Goal: Task Accomplishment & Management: Manage account settings

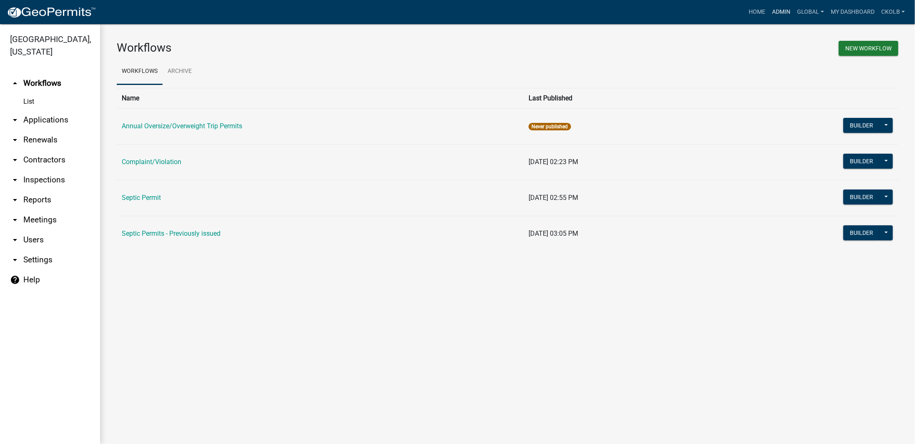
click at [783, 11] on link "Admin" at bounding box center [780, 12] width 25 height 16
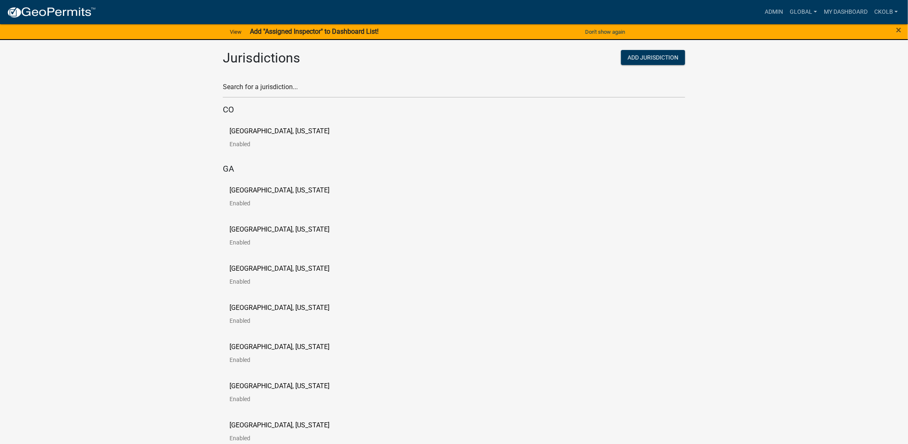
click at [363, 35] on div "View Add "Assigned Inspector" to Dashboard List!" at bounding box center [303, 32] width 454 height 18
click at [349, 30] on strong "Add "Assigned Inspector" to Dashboard List!" at bounding box center [314, 32] width 129 height 8
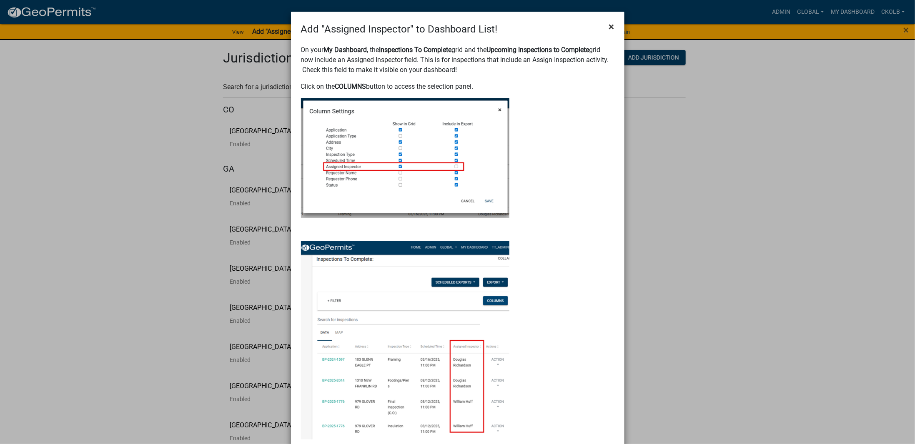
click at [609, 30] on span "×" at bounding box center [611, 27] width 5 height 12
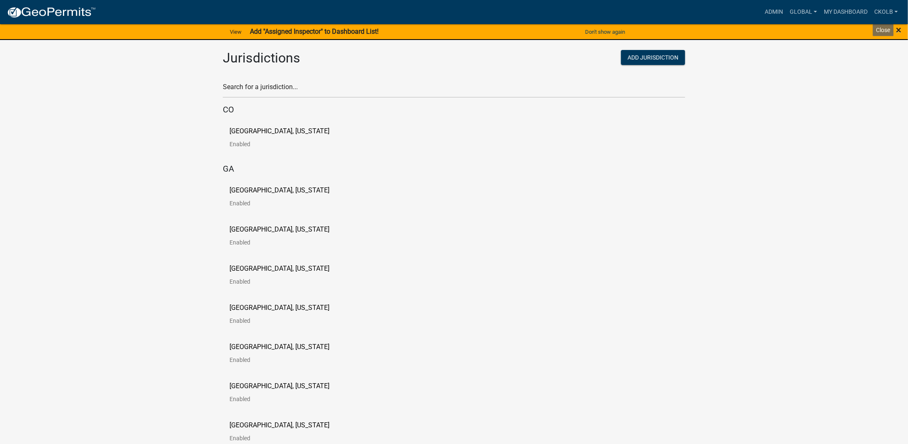
click at [899, 29] on span "×" at bounding box center [899, 30] width 5 height 12
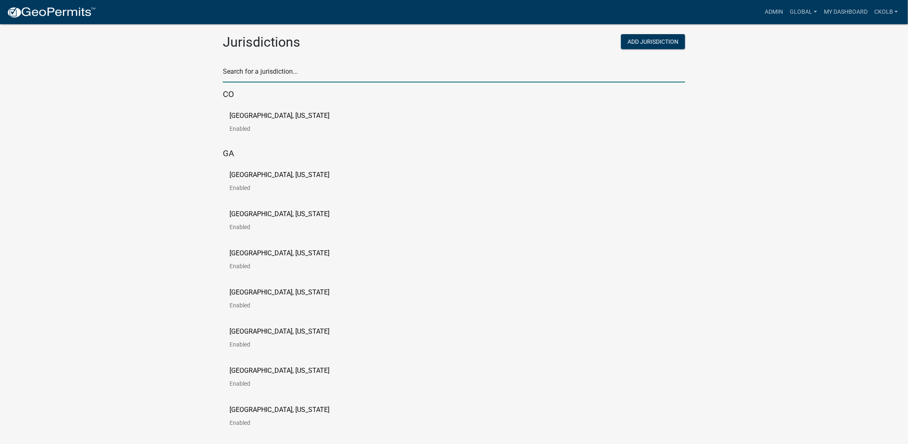
click at [291, 76] on input "text" at bounding box center [454, 73] width 463 height 17
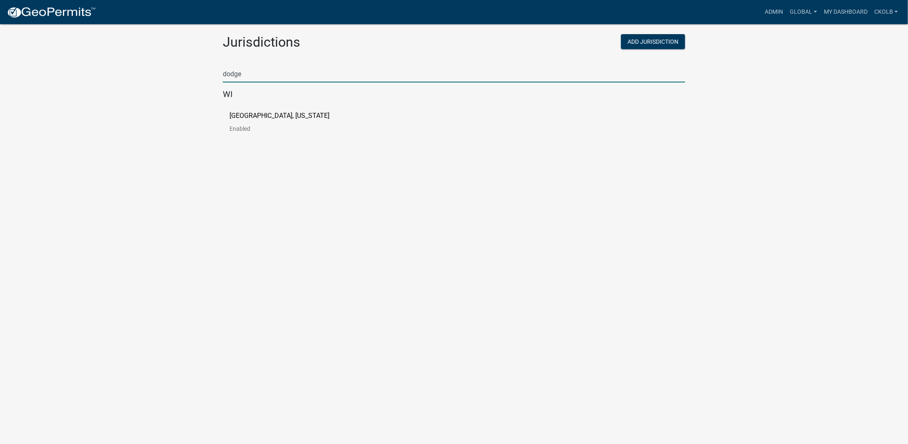
type input "dodge"
click at [260, 118] on p "[GEOGRAPHIC_DATA], [US_STATE]" at bounding box center [280, 116] width 100 height 7
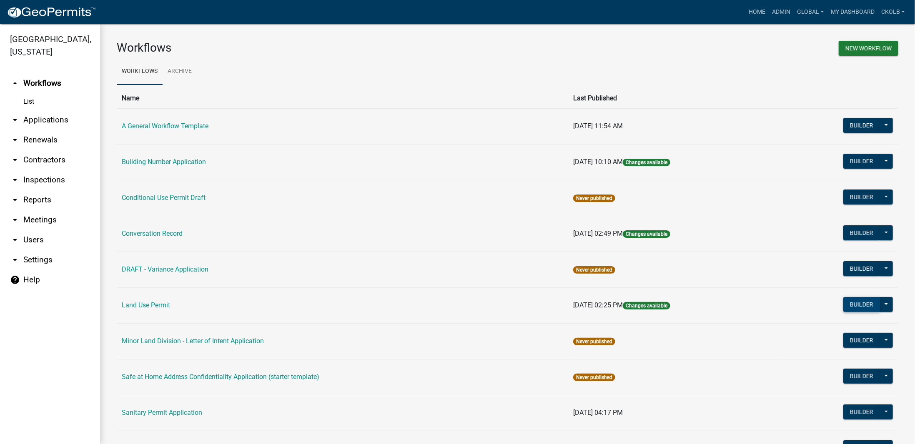
click at [858, 304] on button "Builder" at bounding box center [861, 304] width 37 height 15
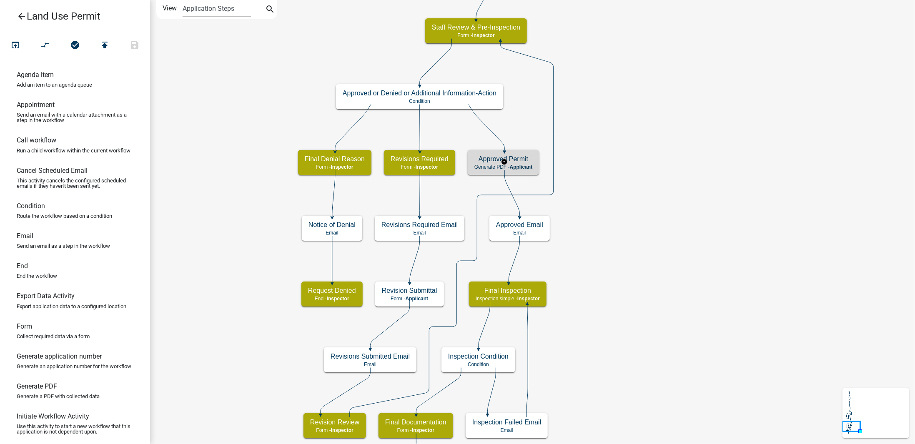
click at [530, 158] on h5 "Approved Permit" at bounding box center [503, 159] width 58 height 8
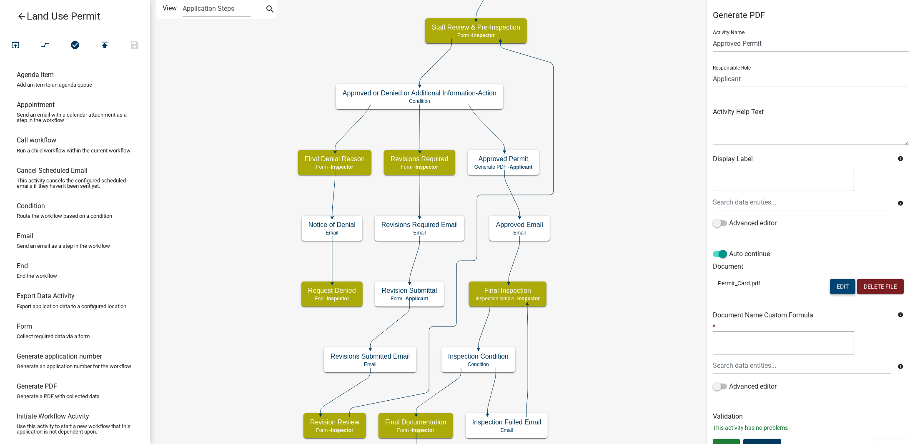
click at [834, 288] on button "Edit" at bounding box center [842, 286] width 25 height 15
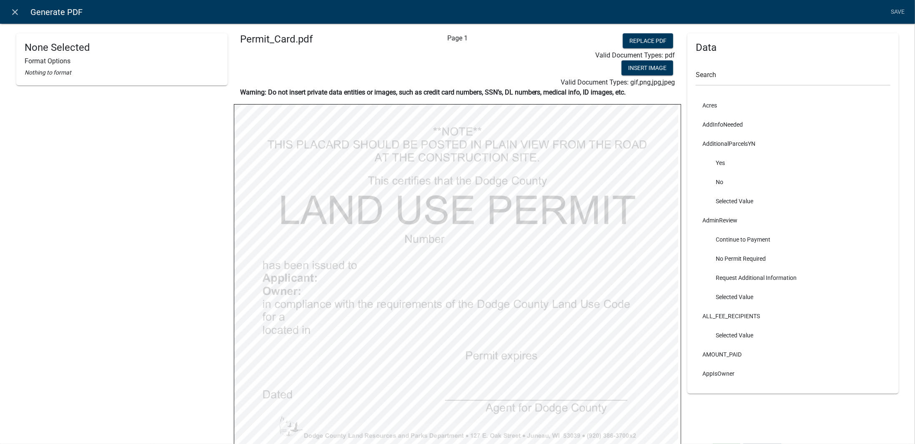
select select
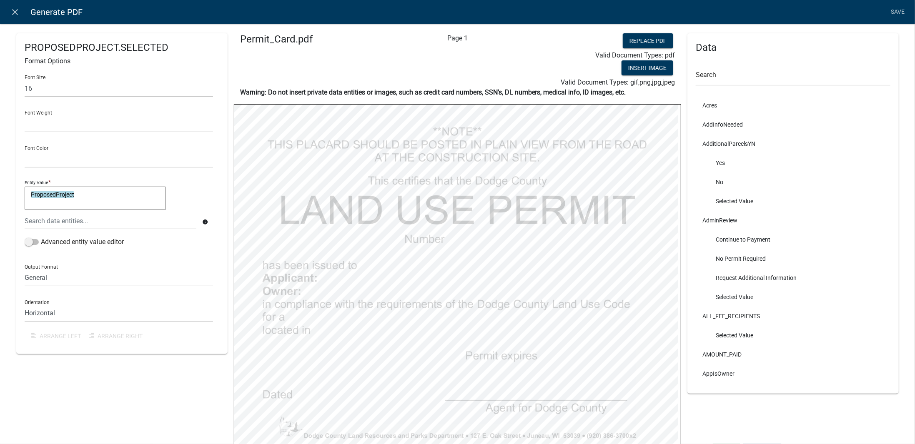
select select
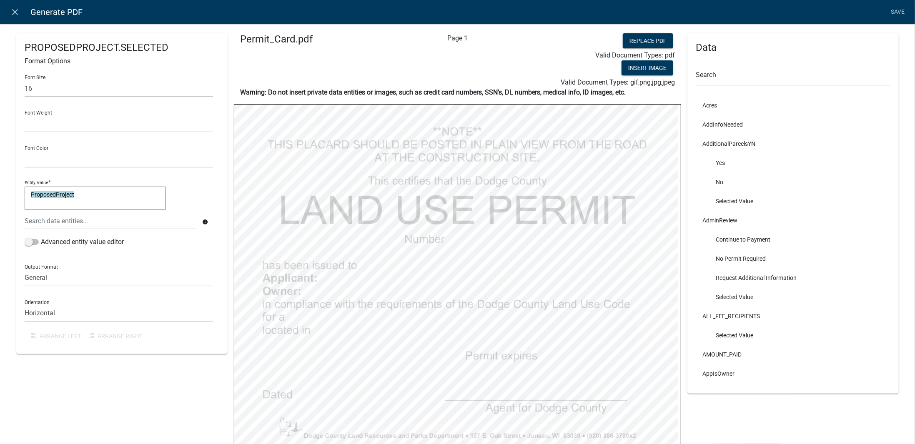
select select
click at [30, 189] on textarea "ApplicantName" at bounding box center [95, 198] width 141 height 23
type textarea ""ApplicantName"
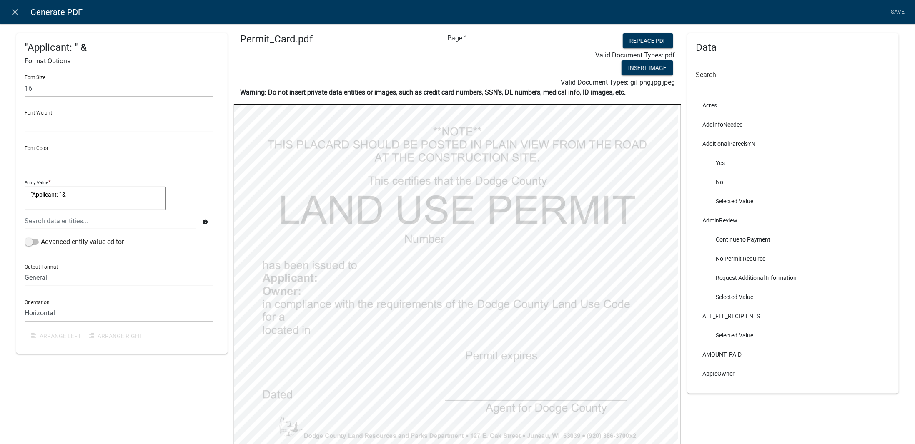
type textarea ""Applicant: " &"
click at [58, 220] on div at bounding box center [110, 221] width 184 height 17
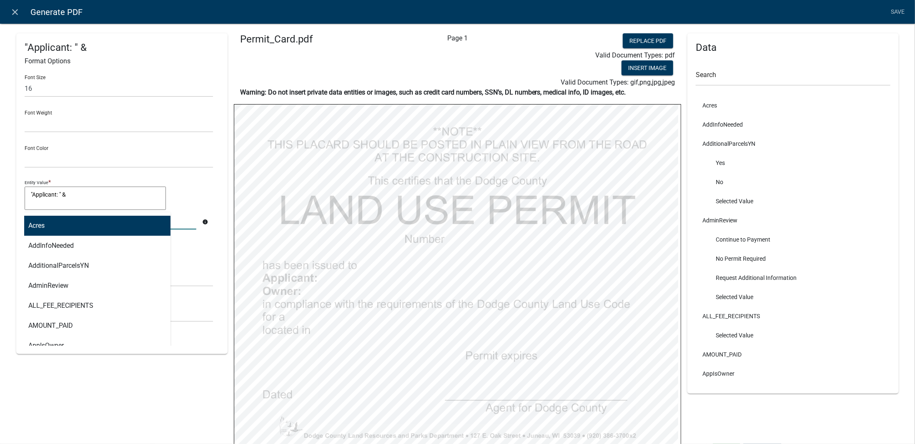
type input "applic"
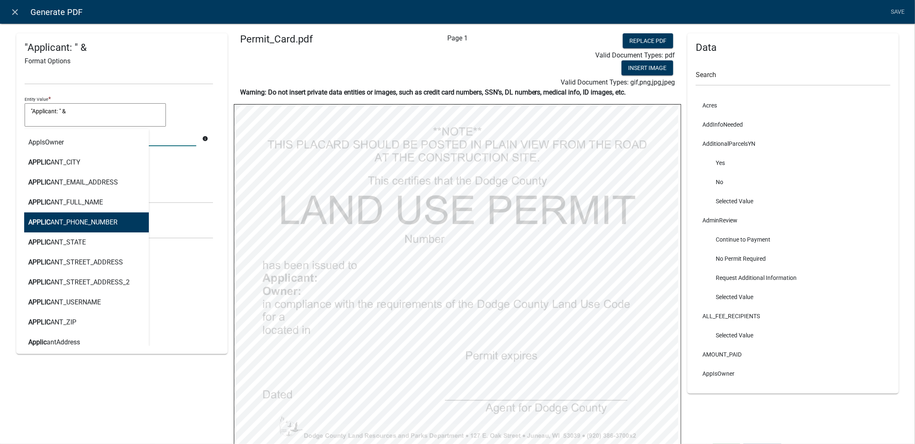
scroll to position [167, 0]
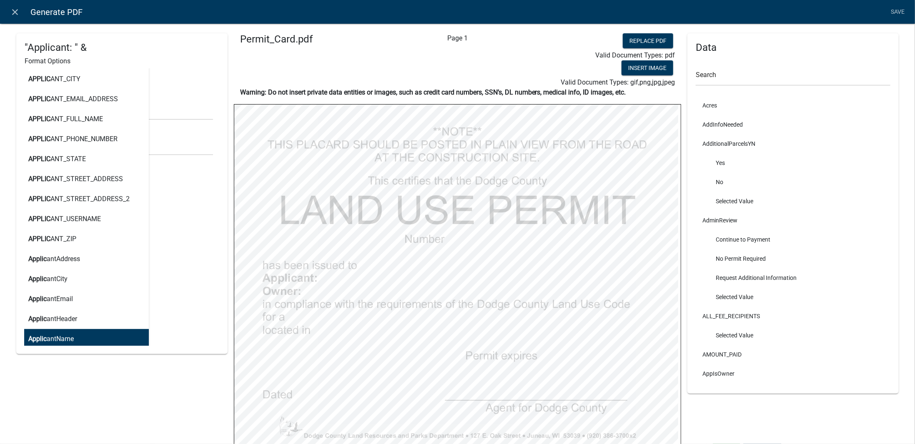
click at [65, 332] on button "Applic antName" at bounding box center [83, 339] width 130 height 20
type textarea ""Applicant: " & ApplicantName"
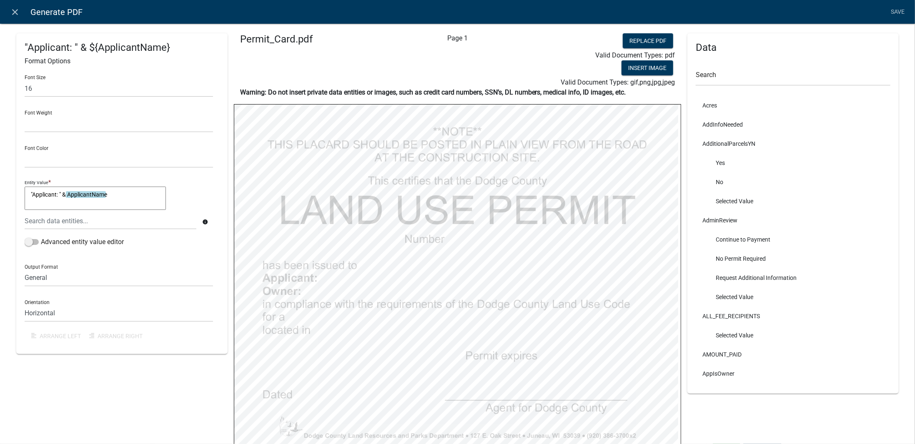
scroll to position [0, 0]
click at [134, 199] on textarea ""Applicant: " & ApplicantName" at bounding box center [95, 198] width 141 height 23
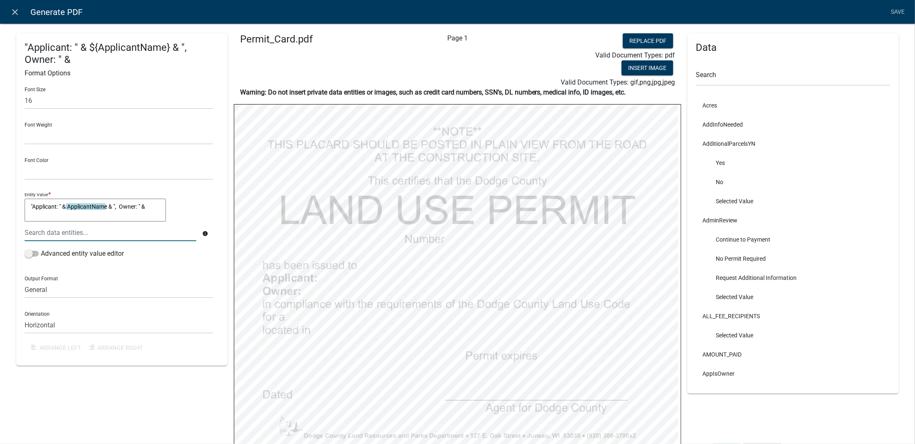
type textarea ""Applicant: " & ApplicantName & ", Owner: " &"
click at [71, 230] on div at bounding box center [110, 232] width 184 height 17
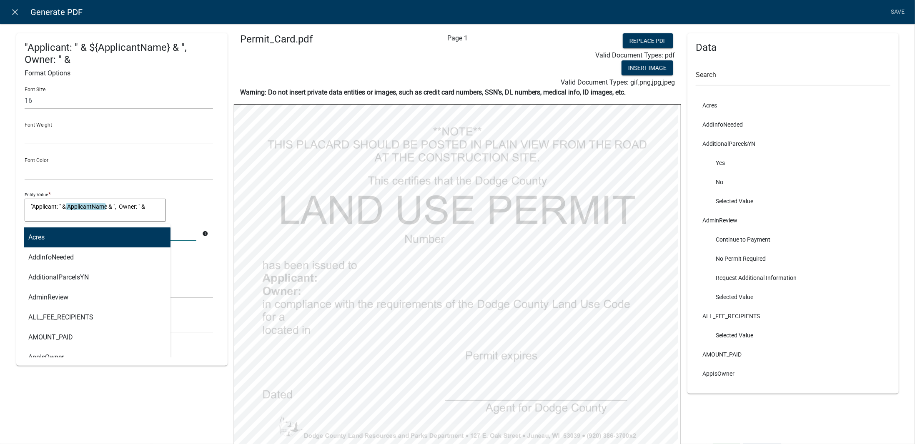
type input "owner"
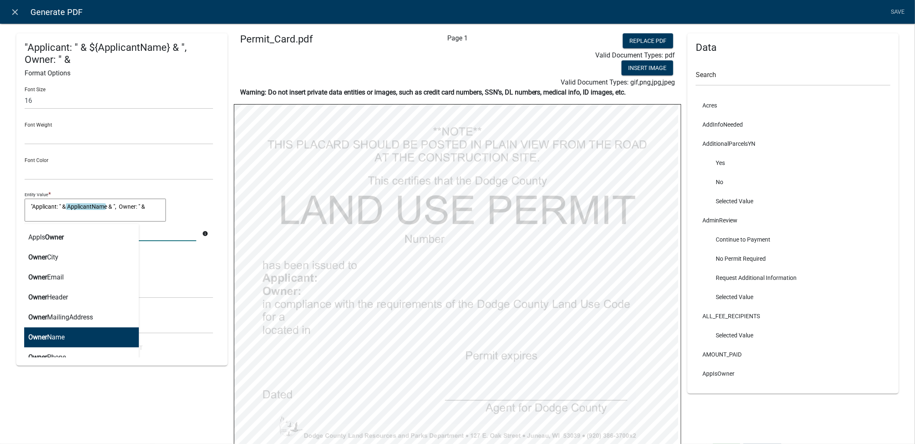
click at [77, 339] on button "Owner Name" at bounding box center [78, 338] width 120 height 20
type textarea ""Applicant: " & ApplicantName & ", Owner: " & OwnerName"
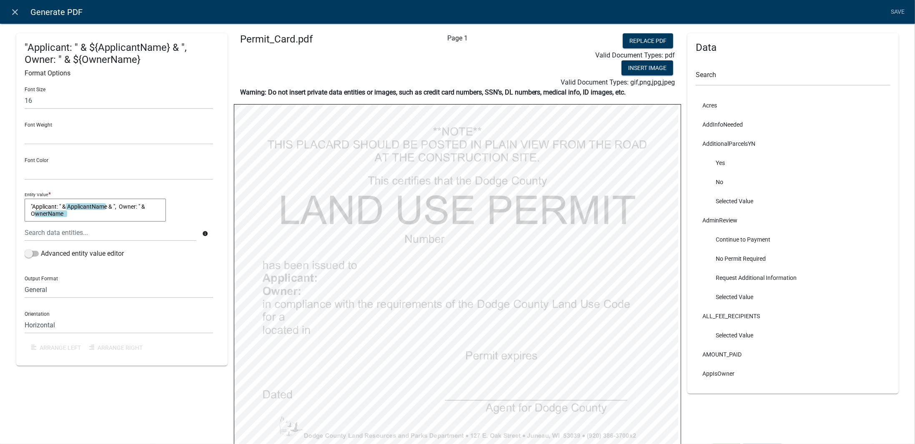
click at [194, 212] on div ""Applicant: " & ApplicantName & ", Owner: " & OwnerName "Applicant: " & Applica…" at bounding box center [119, 212] width 188 height 26
select select
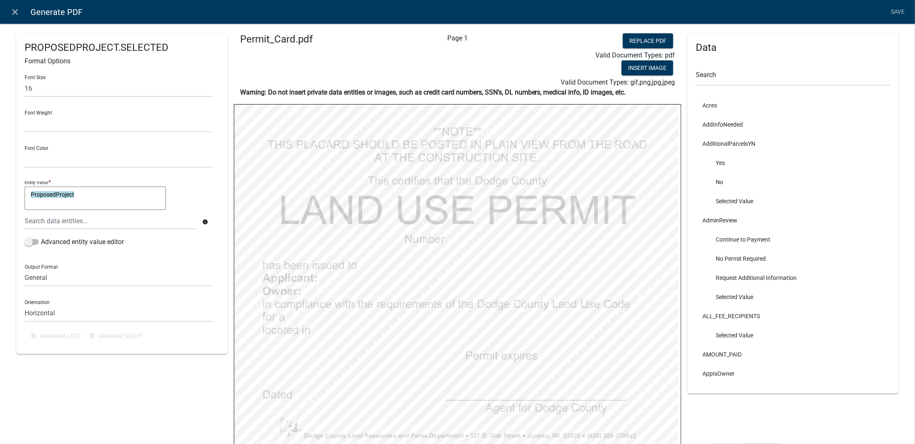
select select
click at [90, 195] on textarea ""PID " & ParcelID" at bounding box center [95, 198] width 141 height 23
click at [30, 195] on textarea ""PID " & ParcelID & "," at bounding box center [95, 198] width 141 height 23
click at [132, 195] on textarea ""Section " & ", PIN " & ParcelID & "," at bounding box center [95, 198] width 141 height 23
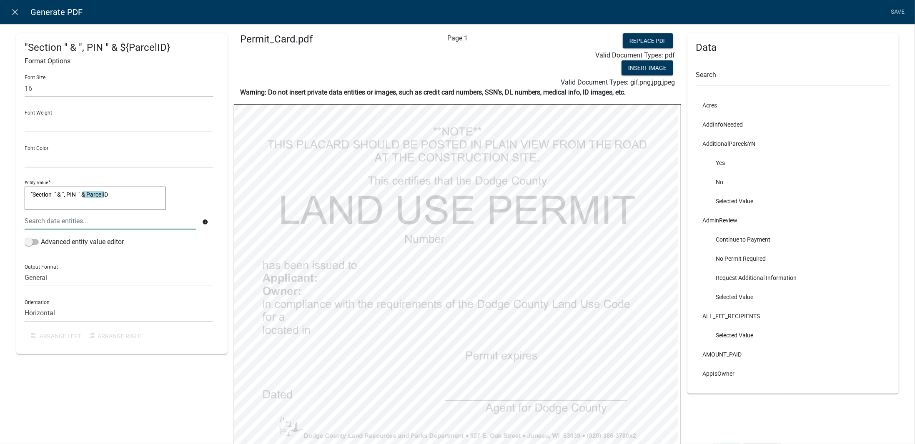
click at [58, 195] on textarea ""Section " & ", PIN " & ParcelID" at bounding box center [95, 198] width 141 height 23
type textarea ""Section " & ", PIN " & ParcelID"
click at [88, 223] on div at bounding box center [110, 221] width 184 height 17
click at [59, 199] on textarea ""Section " & ", PIN " & ParcelID" at bounding box center [95, 198] width 141 height 23
click at [53, 225] on div "sectio PVSTR" at bounding box center [110, 221] width 184 height 17
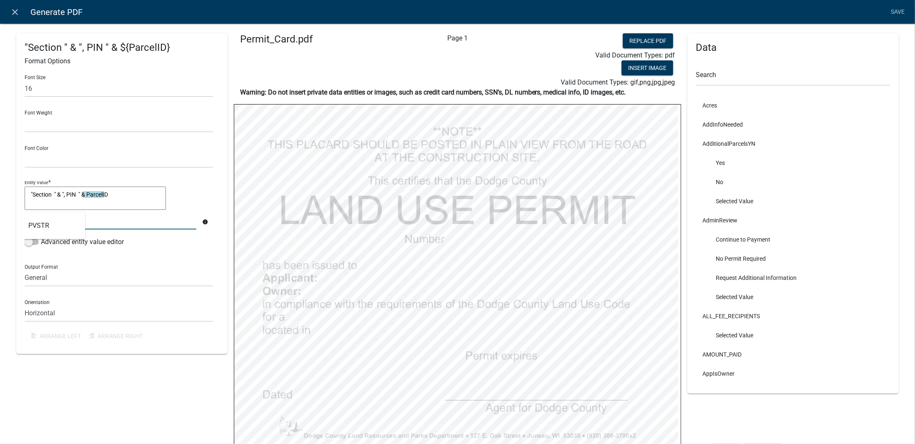
type input "sect"
click at [213, 198] on div "Entity Value * "Section " & ", PIN " & ParcelID "Section " & ", PIN " & ParcelI…" at bounding box center [119, 207] width 193 height 59
click at [35, 219] on div "sect" at bounding box center [110, 221] width 184 height 17
click at [119, 260] on div "Output Format General Text Number Decimal Date Date & Time" at bounding box center [119, 272] width 188 height 29
click at [53, 197] on textarea ""Section " & ", PIN " & ParcelID" at bounding box center [95, 198] width 141 height 23
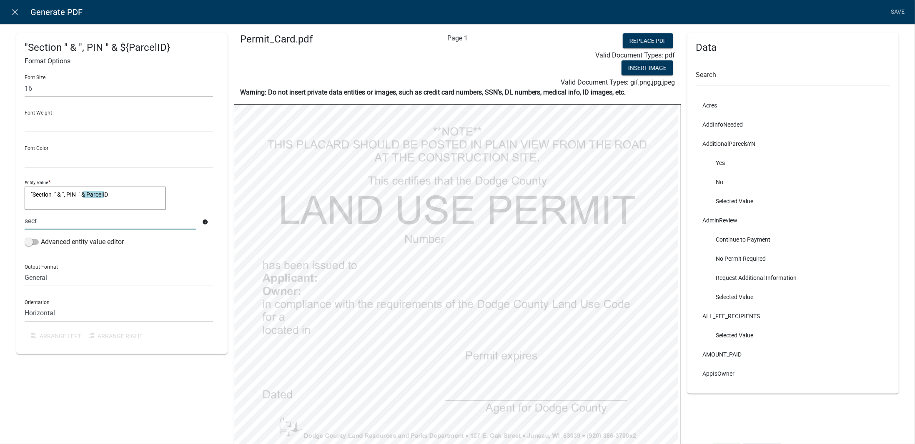
click at [57, 195] on textarea ""Section " & ", PIN " & ParcelID" at bounding box center [95, 198] width 141 height 23
click at [35, 220] on div "sect PVSTR" at bounding box center [110, 221] width 184 height 17
click at [35, 220] on button "PVSTR" at bounding box center [51, 226] width 67 height 20
type textarea ""Section "PVSTR & ", PIN " & ParcelID"
click at [35, 220] on div "PVSTR" at bounding box center [110, 221] width 184 height 17
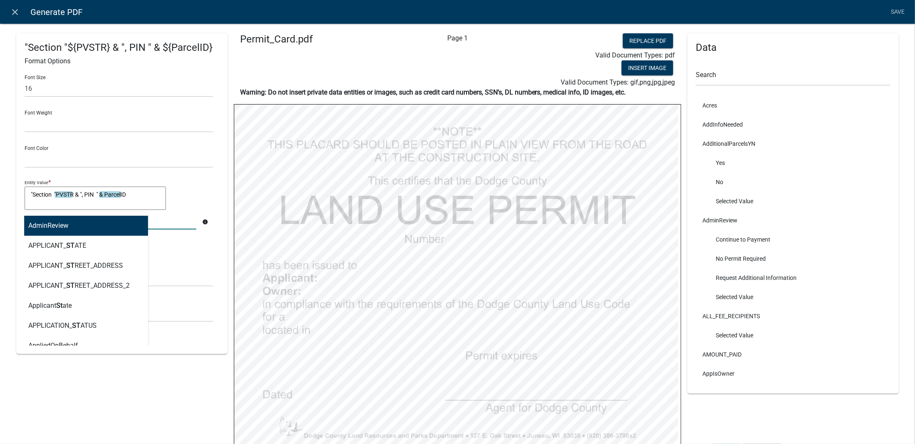
type input "str"
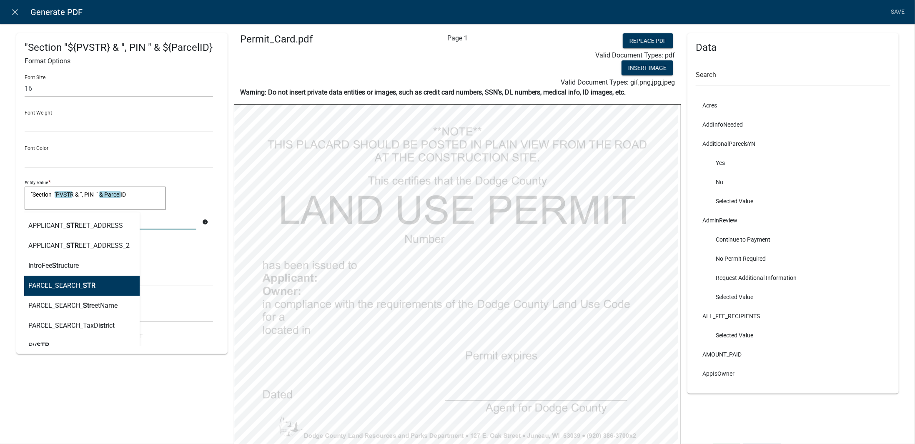
scroll to position [33, 0]
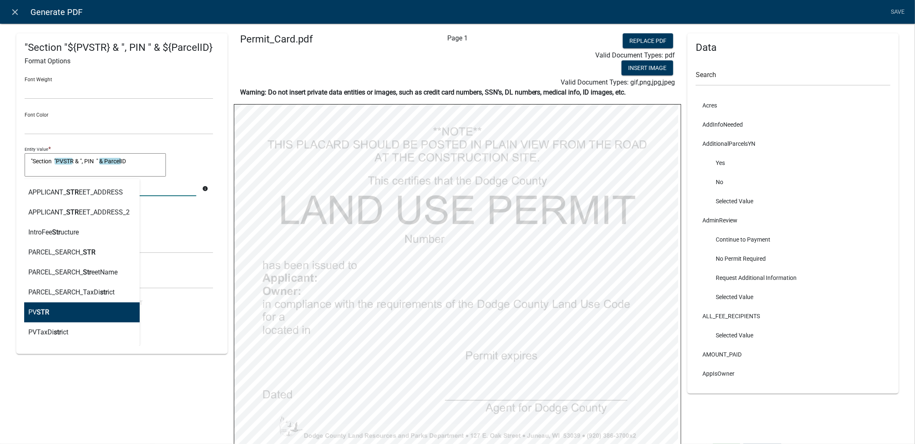
click at [57, 311] on button "PV STR" at bounding box center [78, 313] width 121 height 20
type textarea ""Section "PVSTR & ", PIN " & ParcelIDPVSTR"
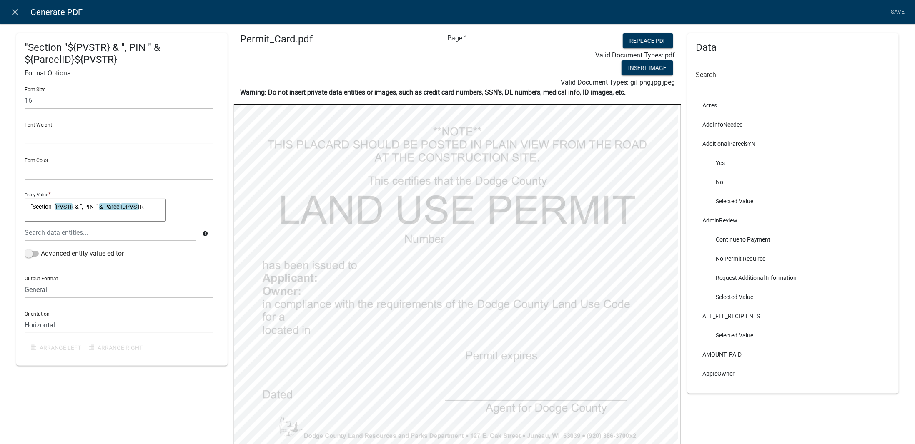
click at [57, 203] on textarea ""Section "PVSTR & ", PIN " & ParcelIDPVSTR" at bounding box center [95, 210] width 141 height 23
click at [153, 207] on textarea ""Section "& PVSTR & ", PIN " & ParcelIDPVSTR" at bounding box center [95, 210] width 141 height 23
type textarea ""Section "& PVSTR & ", PIN " & ParcelID"
click at [180, 212] on div ""Section "& PVSTR & ", PIN " & ParcelID "Section "& PVSTR & ", PIN " & ParcelID" at bounding box center [119, 212] width 188 height 26
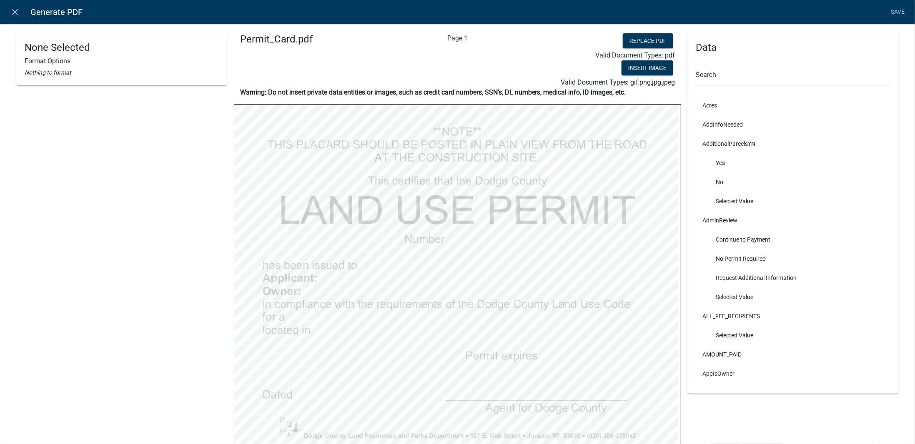
select select
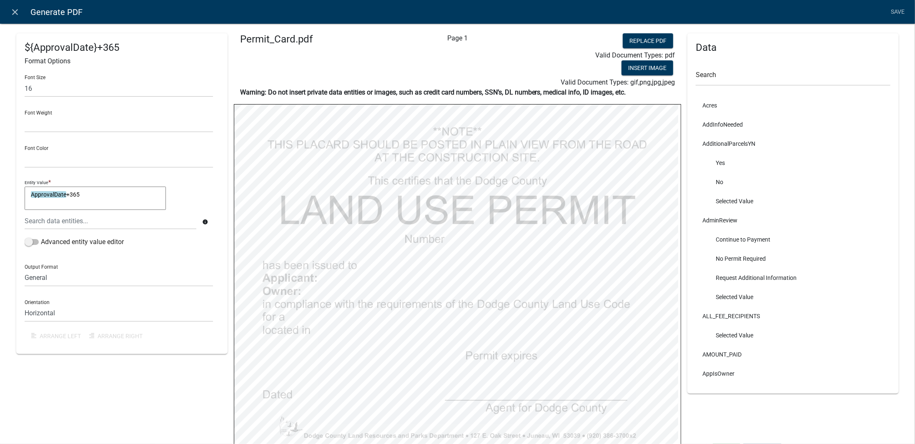
select select
click at [900, 8] on link "Save" at bounding box center [897, 12] width 21 height 16
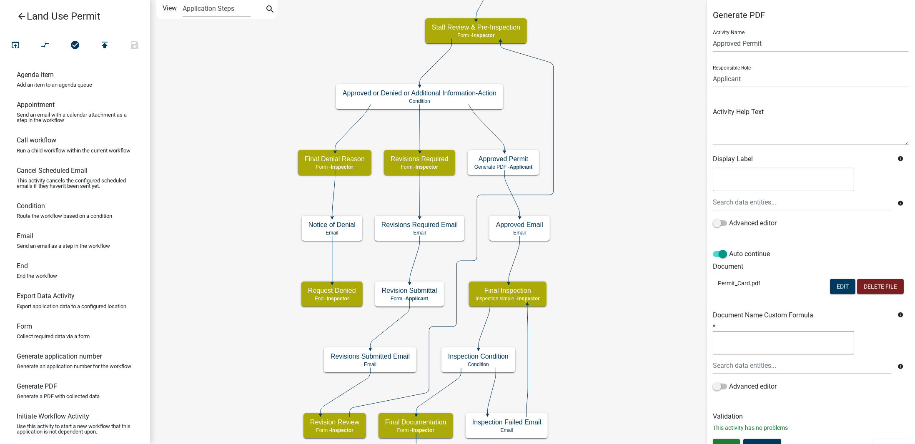
scroll to position [11, 0]
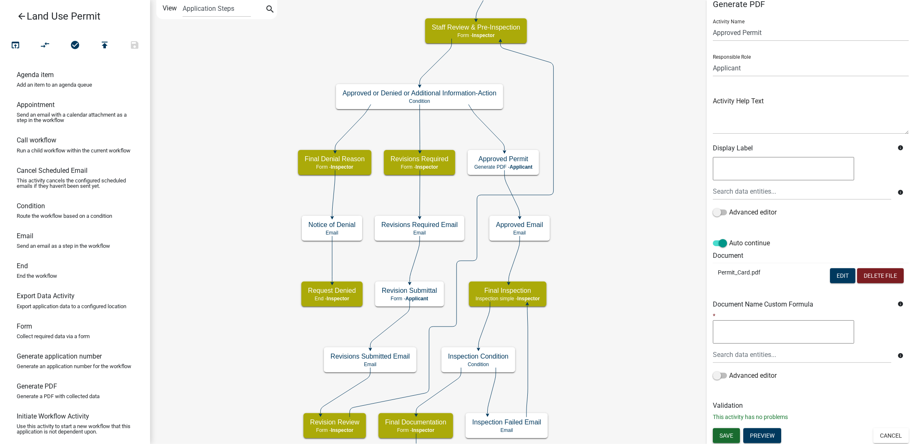
click at [731, 433] on span "Save" at bounding box center [726, 435] width 14 height 7
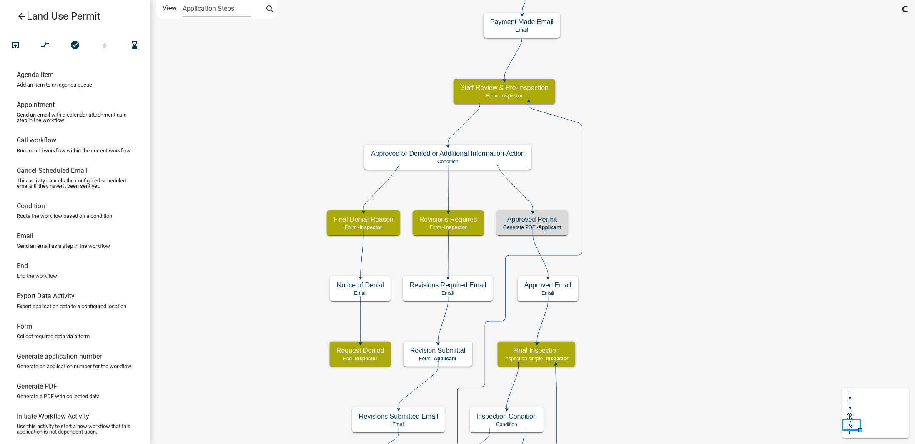
scroll to position [0, 0]
click at [550, 225] on span "Applicant" at bounding box center [549, 228] width 23 height 6
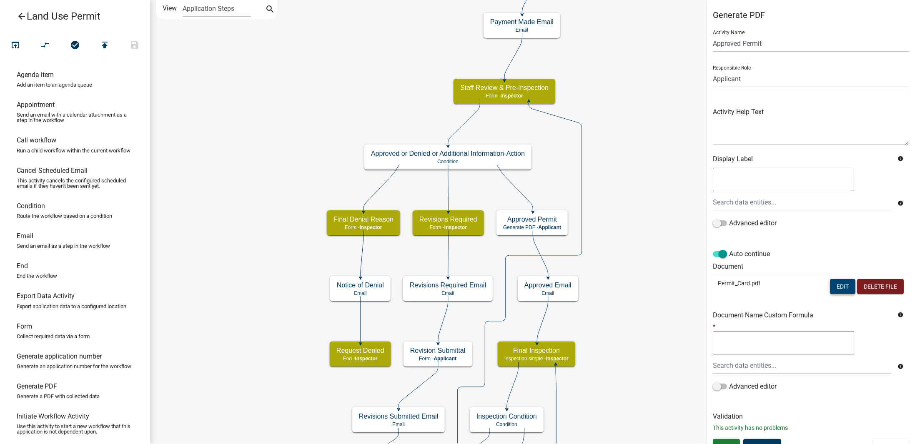
click at [833, 284] on button "Edit" at bounding box center [842, 286] width 25 height 15
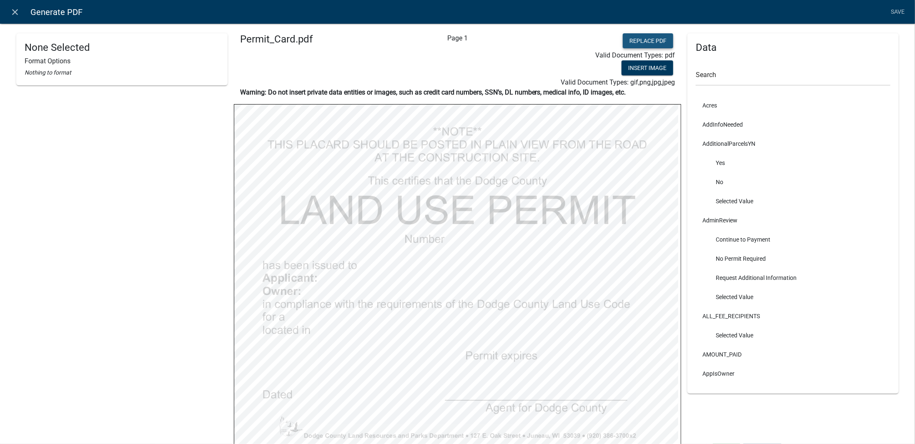
click at [653, 40] on button "Replace PDF" at bounding box center [648, 40] width 50 height 15
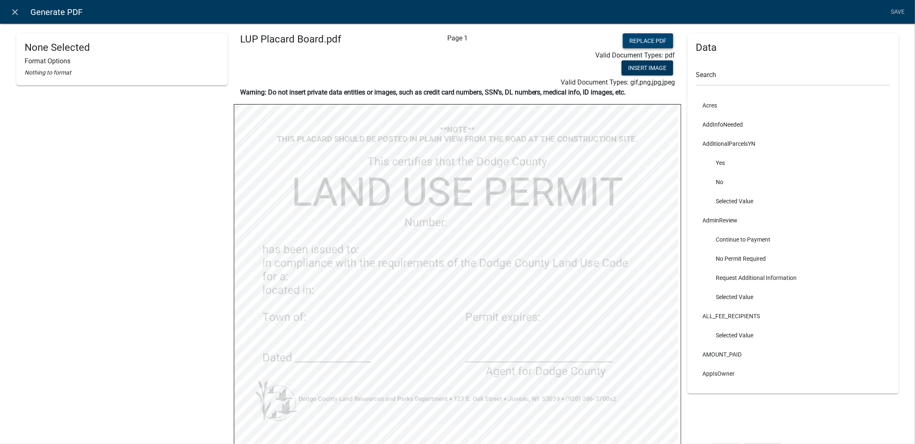
select select "bold"
select select
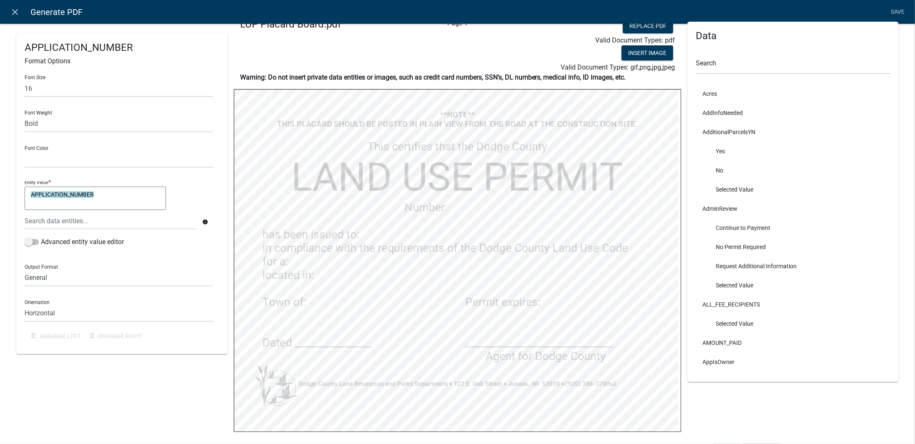
scroll to position [17, 0]
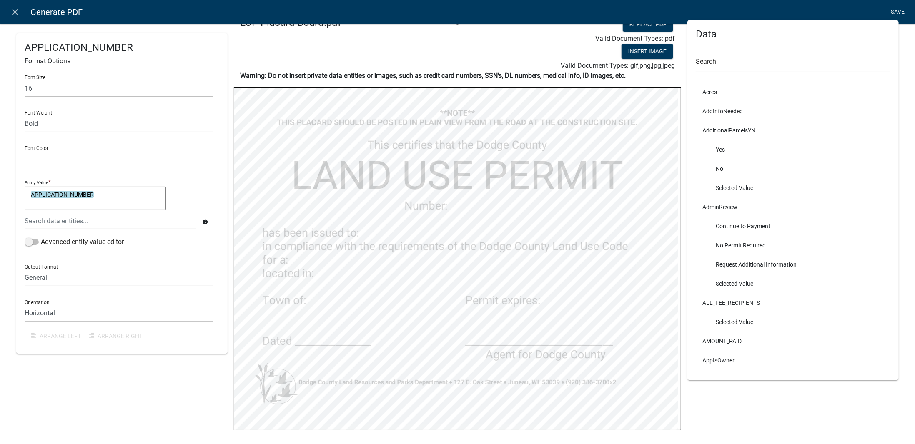
click at [900, 13] on link "Save" at bounding box center [897, 12] width 21 height 16
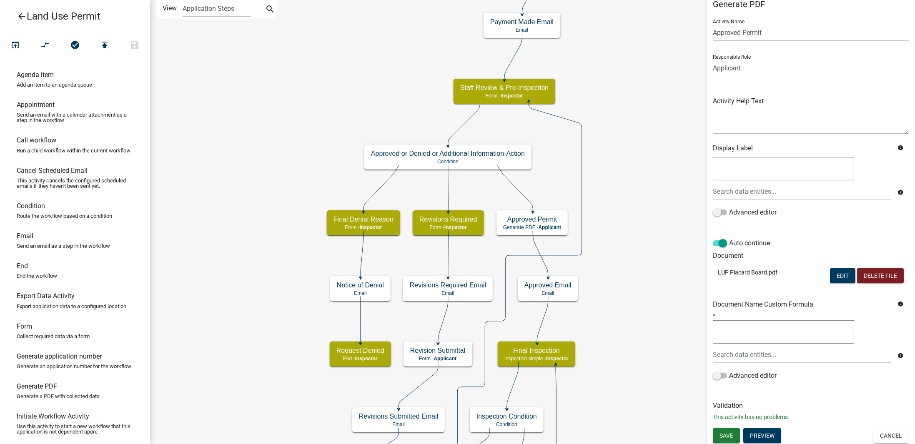
scroll to position [11, 0]
click at [721, 434] on span "Save" at bounding box center [726, 435] width 14 height 7
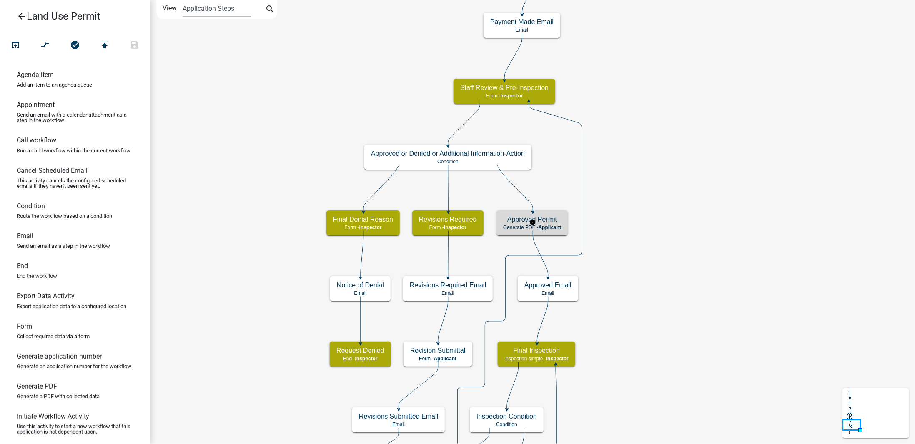
click at [557, 223] on h5 "Approved Permit" at bounding box center [532, 219] width 58 height 8
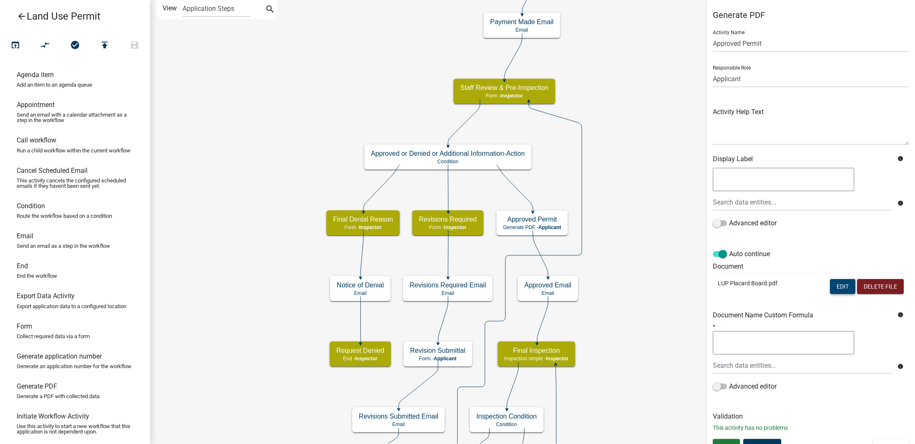
click at [836, 281] on button "Edit" at bounding box center [842, 286] width 25 height 15
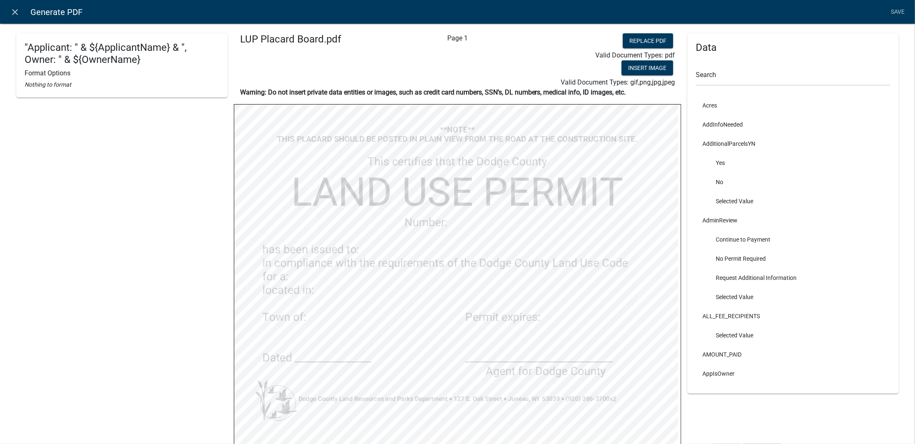
select select
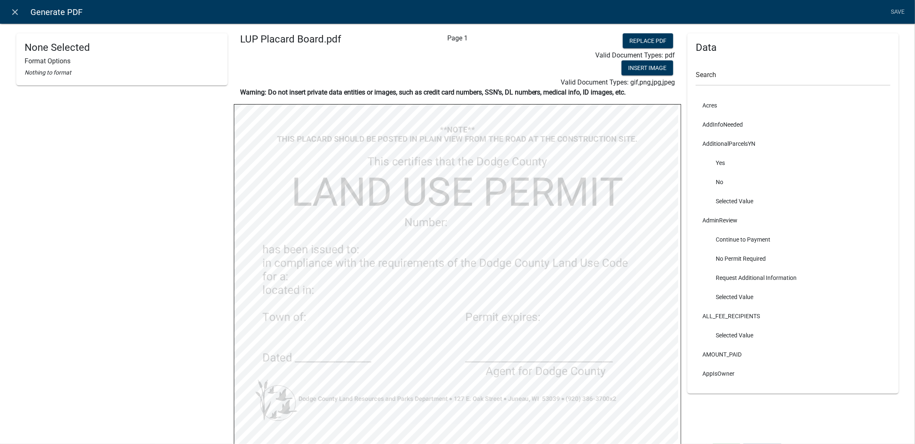
select select
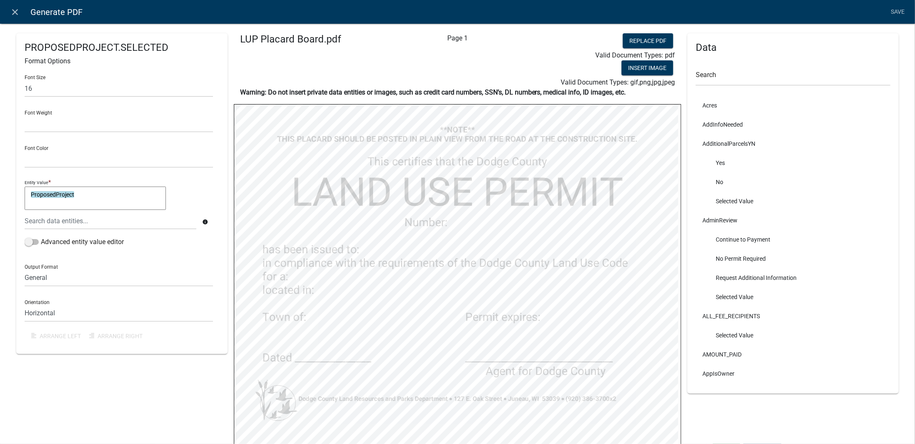
select select
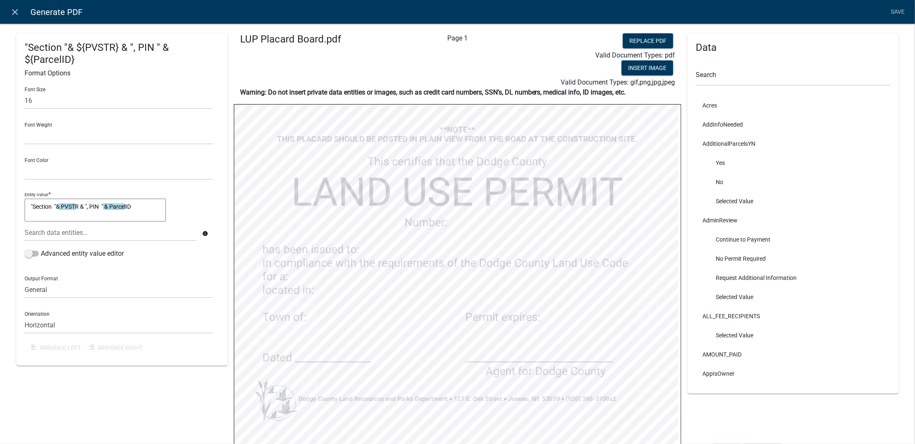
select select
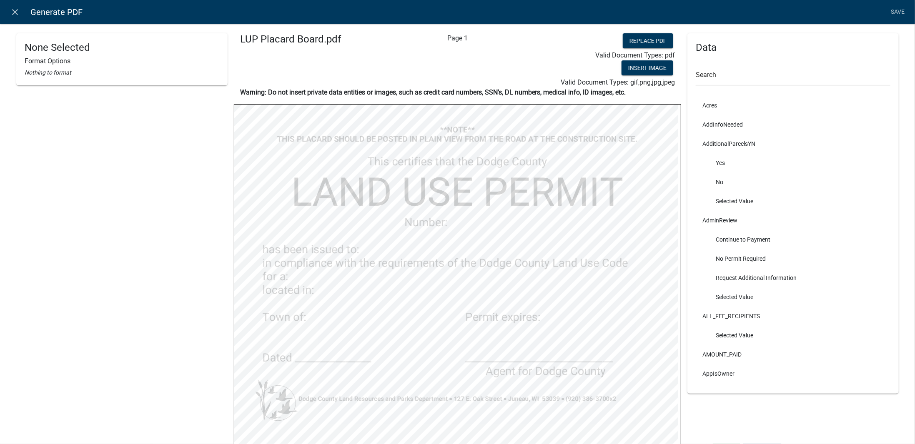
select select
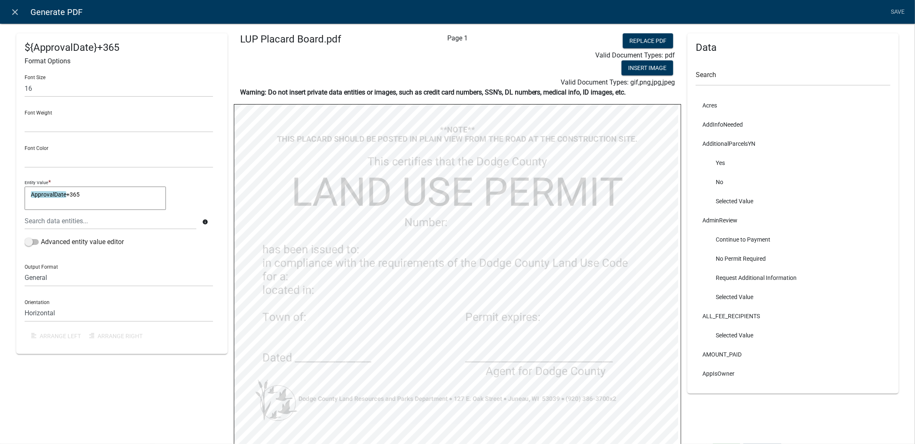
select select
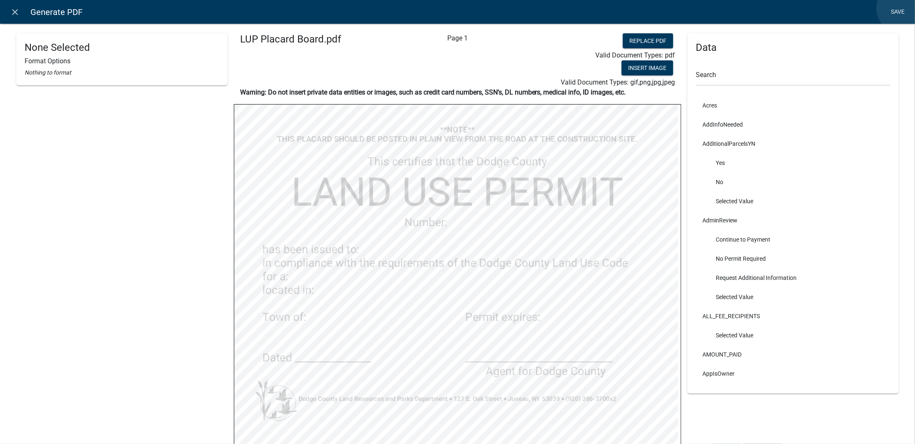
click at [903, 8] on link "Save" at bounding box center [897, 12] width 21 height 16
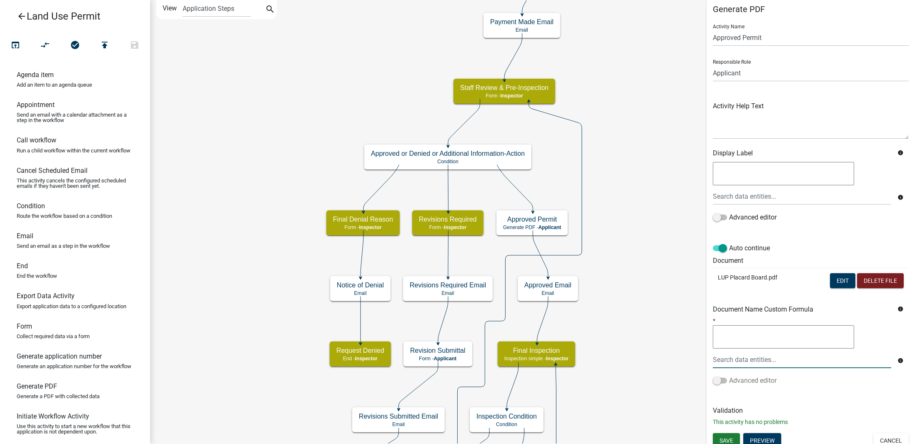
scroll to position [11, 0]
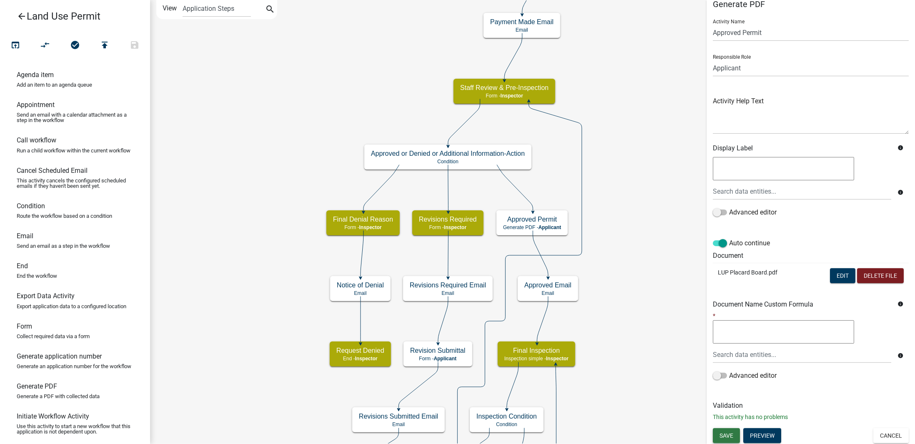
click at [733, 432] on span "Save" at bounding box center [726, 435] width 14 height 7
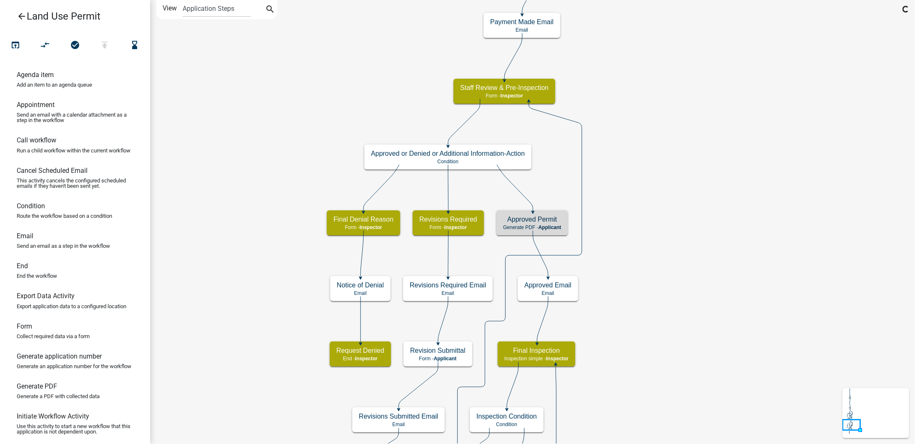
click at [731, 342] on icon "Start Start - Applicant Owner and Property Information Form - Applicant Parcel …" at bounding box center [532, 314] width 764 height 629
click at [247, 109] on icon "Start Start - Applicant Owner and Property Information Form - Applicant Parcel …" at bounding box center [532, 314] width 764 height 629
click at [263, 88] on icon "Start Start - Applicant Owner and Property Information Form - Applicant Parcel …" at bounding box center [532, 314] width 764 height 629
click at [333, 105] on icon "Start Start - Applicant Owner and Property Information Form - Applicant Parcel …" at bounding box center [532, 314] width 764 height 629
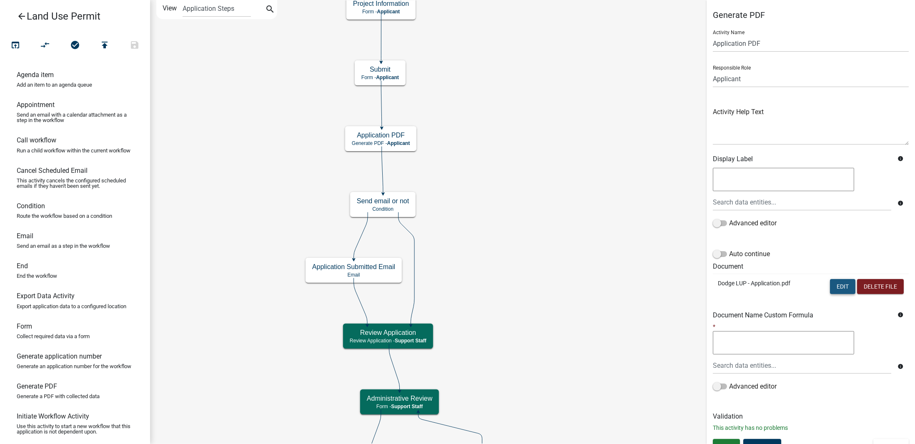
click at [838, 284] on button "Edit" at bounding box center [842, 286] width 25 height 15
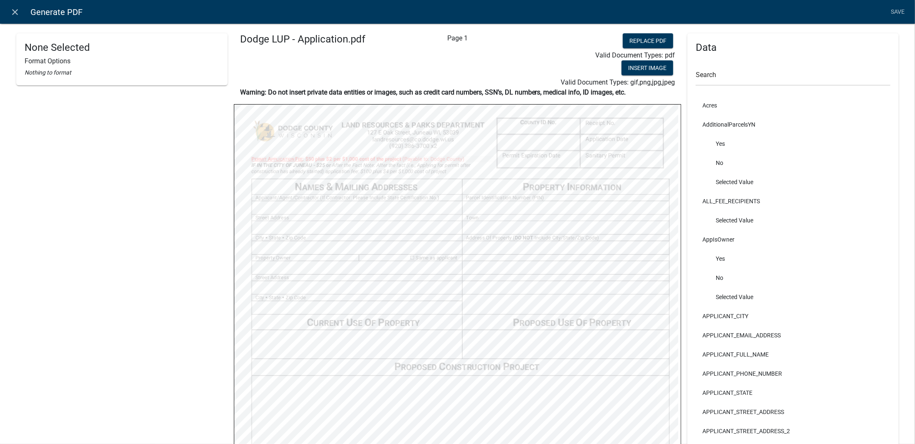
select select
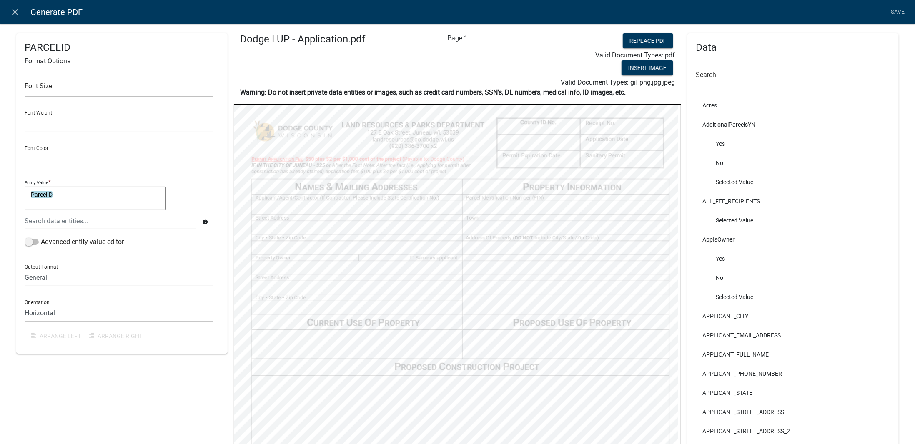
select select
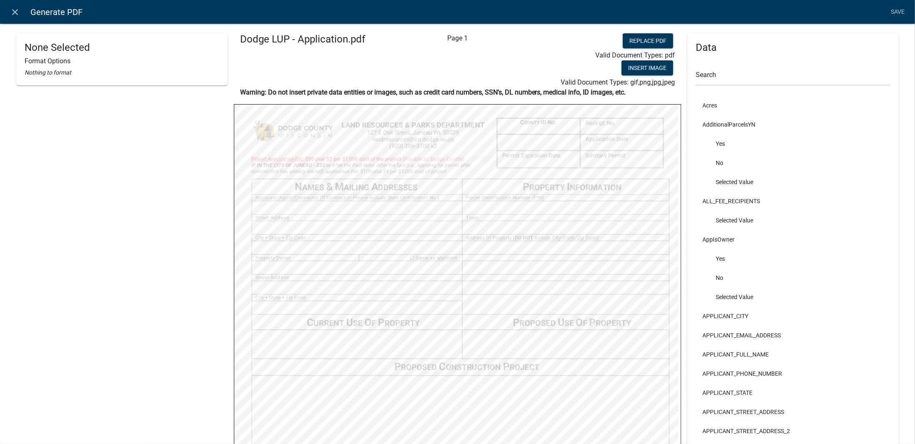
select select
click at [718, 72] on input "text" at bounding box center [793, 77] width 195 height 17
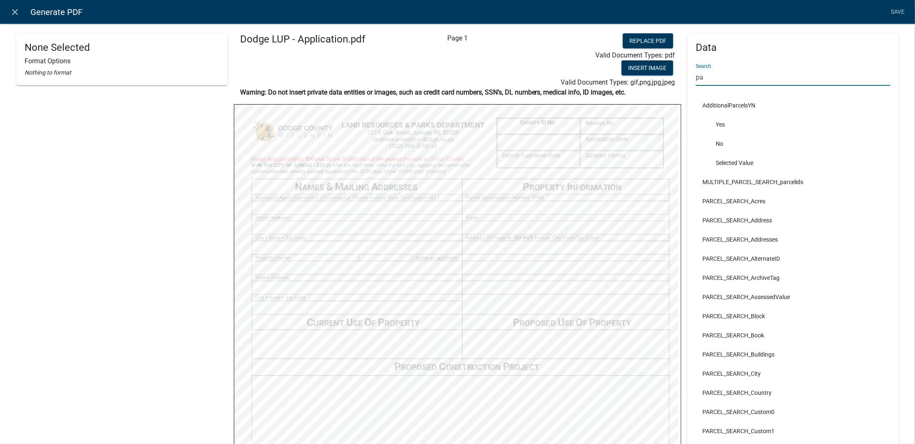
type input "p"
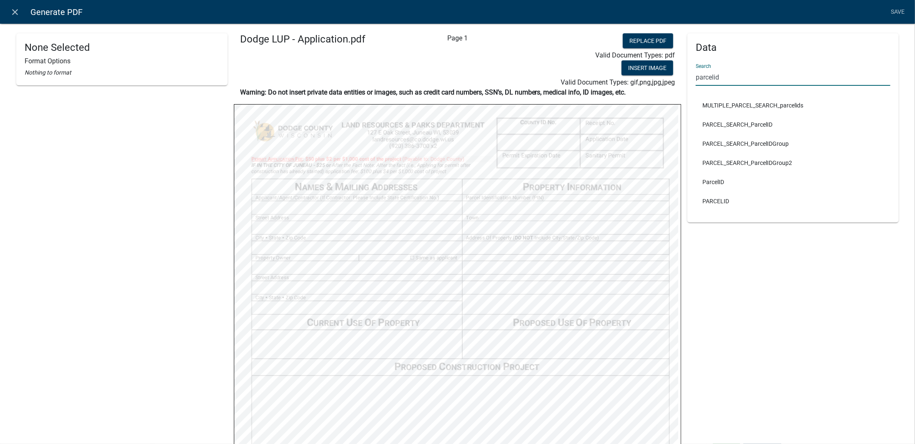
type input "parcelid"
select select
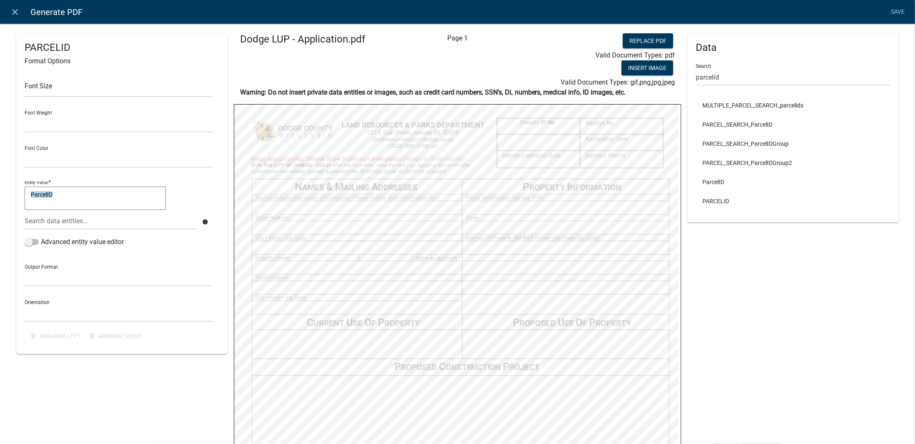
click at [766, 325] on div "Data Search parcelid MULTIPLE_PARCEL_SEARCH_parcelids PARCEL_SEARCH_ParcelID PA…" at bounding box center [792, 330] width 211 height 595
click at [725, 80] on input "parcelid" at bounding box center [793, 77] width 195 height 17
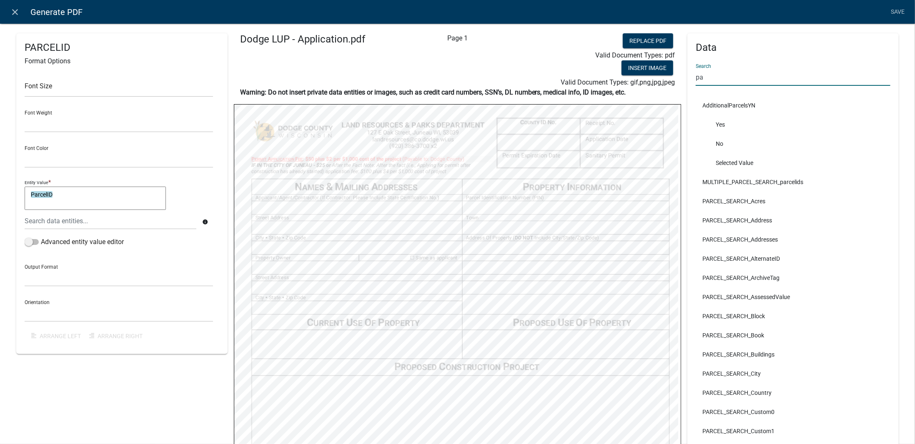
type input "p"
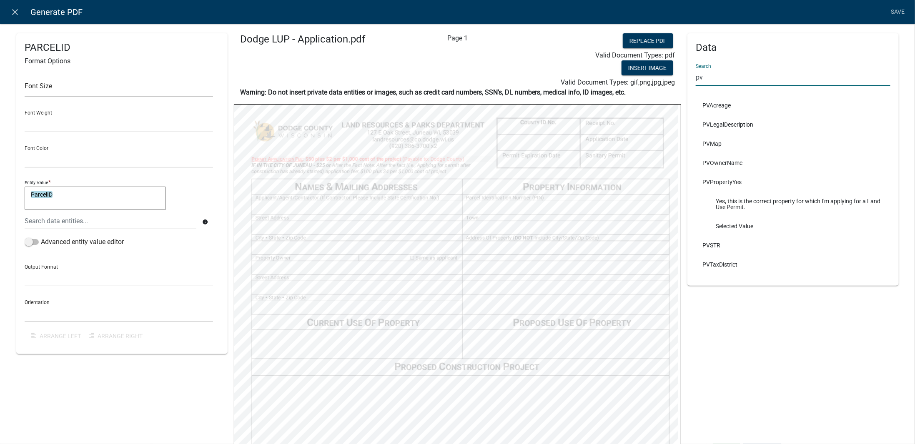
type input "pv"
select select
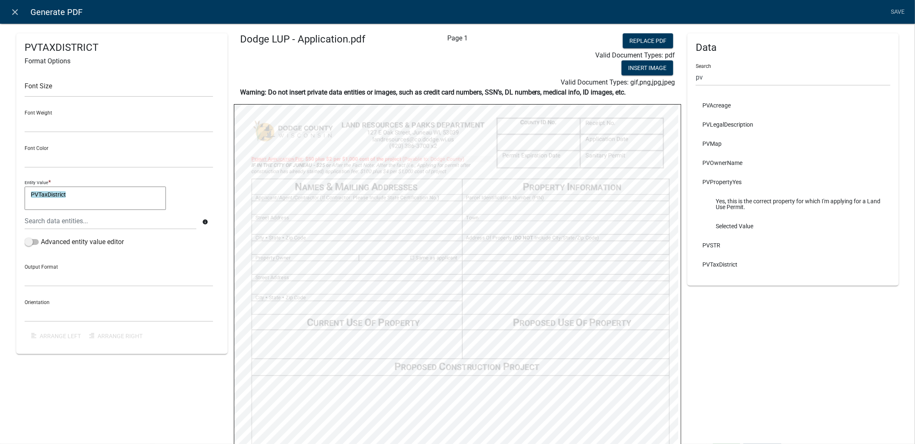
select select
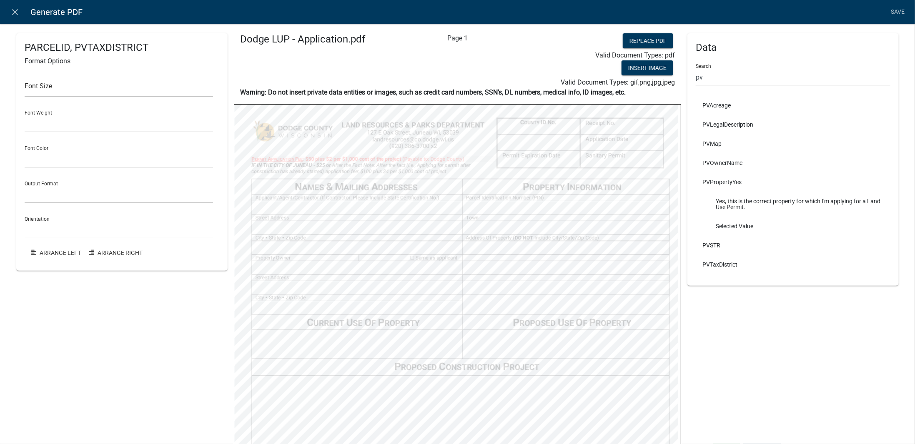
select select
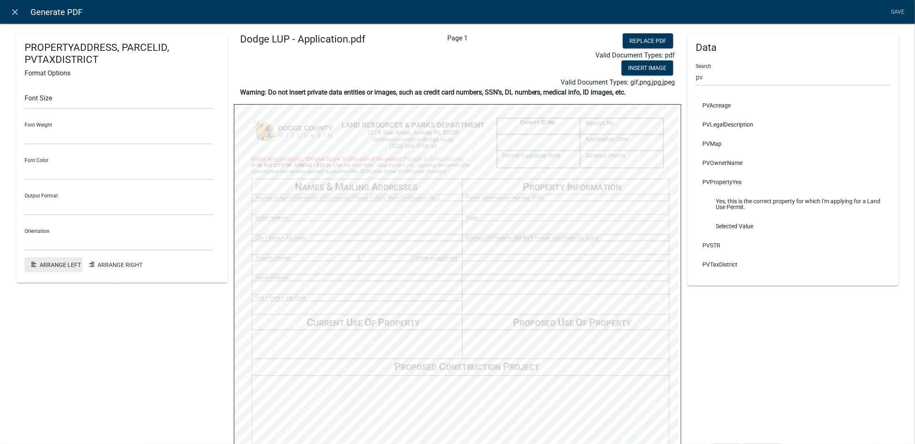
click at [56, 260] on button "Arrange Left" at bounding box center [54, 265] width 58 height 15
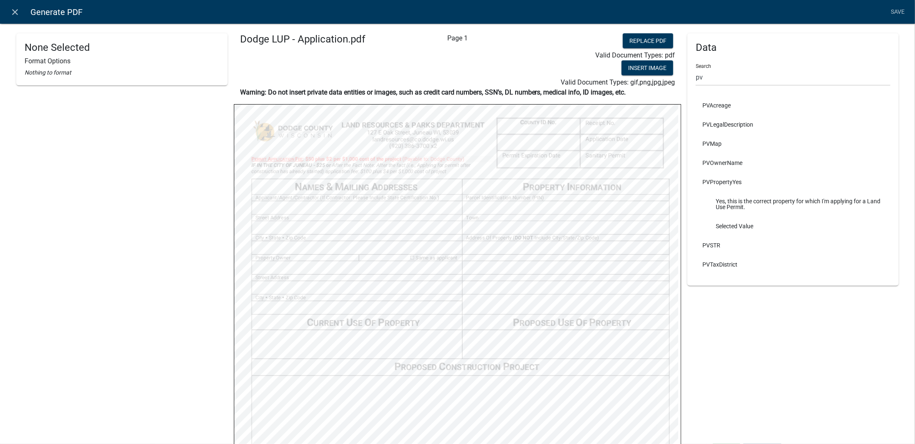
click at [720, 312] on div "Data Search pv PVAcreage PVLegalDescription PVMap PVOwnerName PVPropertyYes Yes…" at bounding box center [792, 330] width 211 height 595
click at [897, 11] on link "Save" at bounding box center [897, 12] width 21 height 16
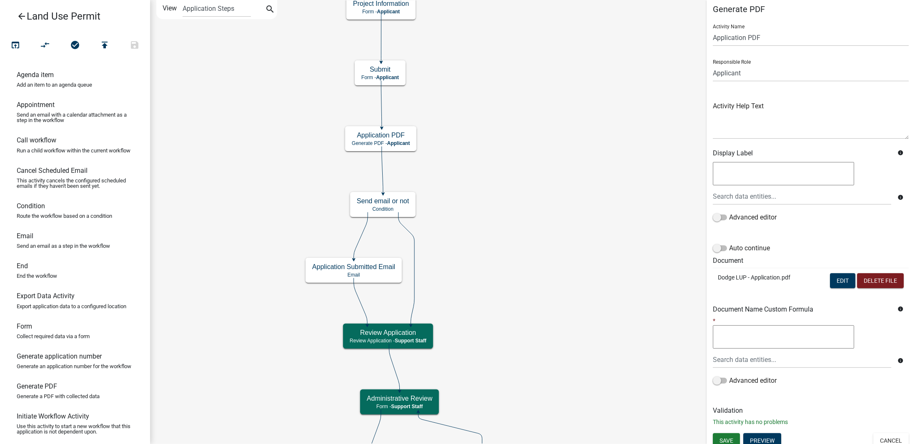
scroll to position [11, 0]
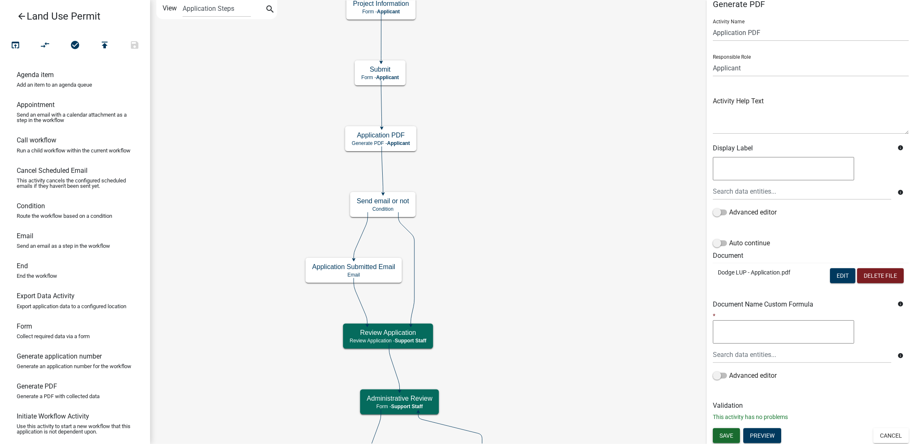
click at [730, 437] on span "Save" at bounding box center [726, 435] width 14 height 7
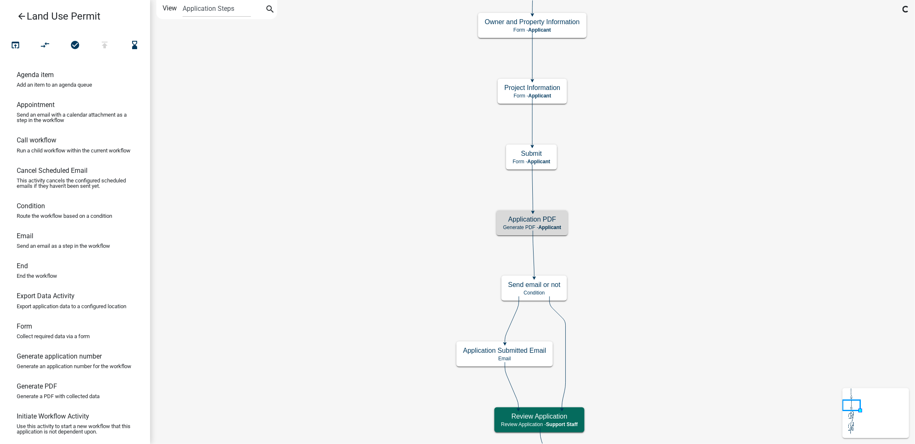
scroll to position [0, 0]
click at [24, 52] on button "open_in_browser" at bounding box center [15, 46] width 30 height 18
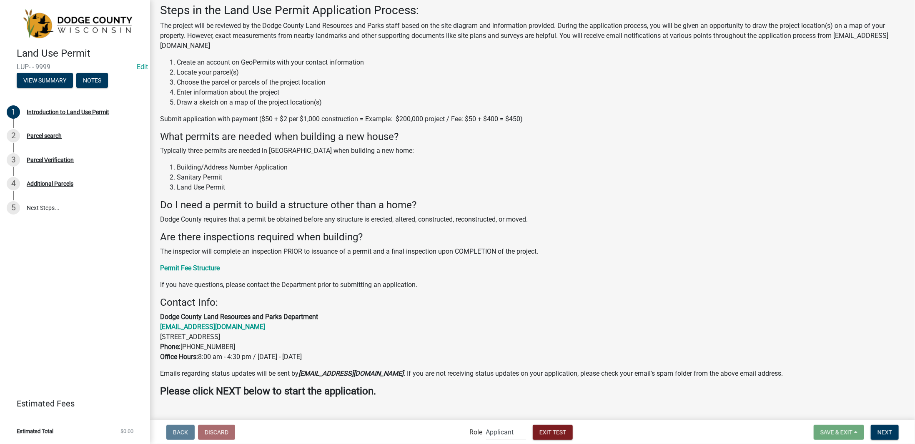
scroll to position [60, 0]
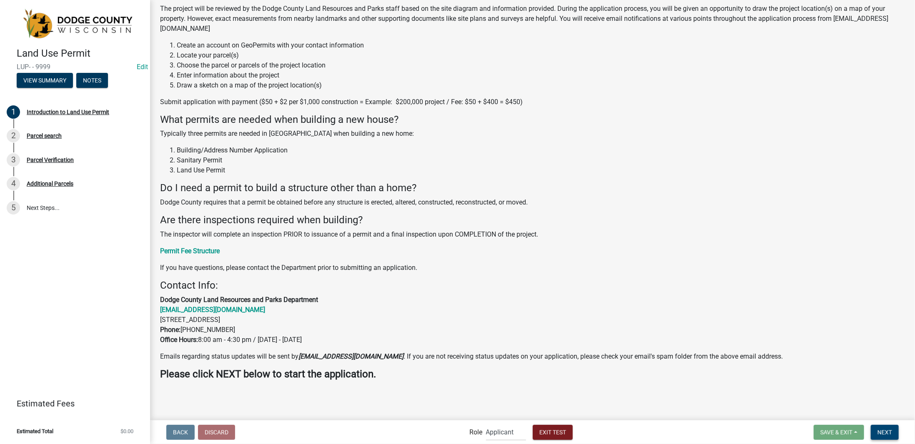
click at [881, 428] on button "Next" at bounding box center [885, 432] width 28 height 15
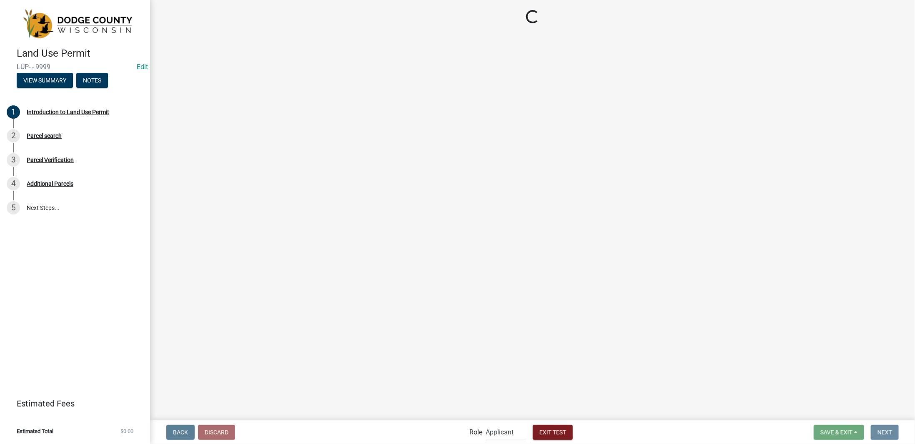
scroll to position [0, 0]
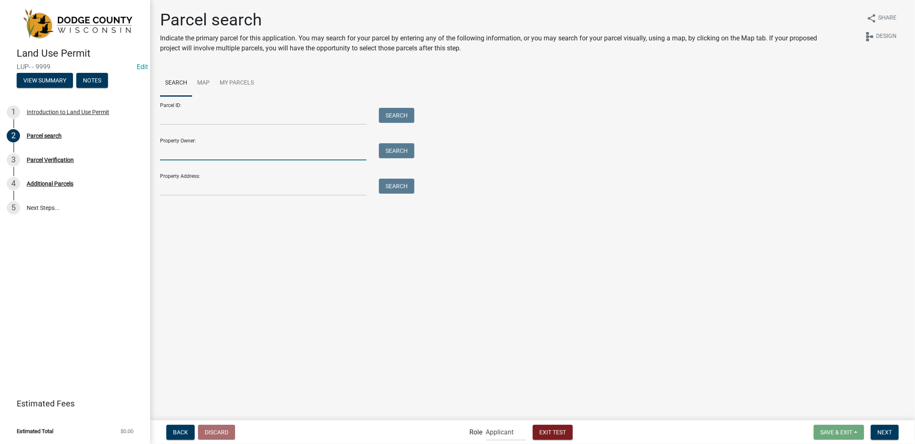
click at [235, 153] on input "Property Owner:" at bounding box center [263, 151] width 206 height 17
type input "colby"
click at [400, 157] on button "Search" at bounding box center [396, 150] width 35 height 15
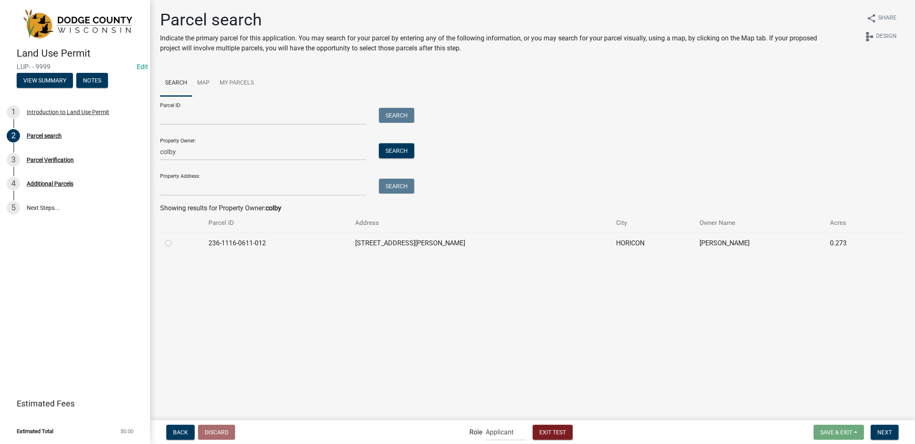
click at [175, 238] on label at bounding box center [175, 238] width 0 height 0
click at [175, 244] on input "radio" at bounding box center [177, 240] width 5 height 5
radio input "true"
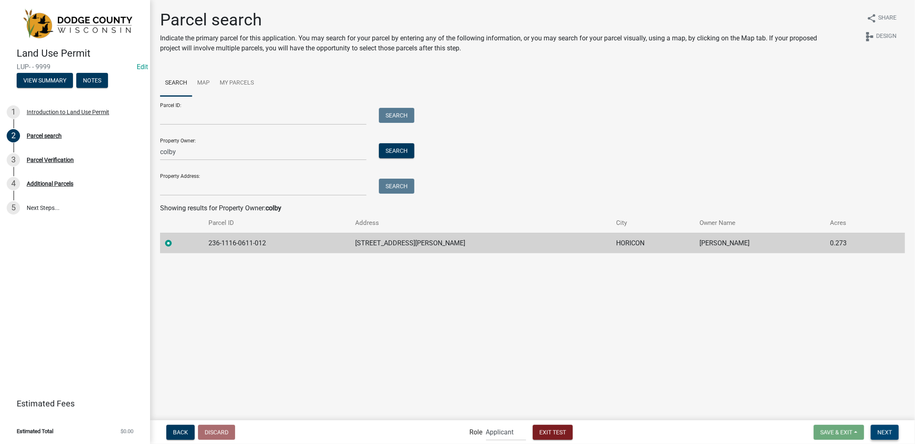
click at [888, 438] on button "Next" at bounding box center [885, 432] width 28 height 15
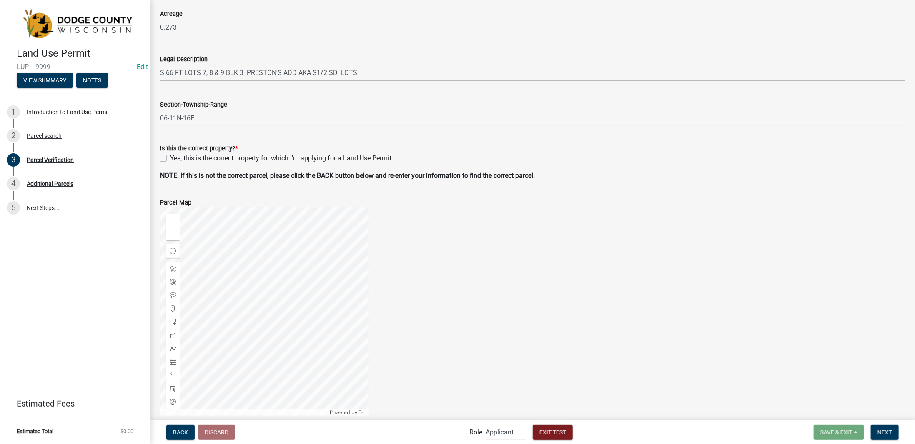
scroll to position [167, 0]
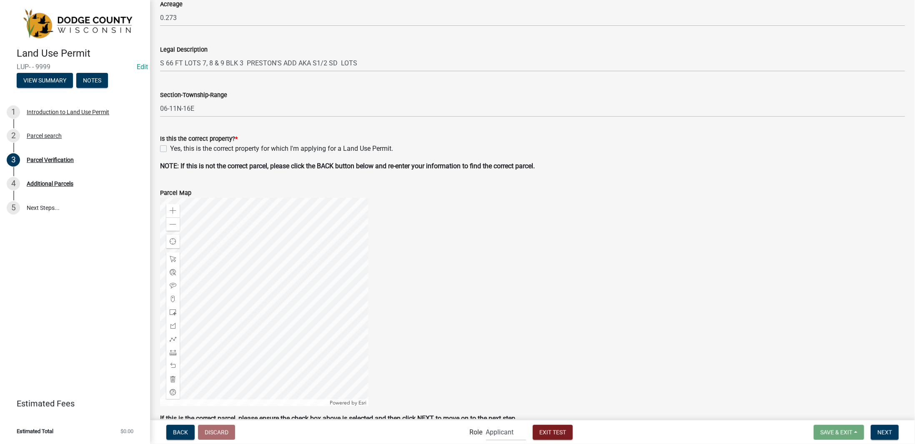
click at [170, 151] on label "Yes, this is the correct property for which I'm applying for a Land Use Permit." at bounding box center [281, 149] width 223 height 10
click at [170, 149] on input "Yes, this is the correct property for which I'm applying for a Land Use Permit." at bounding box center [172, 146] width 5 height 5
checkbox input "true"
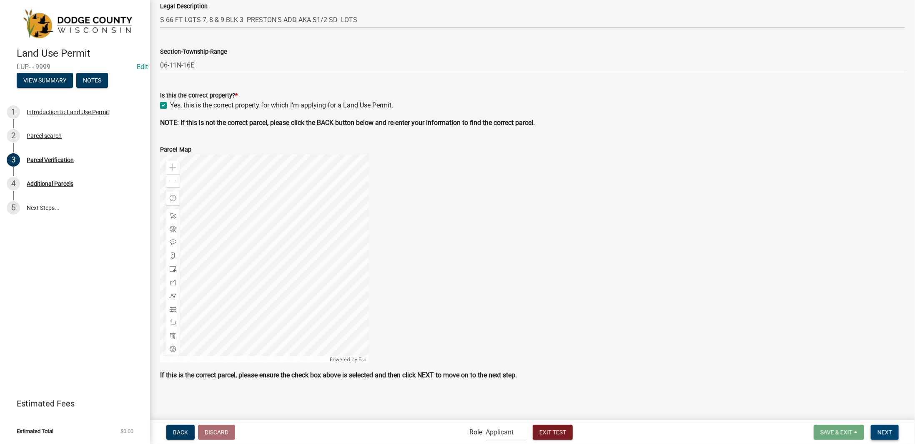
click at [890, 426] on button "Next" at bounding box center [885, 432] width 28 height 15
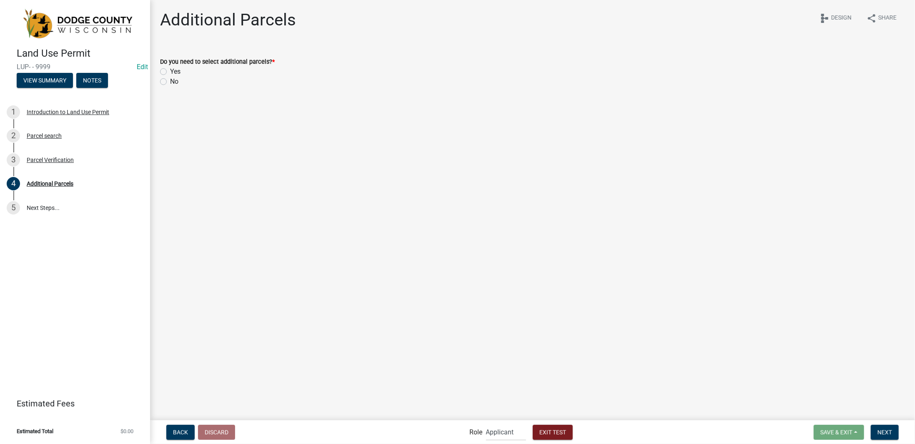
click at [170, 79] on label "No" at bounding box center [174, 82] width 8 height 10
click at [170, 79] on input "No" at bounding box center [172, 79] width 5 height 5
radio input "true"
click at [883, 428] on button "Next" at bounding box center [885, 432] width 28 height 15
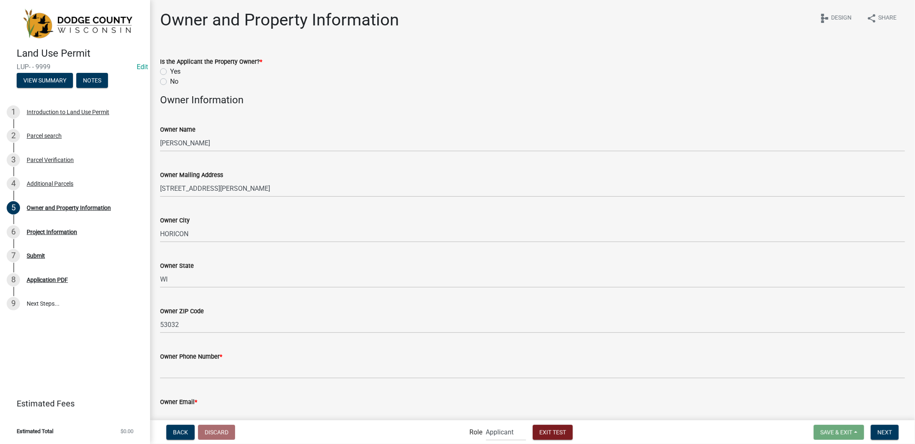
drag, startPoint x: 162, startPoint y: 80, endPoint x: 202, endPoint y: 89, distance: 41.0
click at [170, 80] on label "No" at bounding box center [174, 82] width 8 height 10
click at [170, 80] on input "No" at bounding box center [172, 79] width 5 height 5
radio input "true"
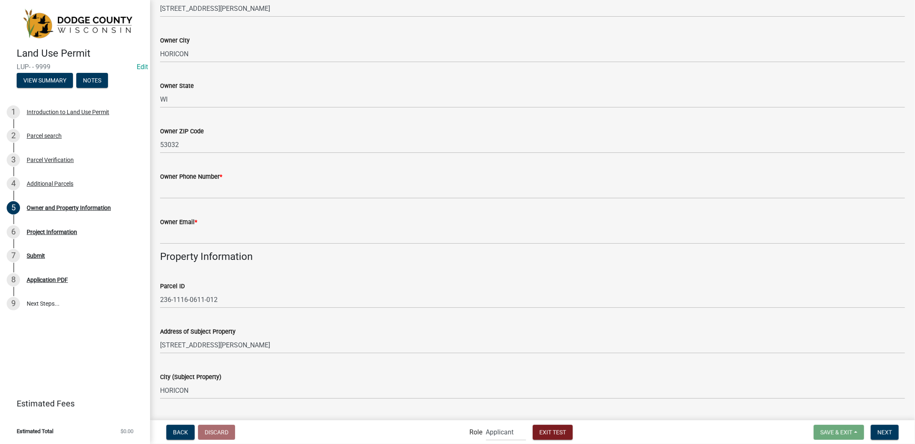
scroll to position [208, 0]
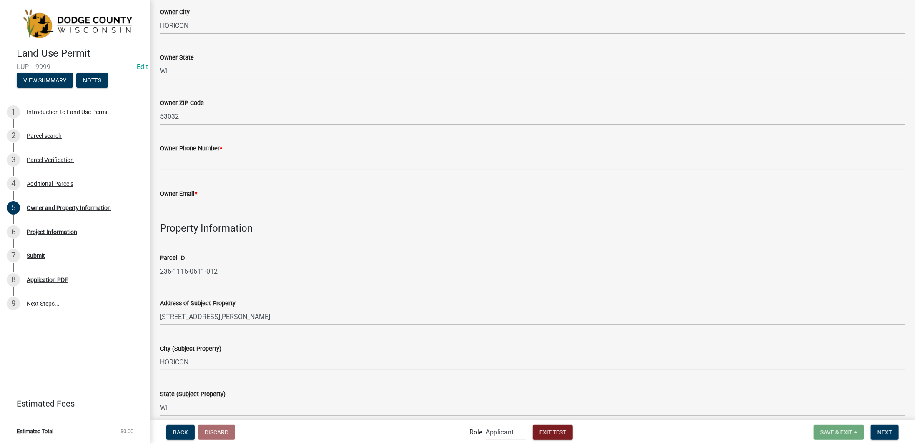
click at [205, 162] on input "Owner Phone Number *" at bounding box center [532, 161] width 745 height 17
type input "555-111-2222"
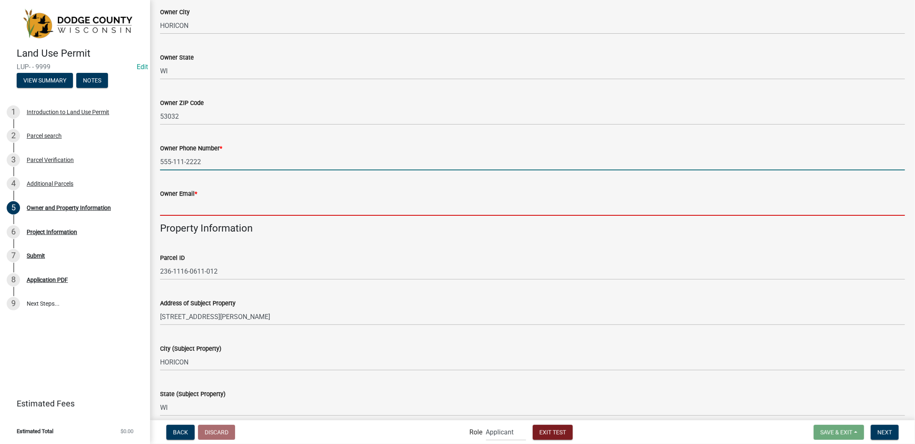
click at [187, 205] on input "Owner Email *" at bounding box center [532, 207] width 745 height 17
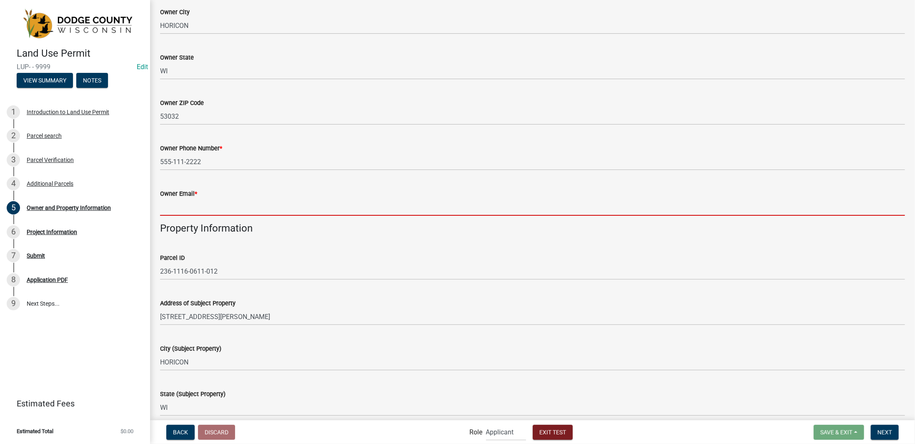
type input "testowner@test.com"
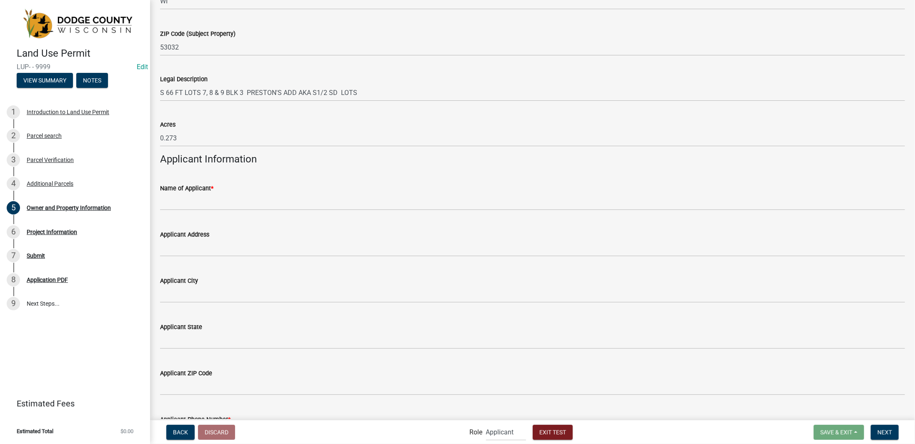
scroll to position [625, 0]
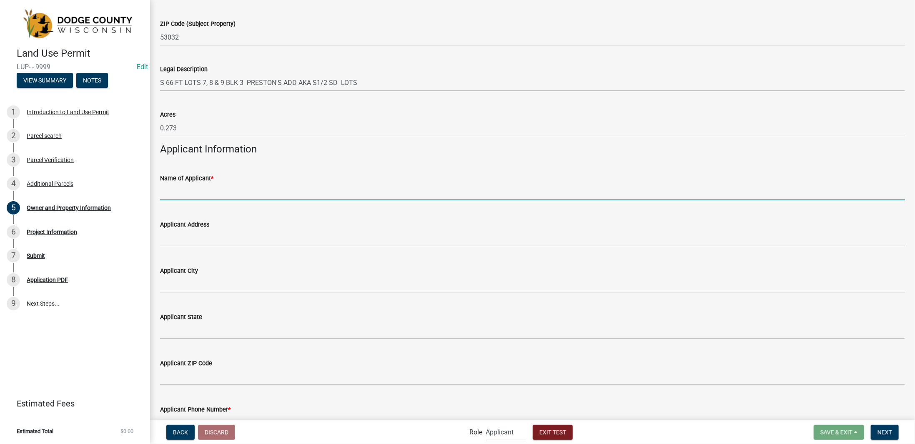
click at [218, 190] on input "Name of Applicant *" at bounding box center [532, 191] width 745 height 17
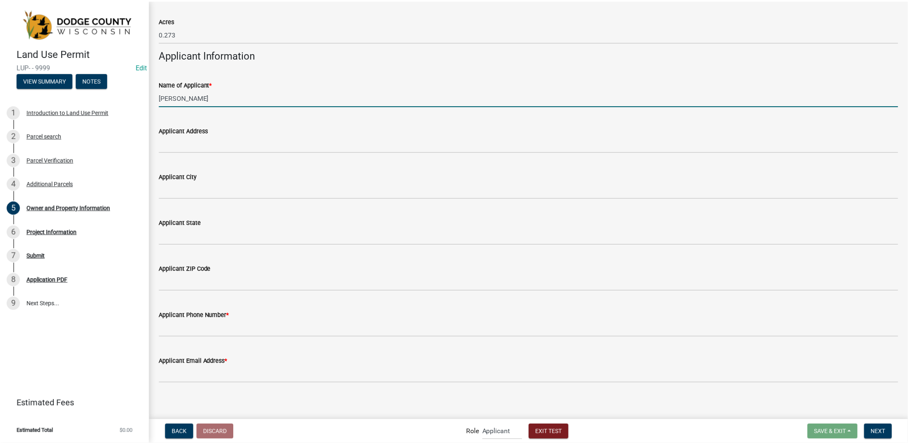
scroll to position [724, 0]
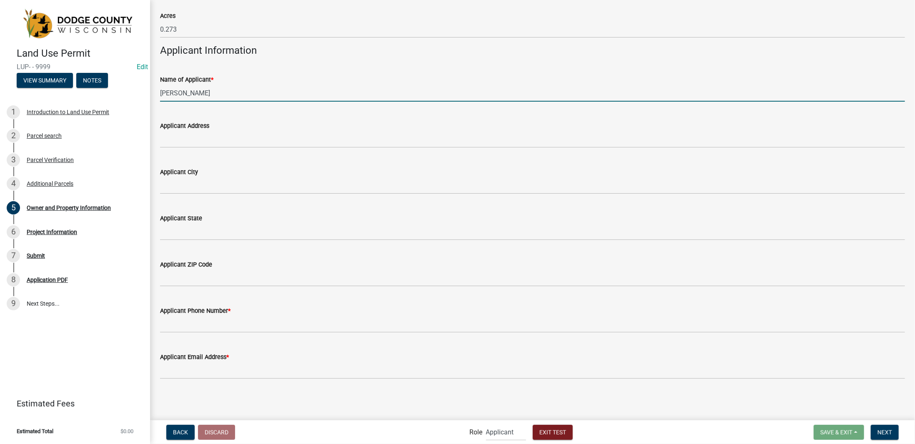
type input "John Snow"
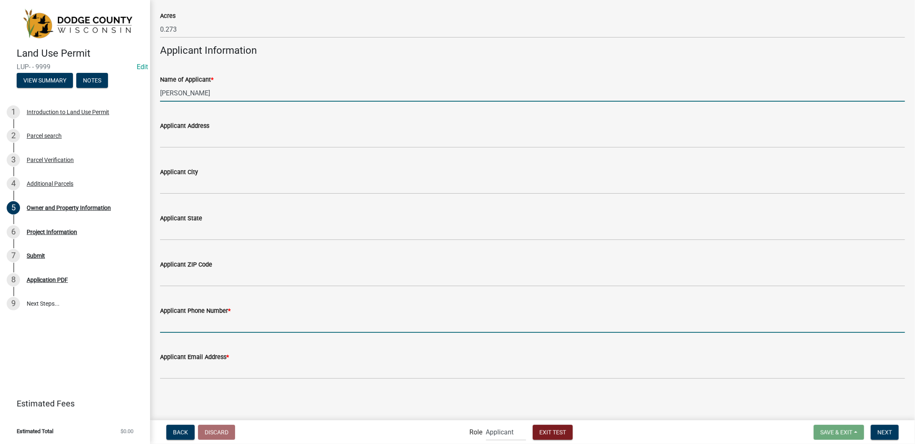
click at [226, 325] on input "Applicant Phone Number *" at bounding box center [532, 324] width 745 height 17
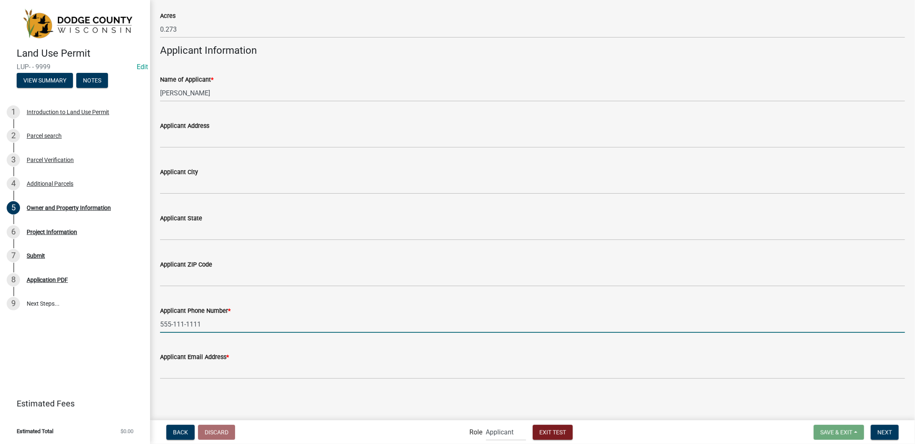
type input "555-111-1111"
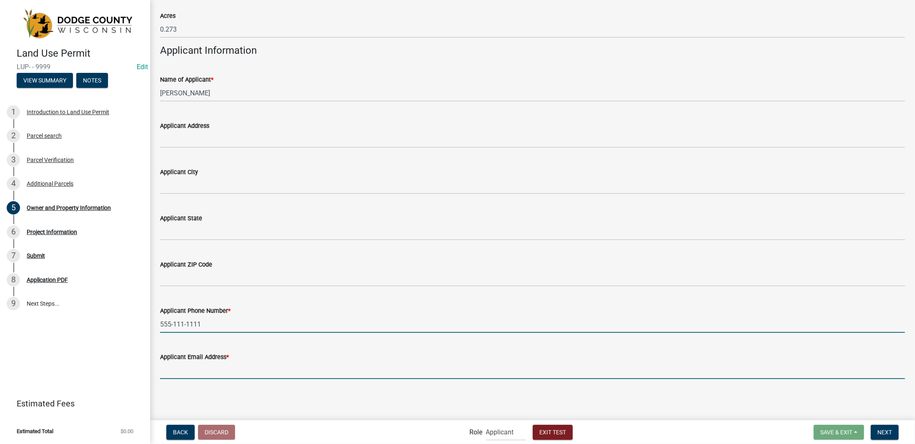
click at [232, 375] on input "Applicant Email Address *" at bounding box center [532, 370] width 745 height 17
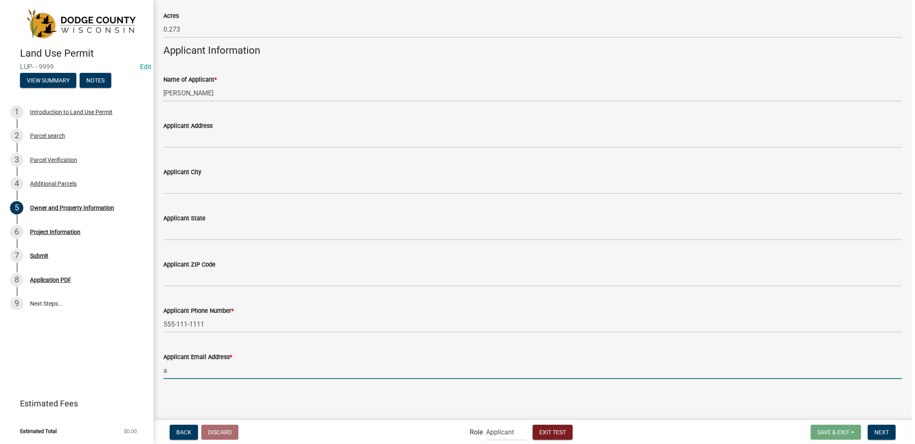
scroll to position [0, 0]
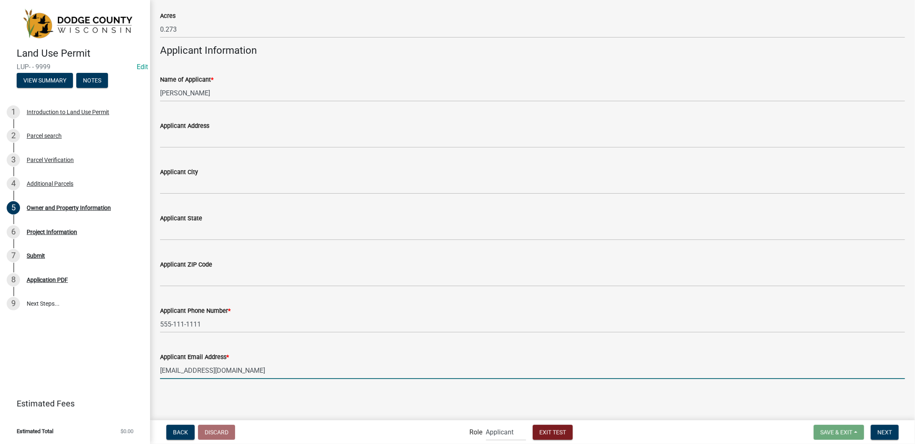
type input "applicant@test.com"
drag, startPoint x: 209, startPoint y: 406, endPoint x: 211, endPoint y: 396, distance: 10.1
click at [213, 403] on main "Owner and Property Information share Share schema Design Is the Applicant the P…" at bounding box center [532, 209] width 765 height 419
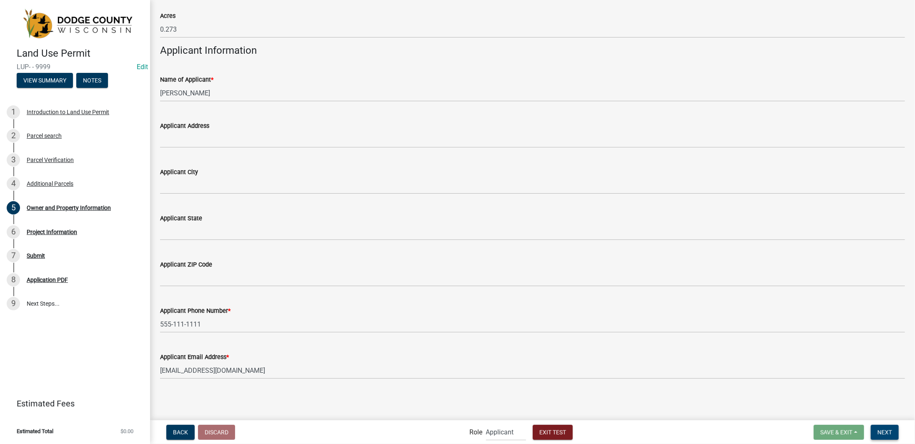
click at [891, 436] on button "Next" at bounding box center [885, 432] width 28 height 15
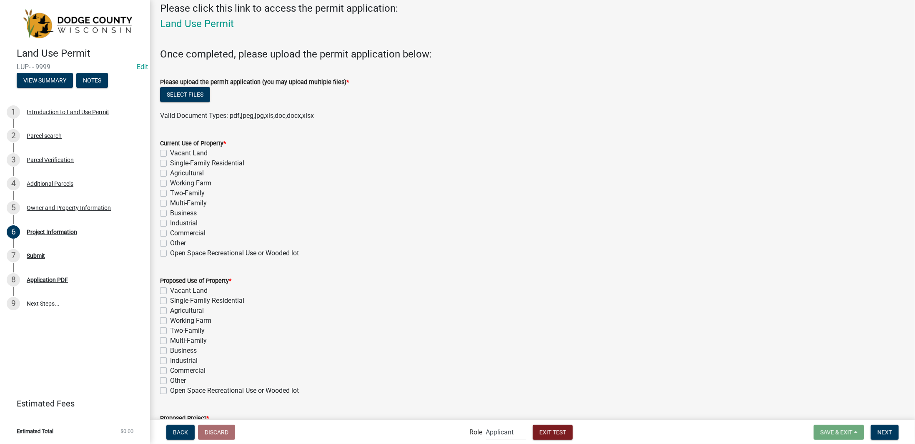
scroll to position [83, 0]
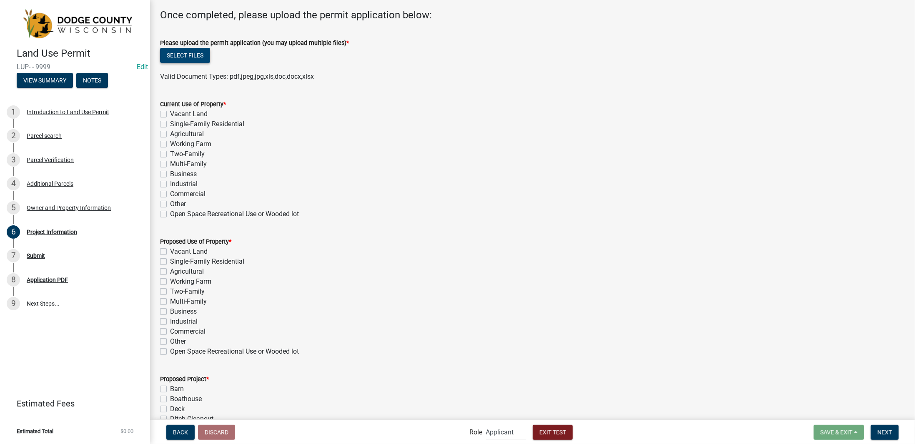
click at [202, 55] on button "Select files" at bounding box center [185, 55] width 50 height 15
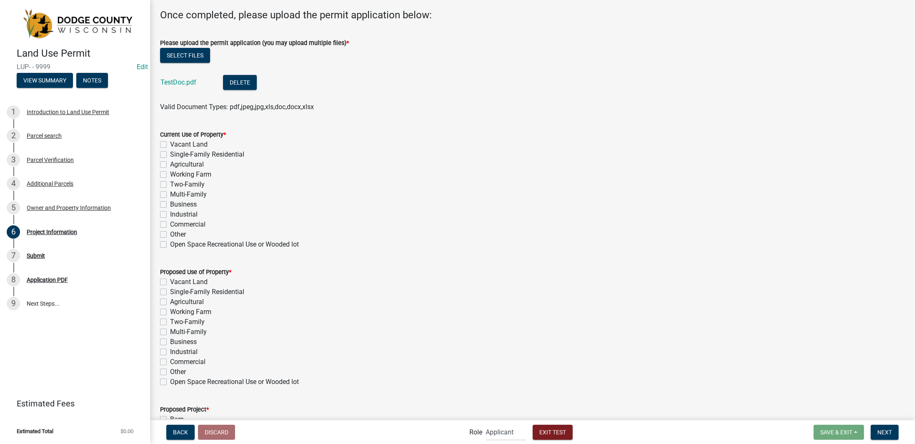
click at [170, 245] on label "Open Space Recreational Use or Wooded lot" at bounding box center [234, 245] width 129 height 10
click at [170, 245] on input "Open Space Recreational Use or Wooded lot" at bounding box center [172, 242] width 5 height 5
checkbox input "true"
checkbox input "false"
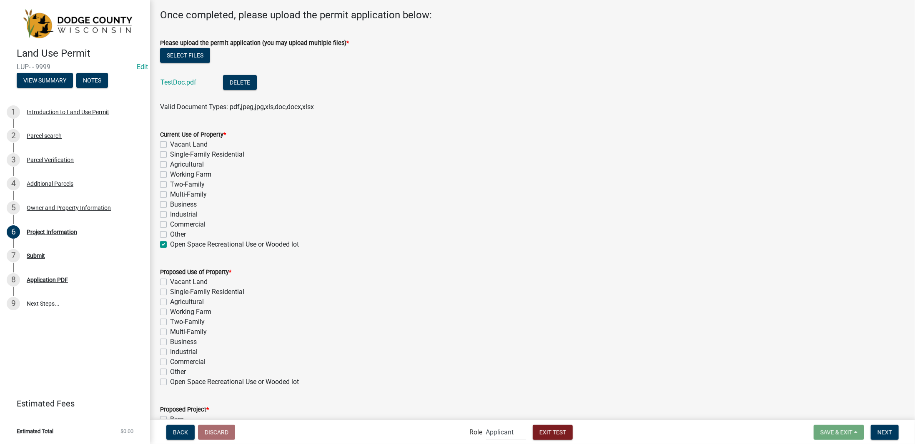
checkbox input "false"
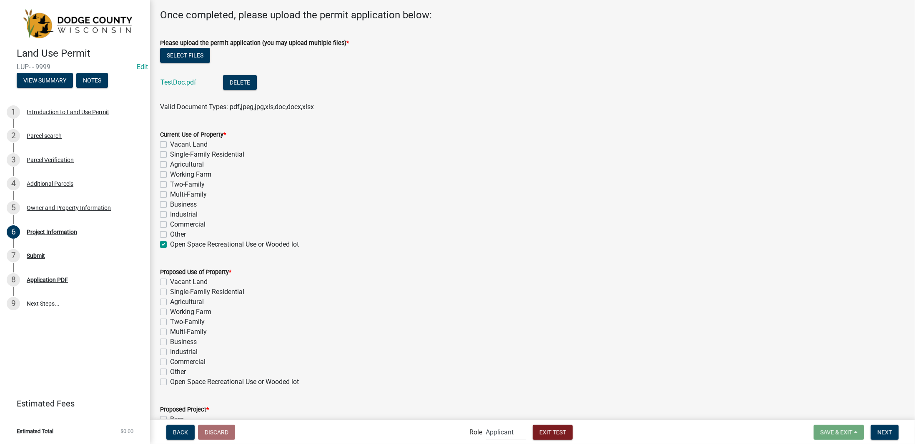
checkbox input "false"
checkbox input "true"
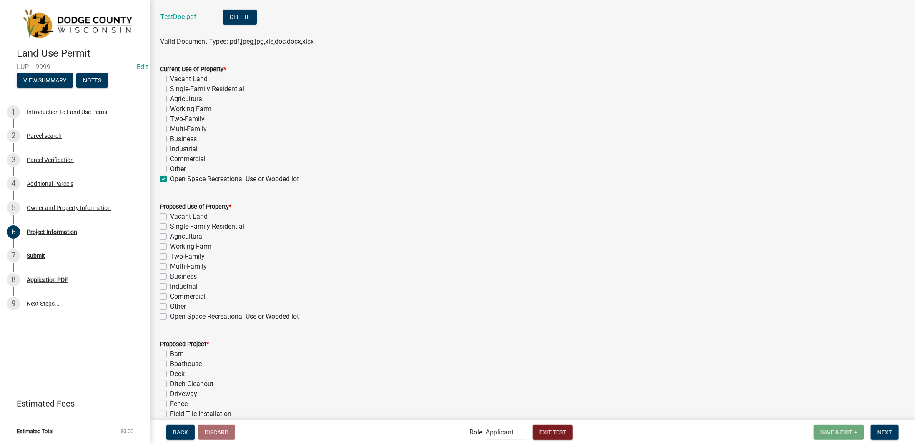
scroll to position [167, 0]
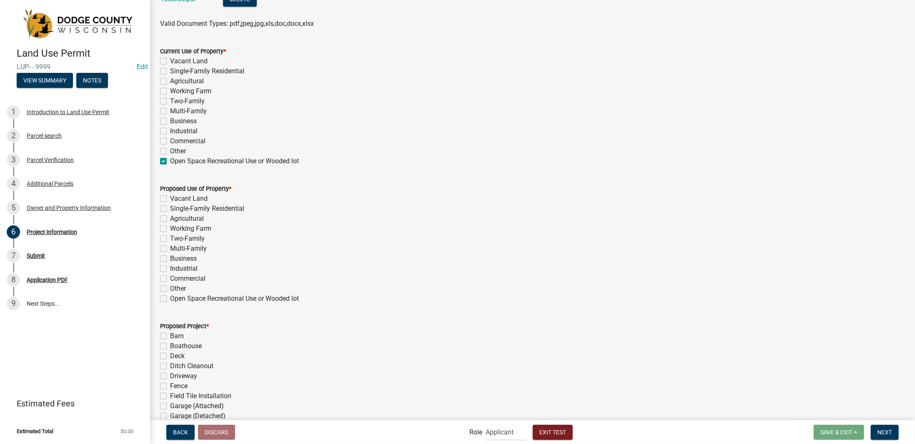
click at [170, 220] on label "Agricultural" at bounding box center [187, 219] width 34 height 10
click at [170, 219] on input "Agricultural" at bounding box center [172, 216] width 5 height 5
checkbox input "true"
checkbox input "false"
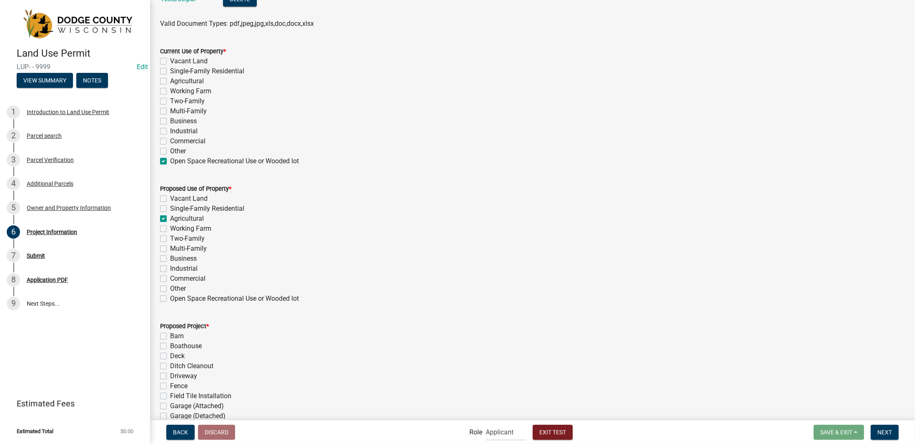
checkbox input "true"
checkbox input "false"
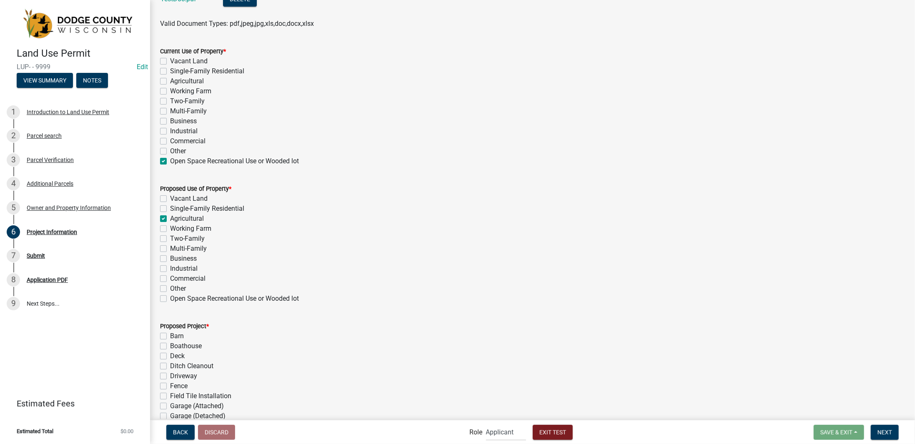
checkbox input "false"
click at [170, 256] on label "Business" at bounding box center [183, 259] width 27 height 10
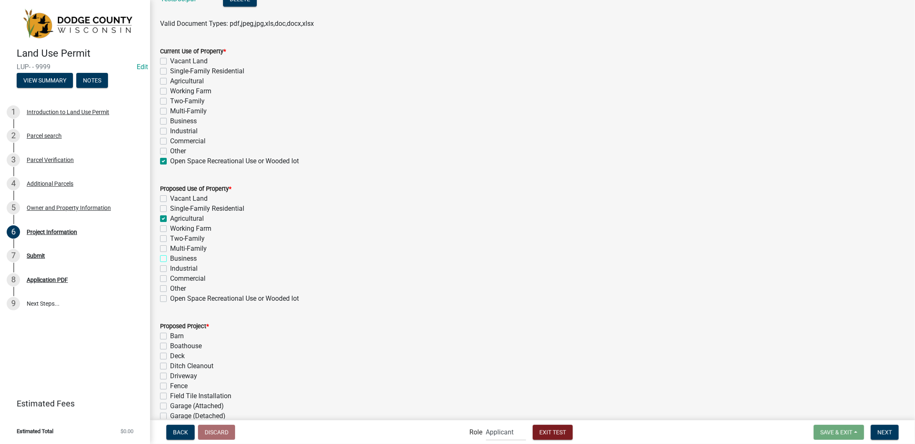
click at [170, 256] on input "Business" at bounding box center [172, 256] width 5 height 5
checkbox input "true"
checkbox input "false"
checkbox input "true"
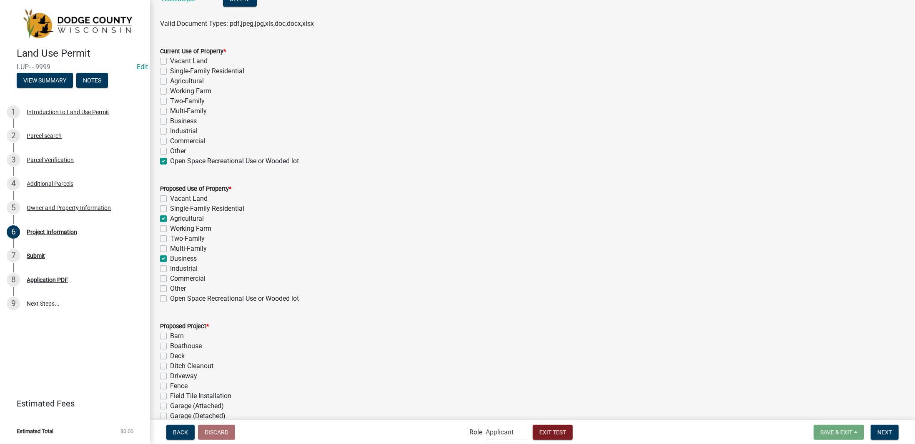
checkbox input "false"
checkbox input "true"
checkbox input "false"
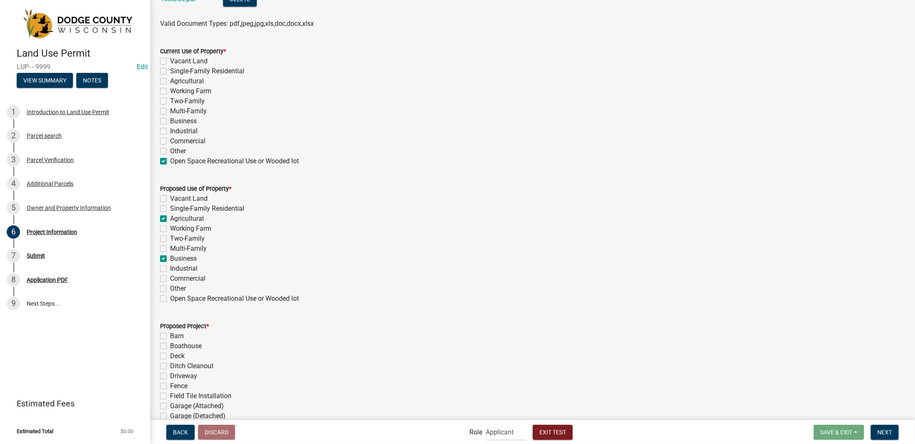
checkbox input "false"
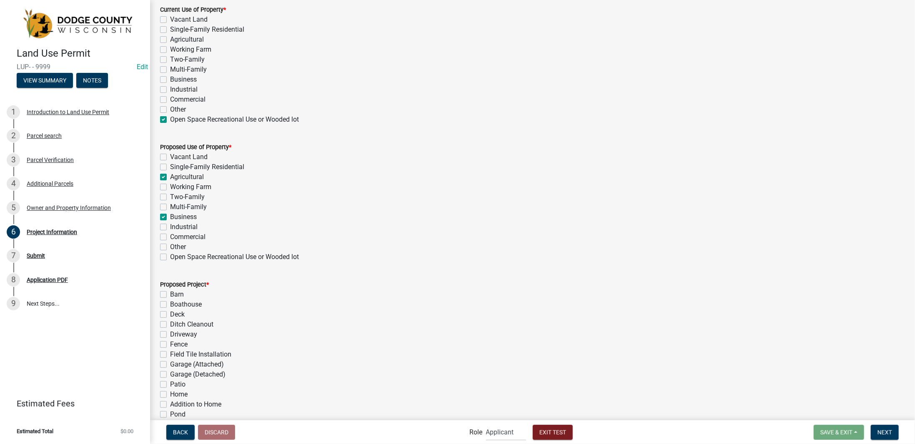
click at [170, 177] on label "Agricultural" at bounding box center [187, 177] width 34 height 10
click at [170, 177] on input "Agricultural" at bounding box center [172, 174] width 5 height 5
checkbox input "false"
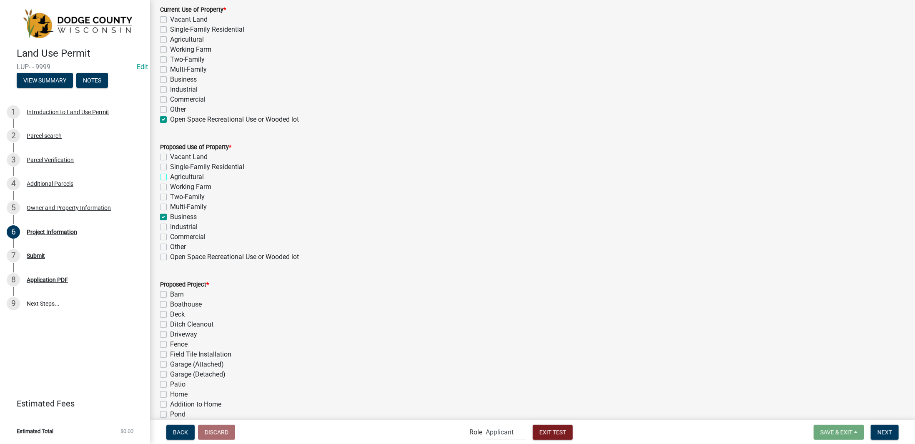
checkbox input "false"
checkbox input "true"
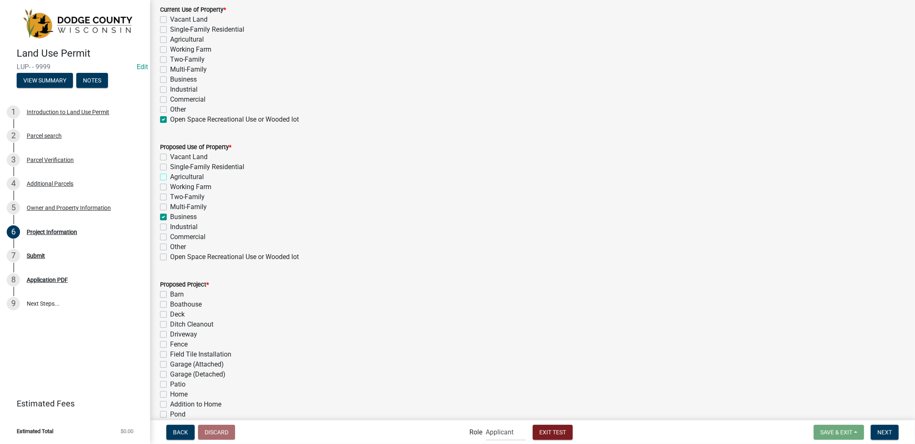
checkbox input "false"
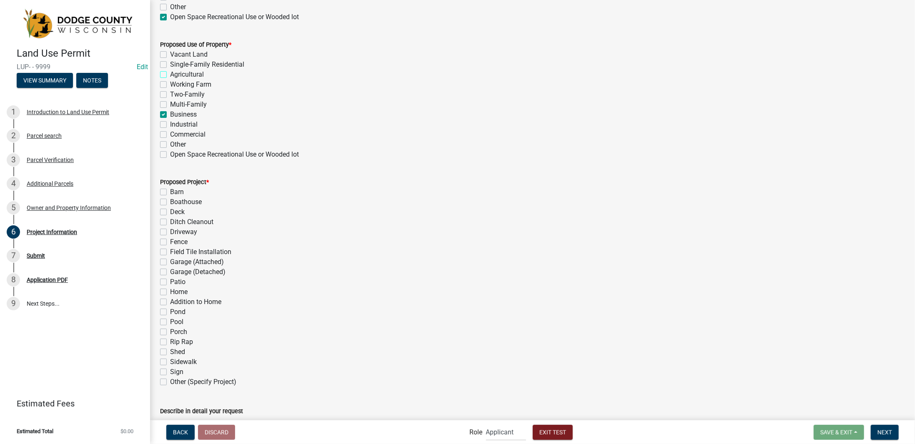
scroll to position [333, 0]
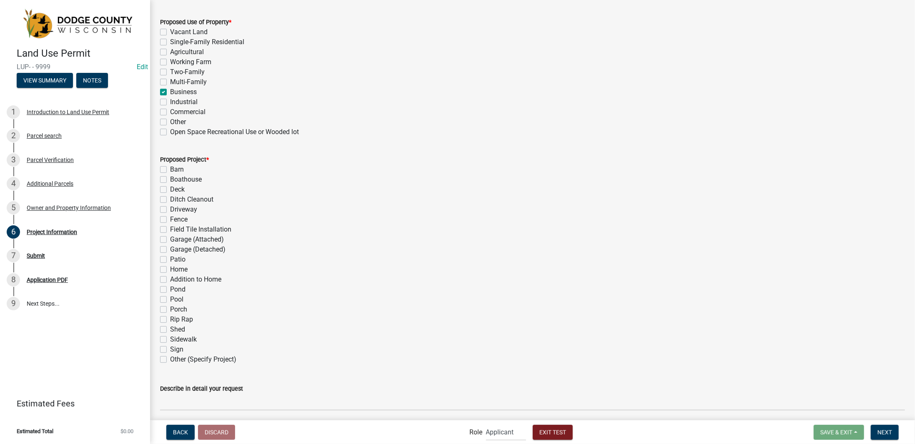
click at [170, 62] on label "Working Farm" at bounding box center [190, 62] width 41 height 10
click at [170, 62] on input "Working Farm" at bounding box center [172, 59] width 5 height 5
checkbox input "true"
checkbox input "false"
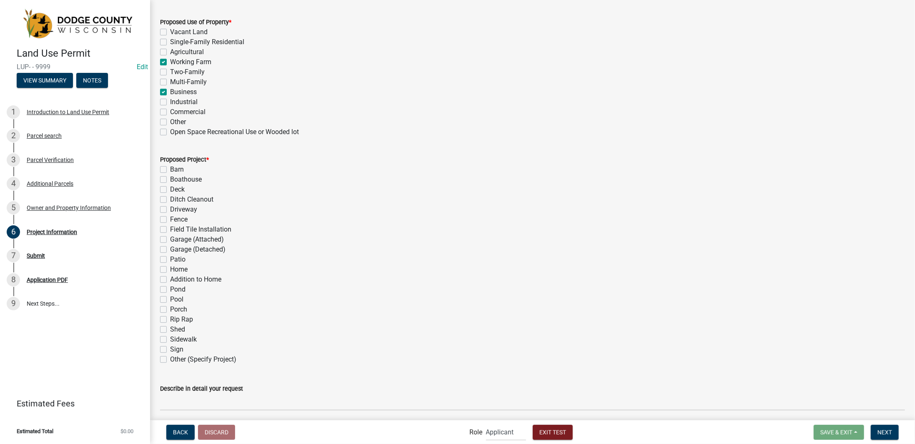
checkbox input "false"
checkbox input "true"
checkbox input "false"
checkbox input "true"
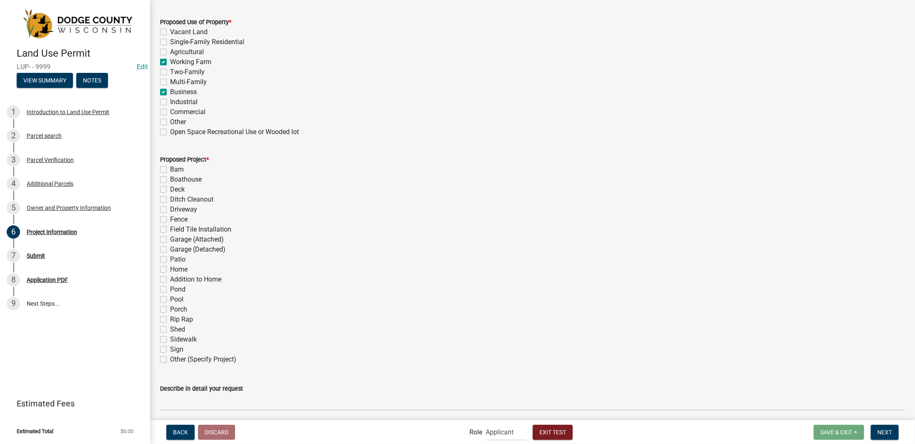
checkbox input "false"
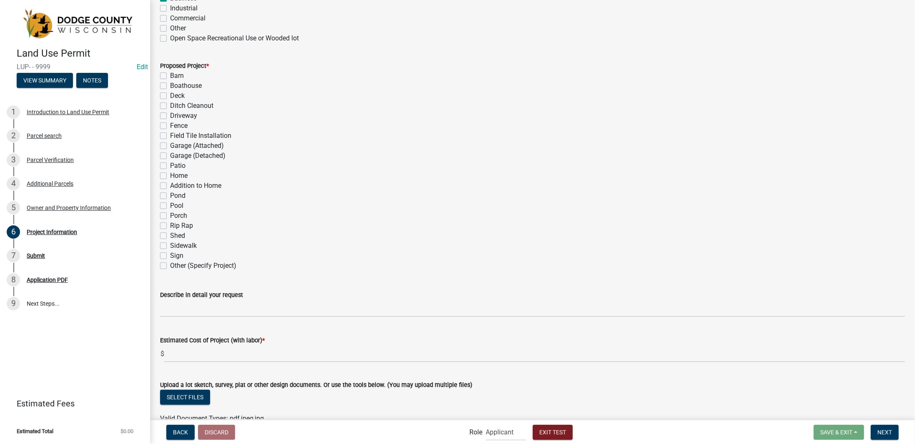
scroll to position [458, 0]
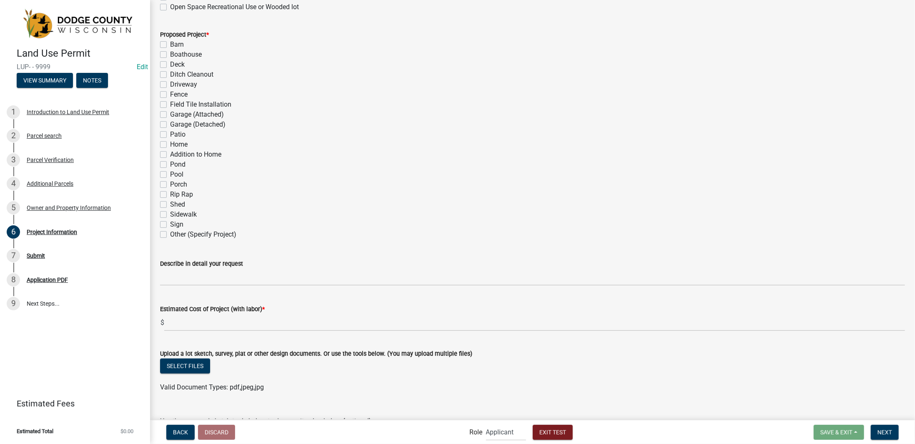
click at [170, 43] on label "Barn" at bounding box center [177, 45] width 14 height 10
click at [170, 43] on input "Barn" at bounding box center [172, 42] width 5 height 5
checkbox input "true"
checkbox input "false"
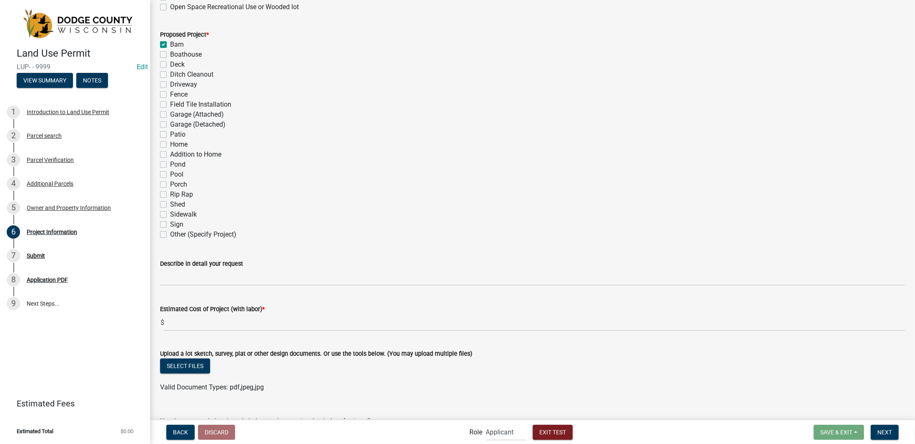
checkbox input "false"
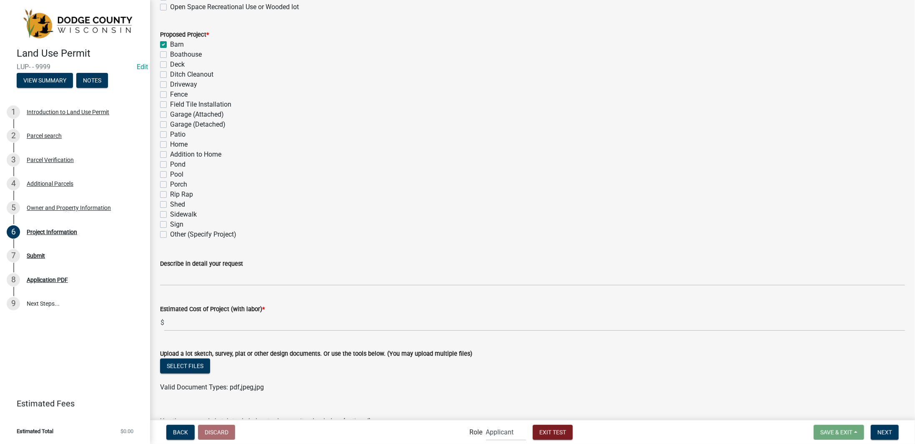
checkbox input "false"
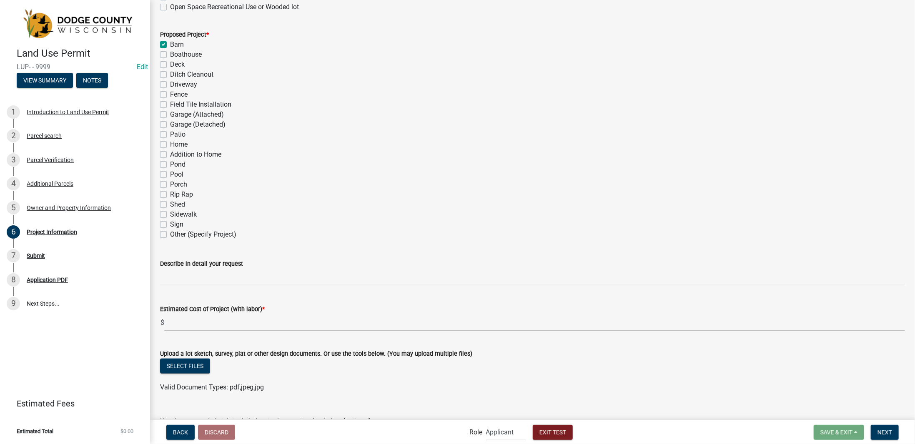
checkbox input "false"
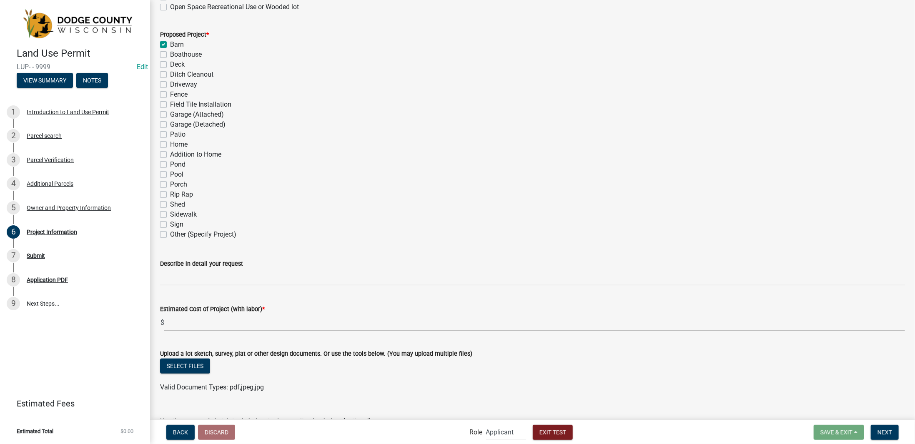
checkbox input "false"
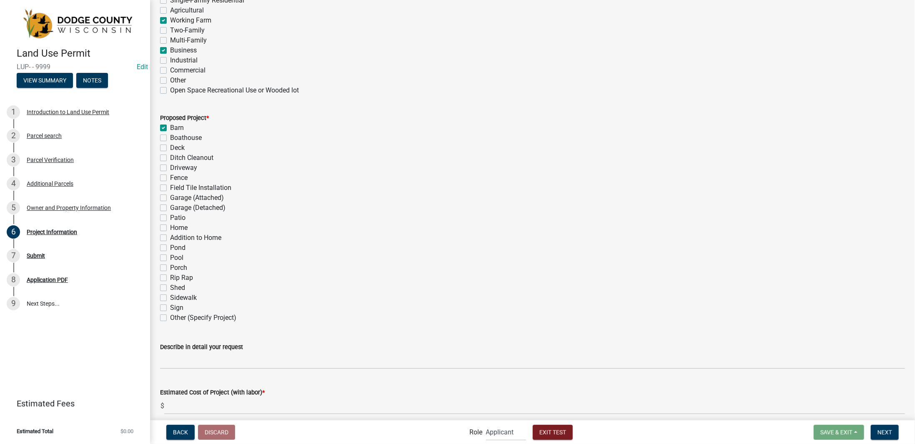
scroll to position [417, 0]
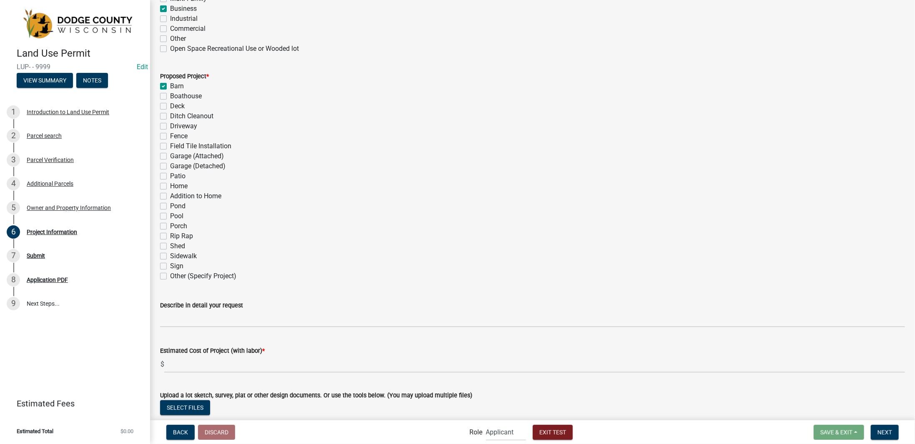
click at [195, 195] on label "Addition to Home" at bounding box center [195, 196] width 51 height 10
click at [175, 195] on input "Addition to Home" at bounding box center [172, 193] width 5 height 5
checkbox input "true"
checkbox input "false"
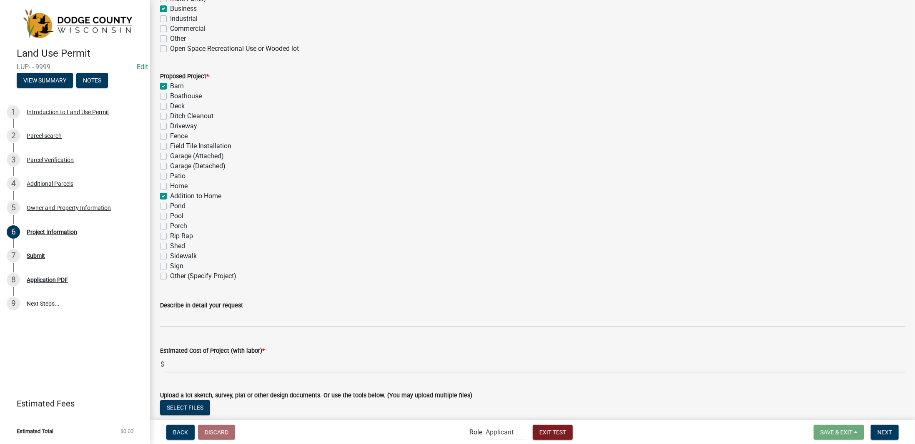
checkbox input "false"
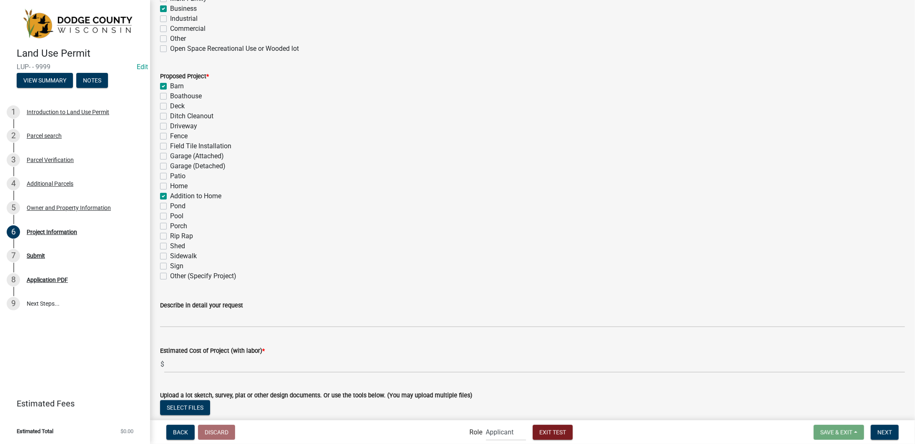
checkbox input "false"
checkbox input "true"
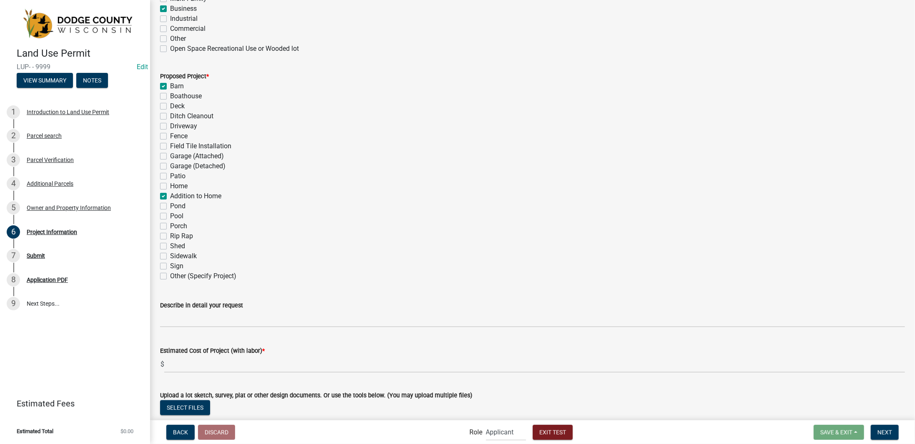
checkbox input "false"
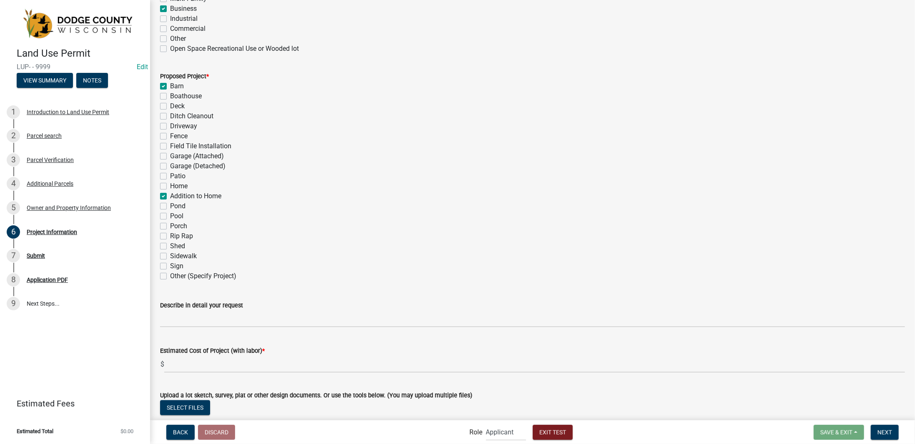
checkbox input "false"
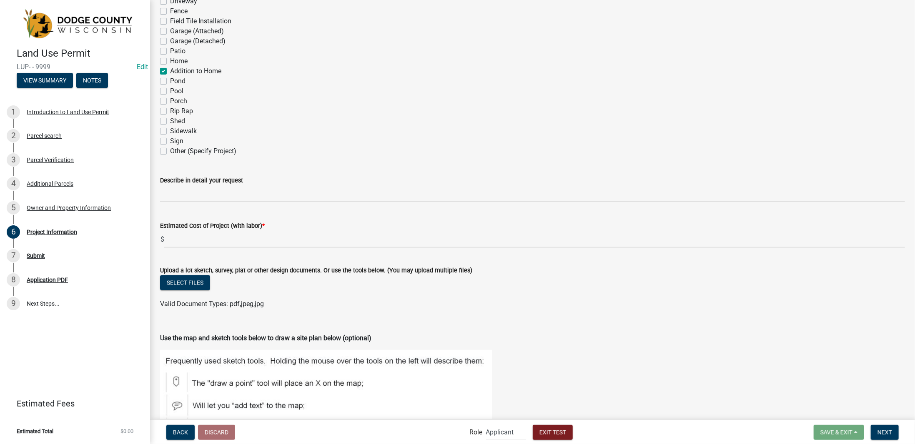
scroll to position [458, 0]
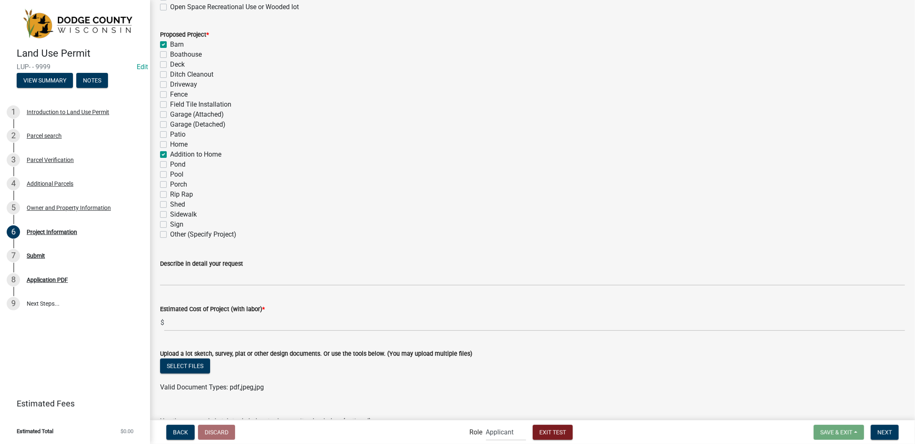
click at [170, 43] on label "Barn" at bounding box center [177, 45] width 14 height 10
click at [170, 43] on input "Barn" at bounding box center [172, 42] width 5 height 5
checkbox input "false"
click at [170, 126] on label "Garage (Detached)" at bounding box center [197, 125] width 55 height 10
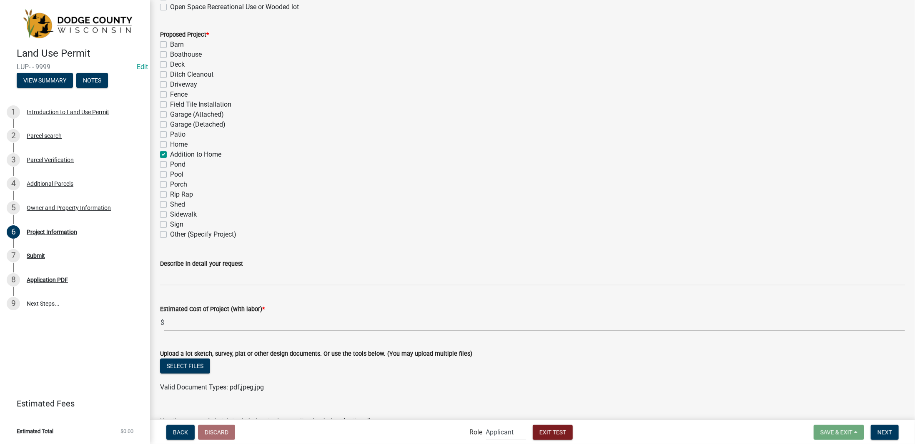
click at [170, 125] on input "Garage (Detached)" at bounding box center [172, 122] width 5 height 5
click at [170, 155] on label "Addition to Home" at bounding box center [195, 155] width 51 height 10
click at [170, 155] on input "Addition to Home" at bounding box center [172, 152] width 5 height 5
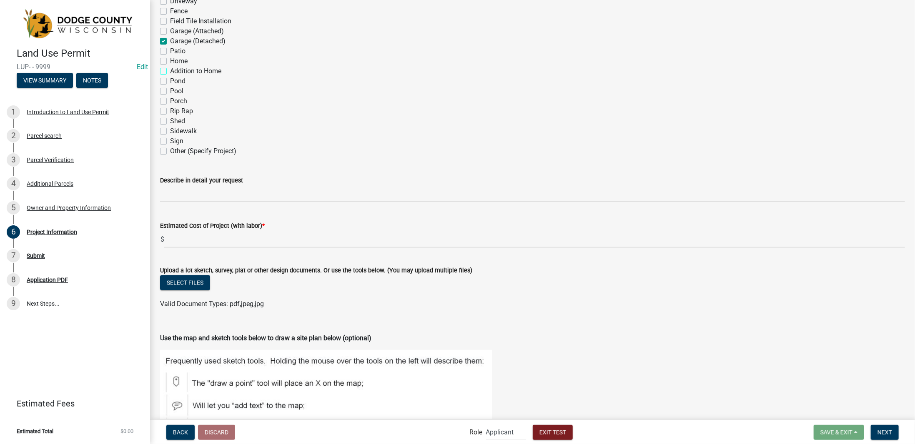
scroll to position [583, 0]
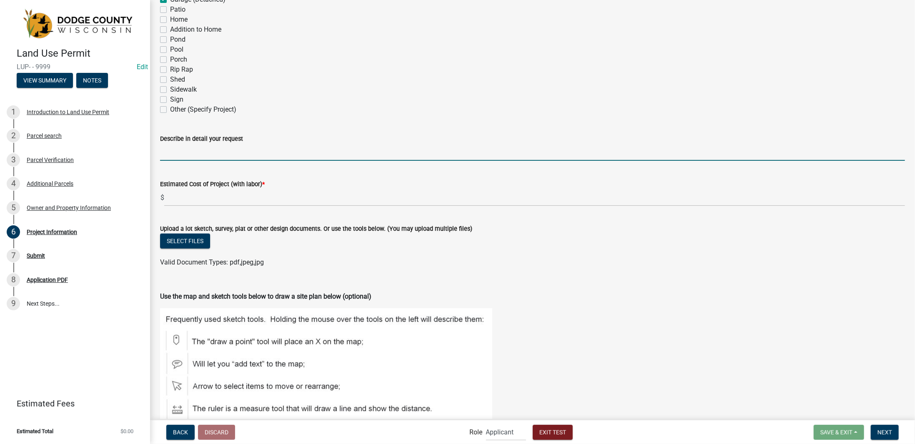
click at [245, 149] on input "Describe in detail your request" at bounding box center [532, 152] width 745 height 17
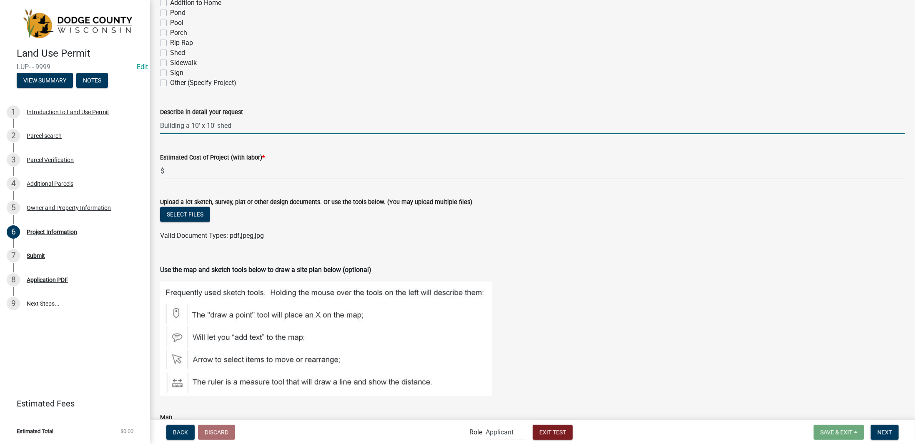
scroll to position [625, 0]
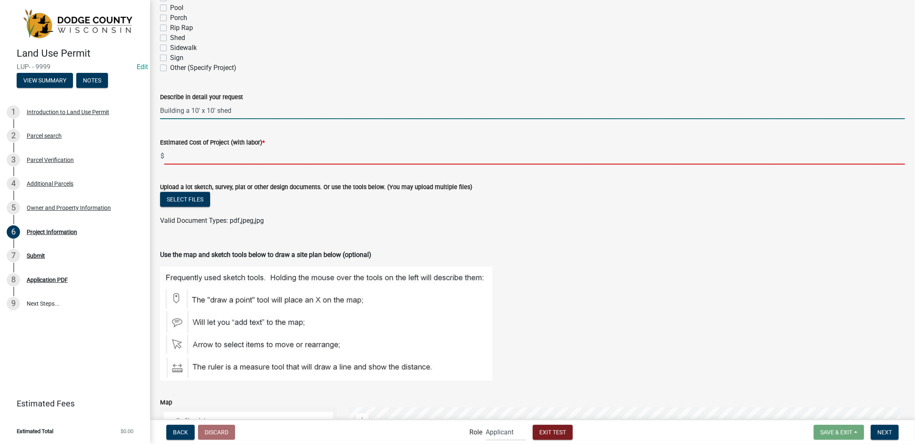
click at [240, 157] on input "text" at bounding box center [534, 156] width 741 height 17
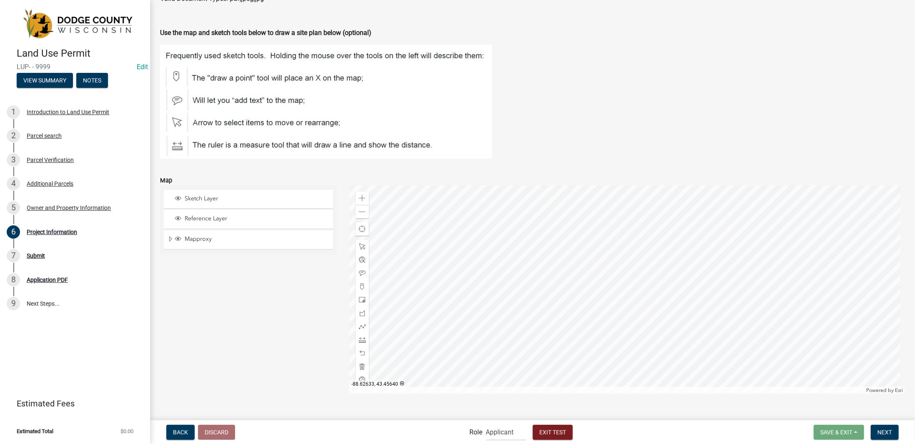
scroll to position [862, 0]
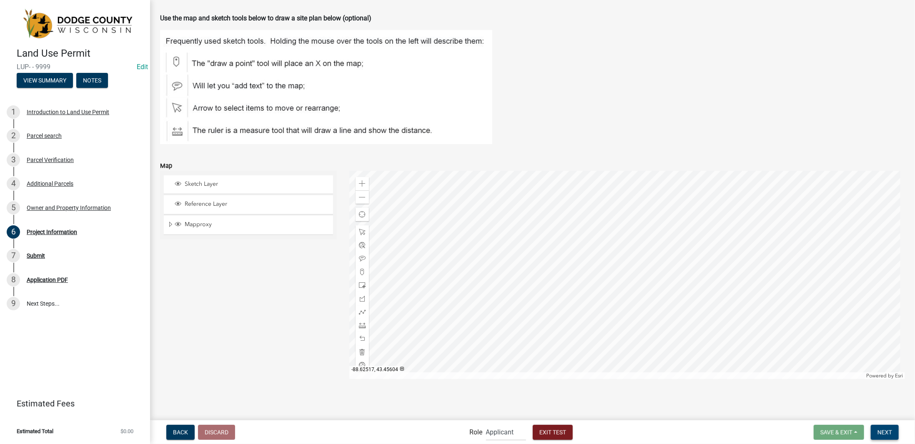
click at [893, 434] on button "Next" at bounding box center [885, 432] width 28 height 15
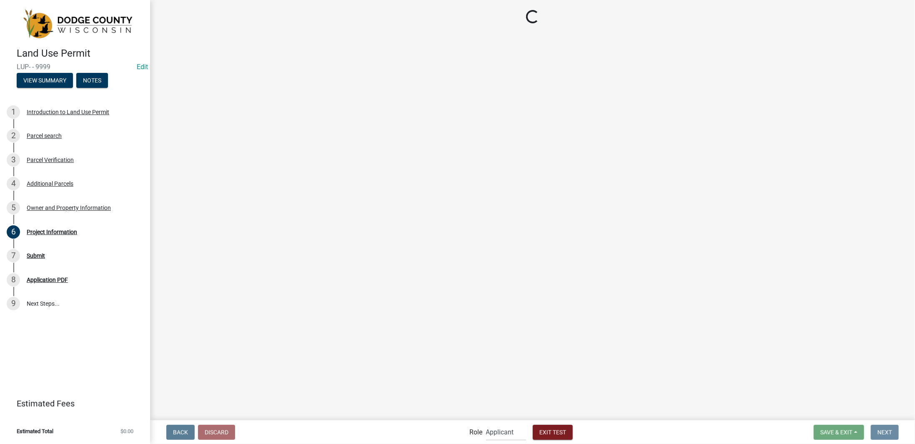
scroll to position [0, 0]
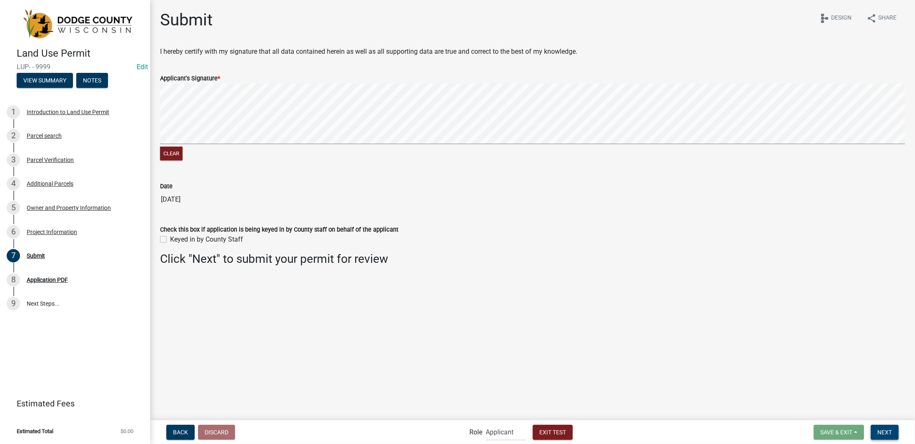
click at [892, 438] on button "Next" at bounding box center [885, 432] width 28 height 15
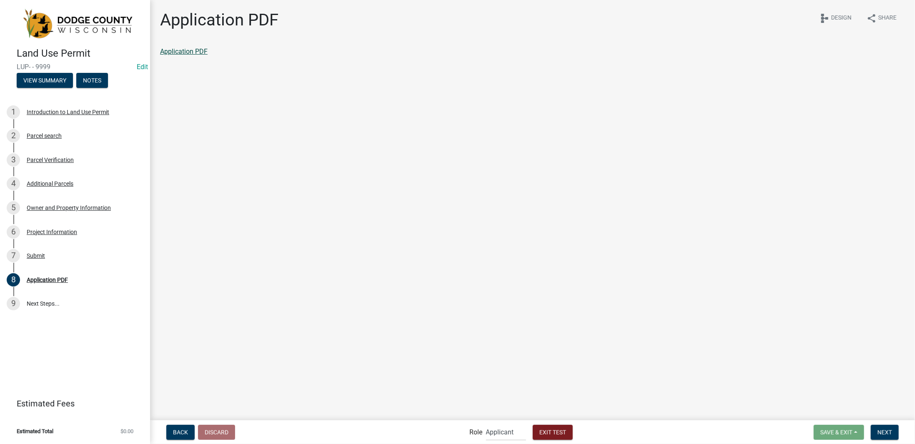
click at [186, 49] on link "Application PDF" at bounding box center [184, 52] width 48 height 8
click at [60, 208] on div "Owner and Property Information" at bounding box center [69, 208] width 84 height 6
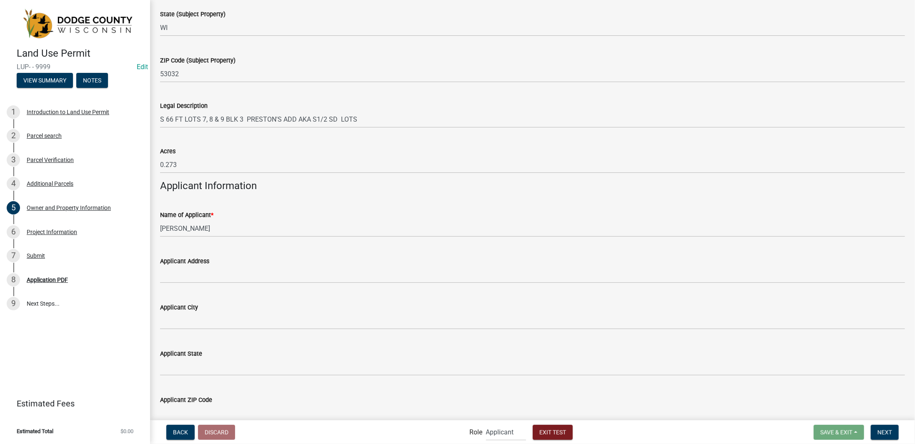
scroll to position [625, 0]
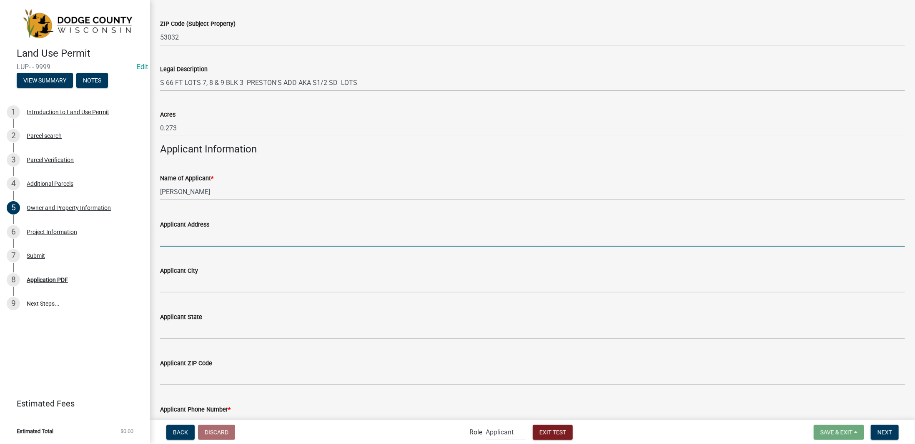
click at [206, 245] on input "Applicant Address" at bounding box center [532, 238] width 745 height 17
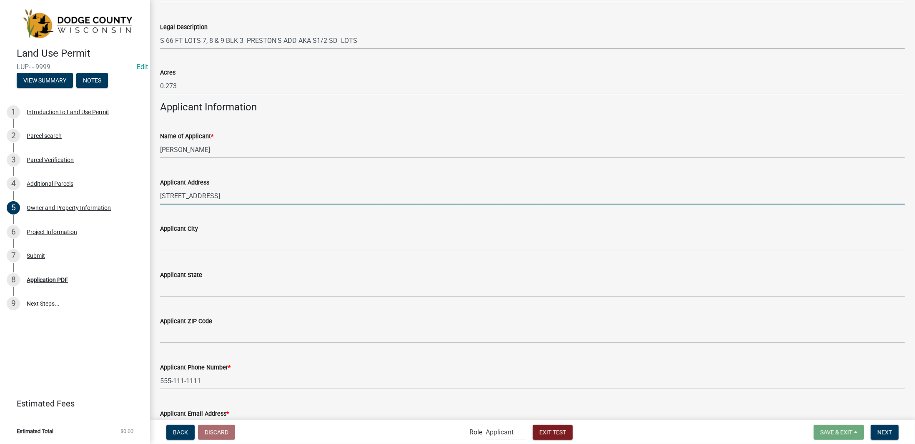
scroll to position [708, 0]
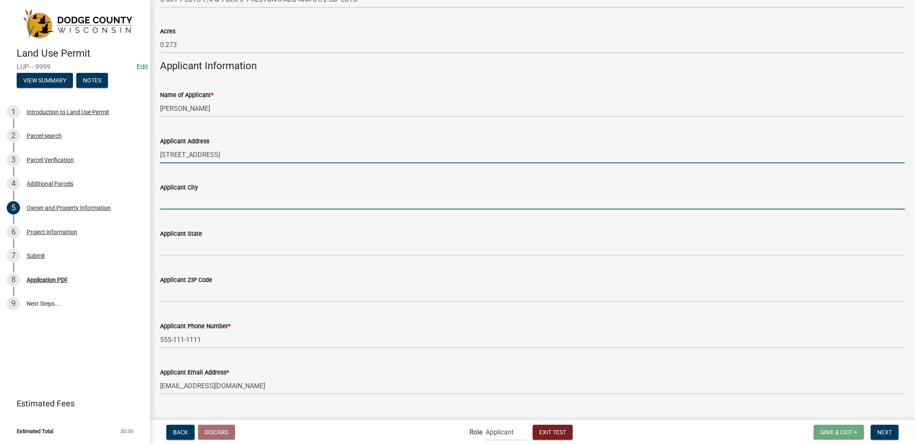
click at [205, 203] on input "Applicant City" at bounding box center [532, 201] width 745 height 17
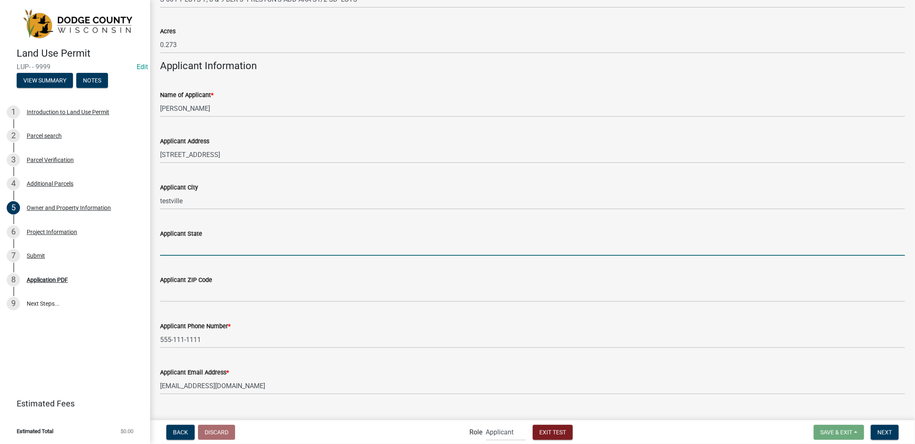
click at [211, 250] on input "Applicant State" at bounding box center [532, 247] width 745 height 17
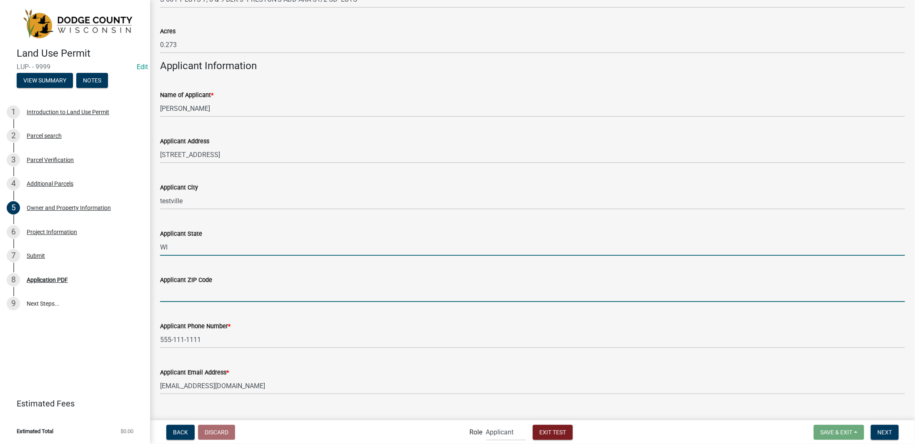
click at [211, 293] on input "Applicant ZIP Code" at bounding box center [532, 293] width 745 height 17
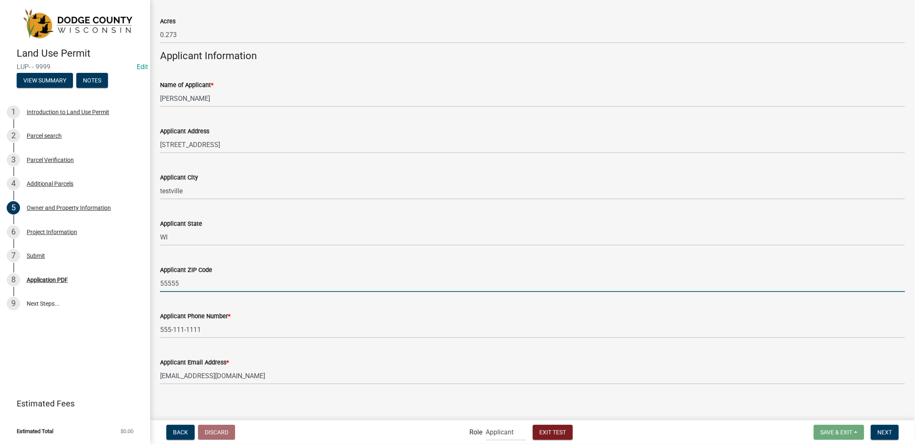
scroll to position [724, 0]
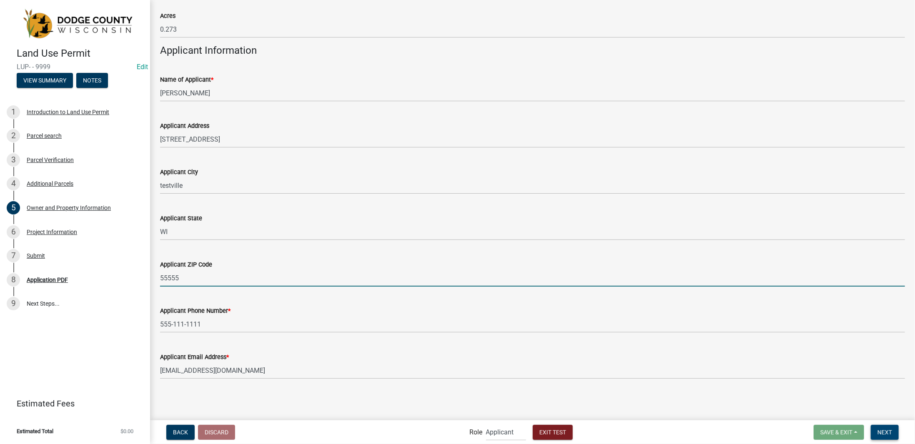
click at [892, 434] on button "Next" at bounding box center [885, 432] width 28 height 15
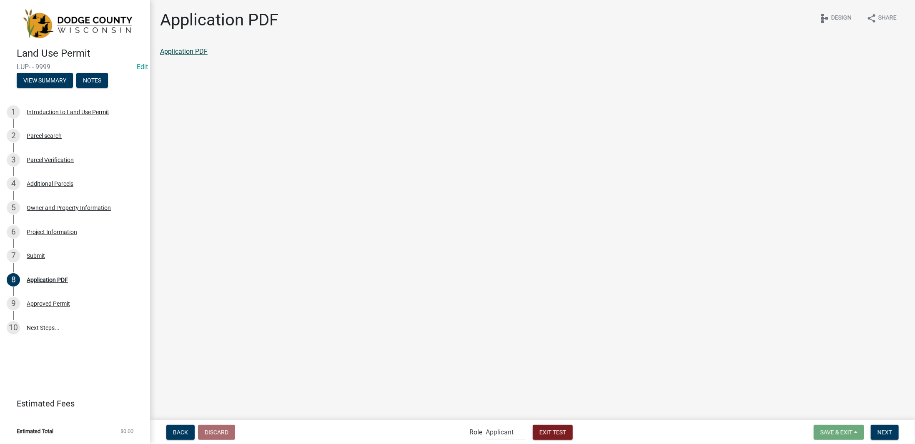
click at [194, 52] on link "Application PDF" at bounding box center [184, 52] width 48 height 8
click at [50, 206] on div "Owner and Property Information" at bounding box center [69, 208] width 84 height 6
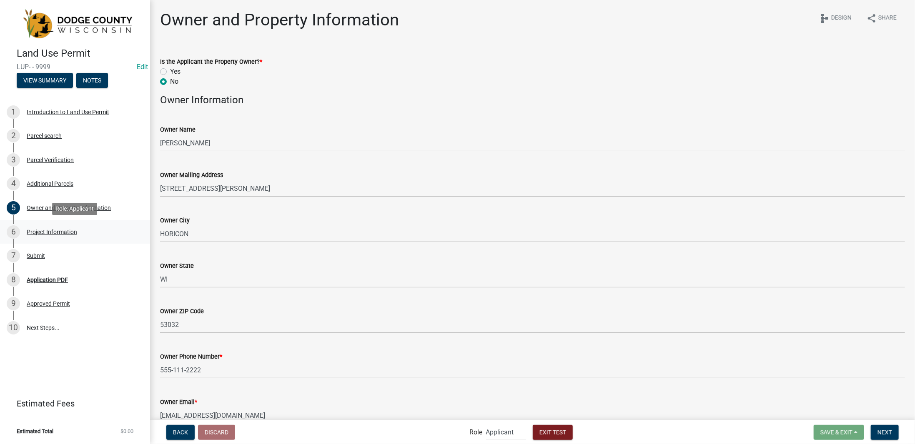
click at [77, 233] on div "Project Information" at bounding box center [52, 232] width 50 height 6
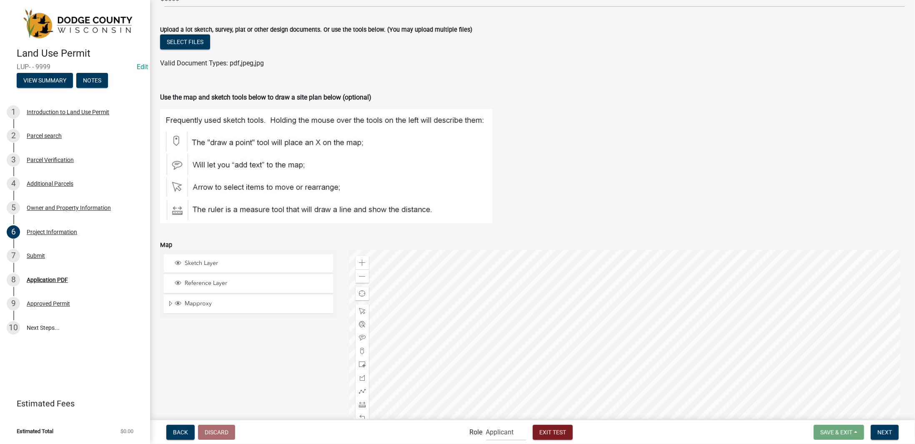
scroll to position [862, 0]
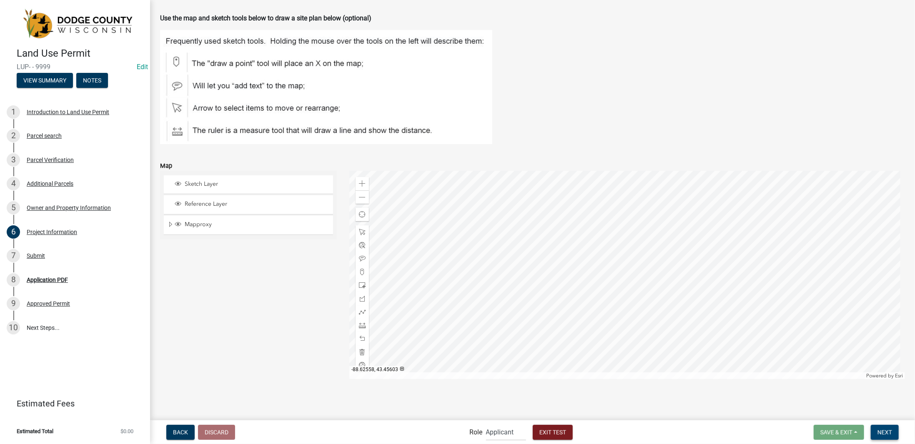
click at [881, 433] on span "Next" at bounding box center [884, 432] width 15 height 7
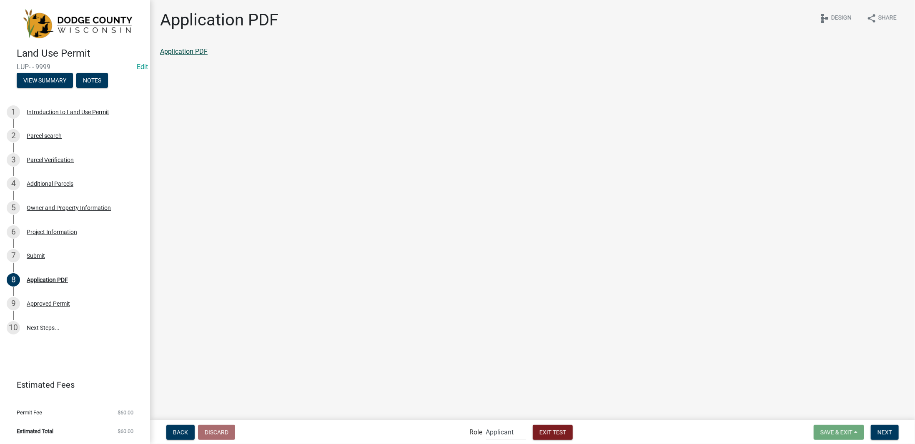
click at [193, 53] on link "Application PDF" at bounding box center [184, 52] width 48 height 8
click at [43, 255] on div "Submit" at bounding box center [36, 256] width 18 height 6
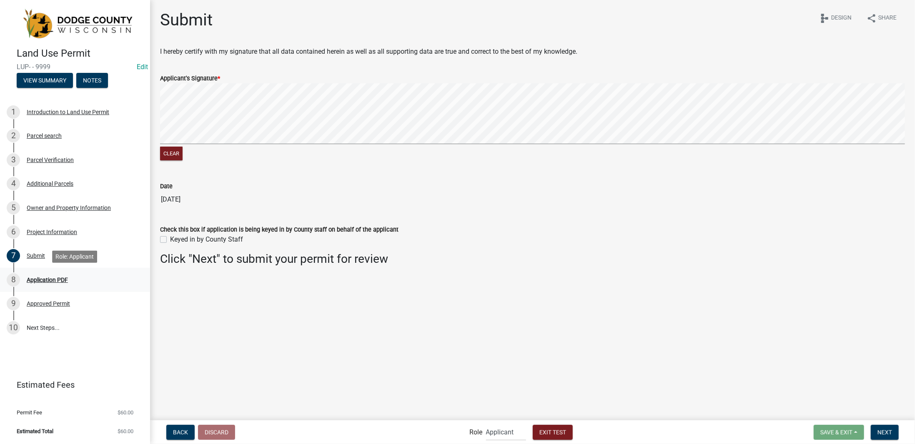
click at [47, 278] on div "Application PDF" at bounding box center [47, 280] width 41 height 6
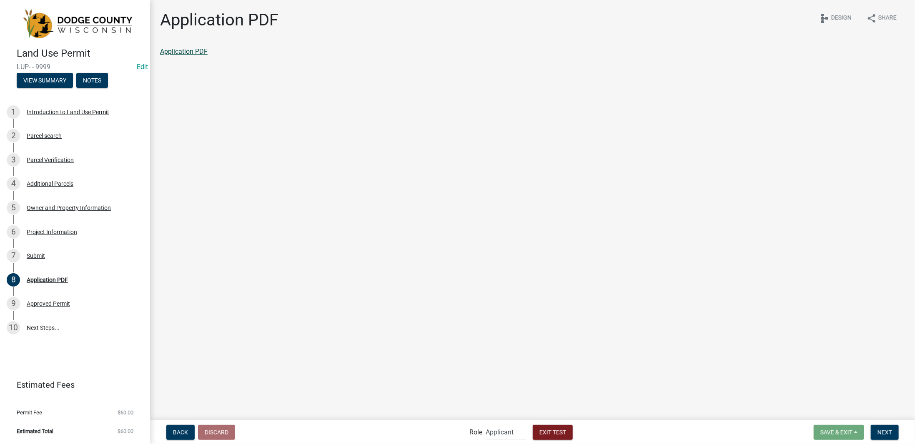
click at [200, 52] on link "Application PDF" at bounding box center [184, 52] width 48 height 8
click at [265, 221] on main "Application PDF share Share schema Design Application PDF" at bounding box center [532, 209] width 765 height 419
click at [888, 430] on span "Next" at bounding box center [884, 432] width 15 height 7
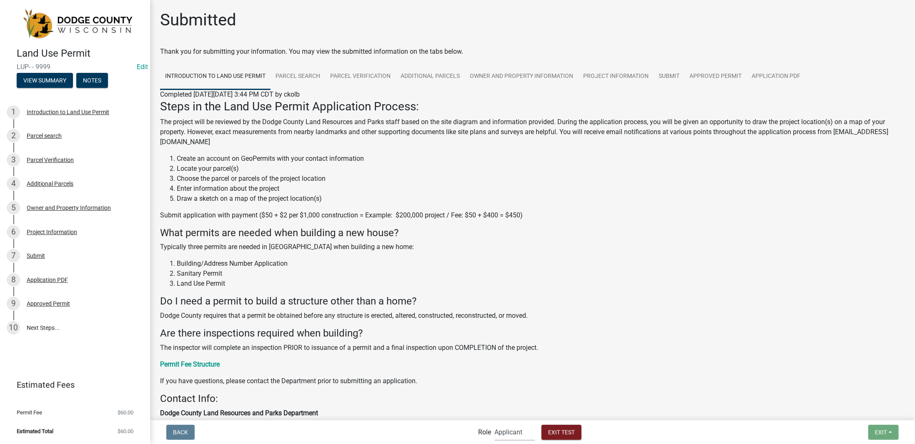
click at [504, 430] on select "Applicant Support Staff Admin Inspector" at bounding box center [515, 432] width 40 height 17
click at [495, 424] on select "Applicant Support Staff Admin Inspector" at bounding box center [515, 432] width 40 height 17
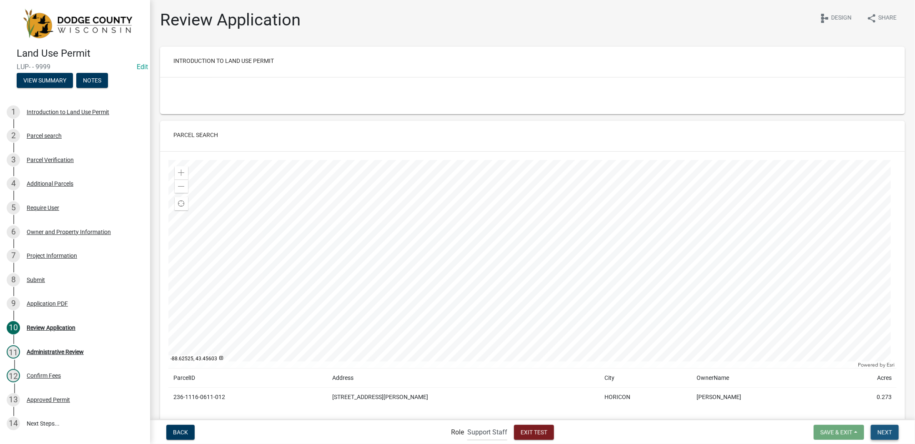
click at [890, 433] on span "Next" at bounding box center [884, 432] width 15 height 7
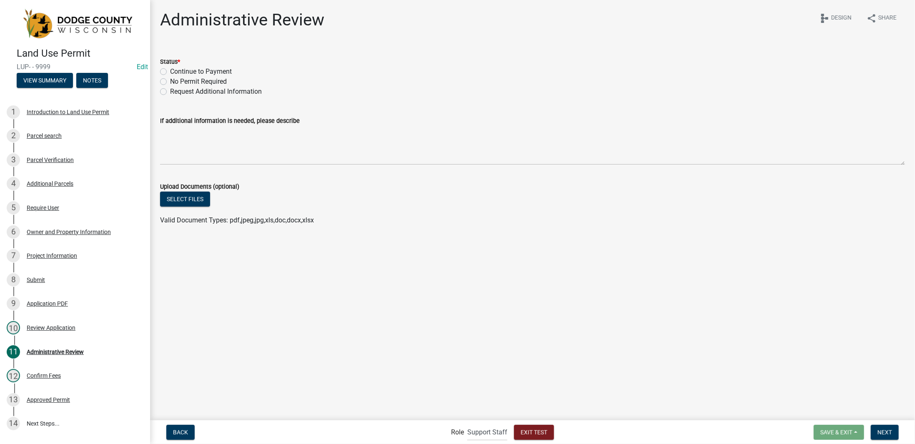
click at [182, 70] on label "Continue to Payment" at bounding box center [201, 72] width 62 height 10
click at [175, 70] on input "Continue to Payment" at bounding box center [172, 69] width 5 height 5
click at [884, 431] on span "Next" at bounding box center [884, 432] width 15 height 7
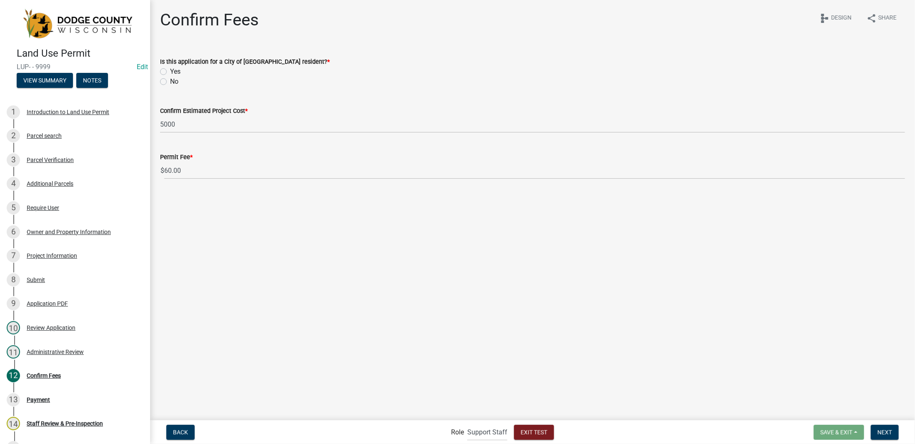
click at [170, 81] on label "No" at bounding box center [174, 82] width 8 height 10
click at [170, 81] on input "No" at bounding box center [172, 79] width 5 height 5
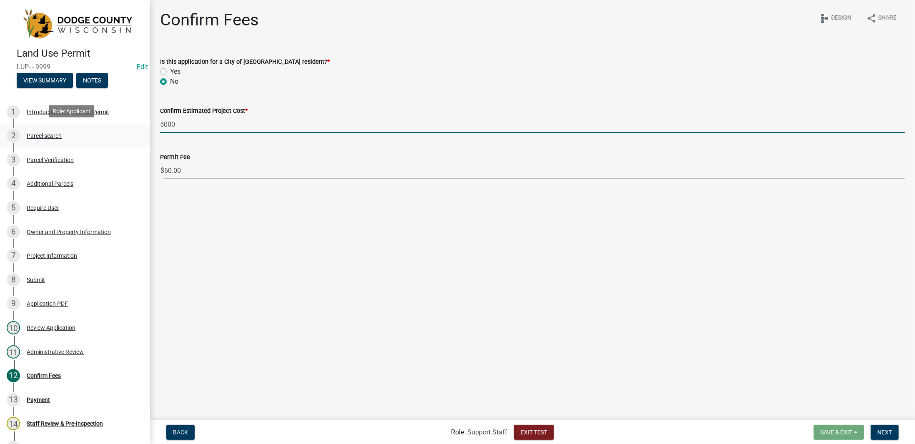
drag, startPoint x: 200, startPoint y: 128, endPoint x: 137, endPoint y: 122, distance: 63.7
click at [137, 122] on div "Land Use Permit LUP- - 9999 Edit View Summary Notes 1 Introduction to Land Use …" at bounding box center [457, 222] width 915 height 444
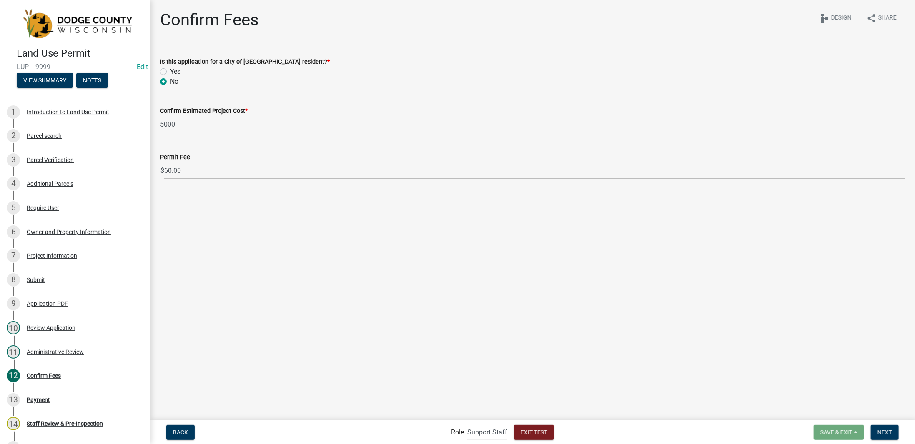
click at [267, 197] on main "Confirm Fees share Share schema Design Is this application for a City of Juneau…" at bounding box center [532, 209] width 765 height 419
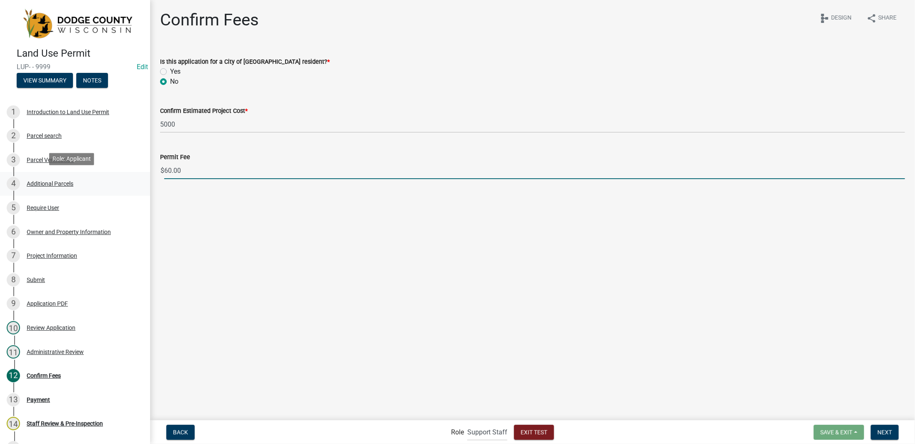
drag, startPoint x: 190, startPoint y: 173, endPoint x: 112, endPoint y: 176, distance: 78.0
click at [112, 176] on div "Land Use Permit LUP- - 9999 Edit View Summary Notes 1 Introduction to Land Use …" at bounding box center [457, 222] width 915 height 444
click at [279, 241] on main "Confirm Fees share Share schema Design Is this application for a City of Juneau…" at bounding box center [532, 209] width 765 height 419
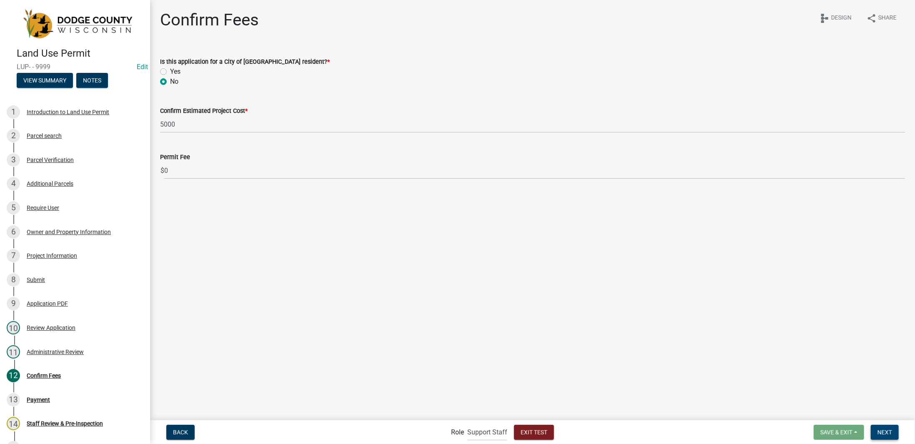
click at [878, 433] on span "Next" at bounding box center [884, 432] width 15 height 7
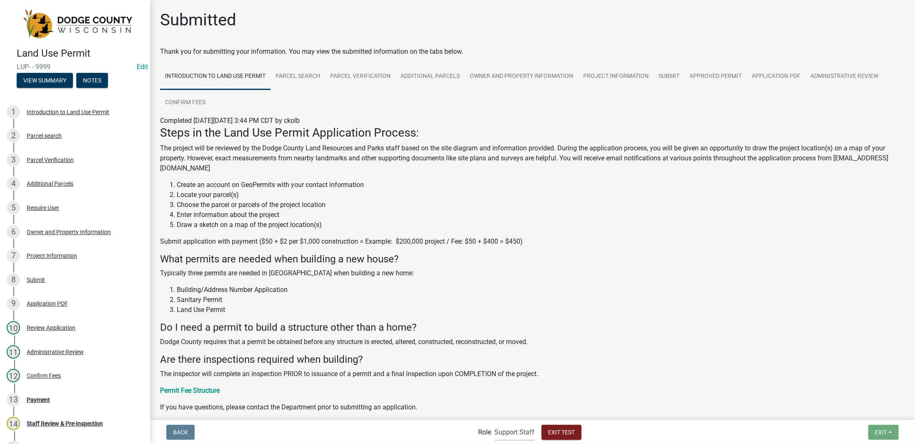
click at [511, 434] on select "Applicant Support Staff Admin Inspector" at bounding box center [515, 432] width 40 height 17
click at [495, 424] on select "Applicant Support Staff Admin Inspector" at bounding box center [515, 432] width 40 height 17
click at [507, 431] on select "Applicant Support Staff Admin Inspector" at bounding box center [515, 432] width 40 height 17
click at [495, 424] on select "Applicant Support Staff Admin Inspector" at bounding box center [515, 432] width 40 height 17
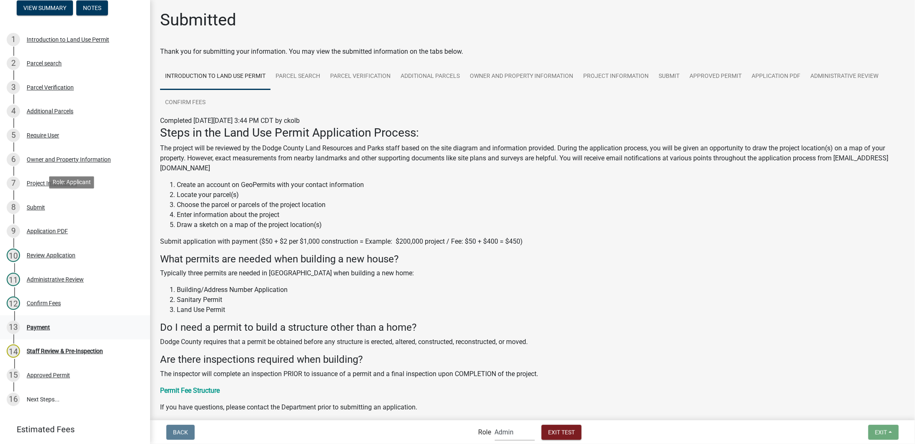
scroll to position [97, 0]
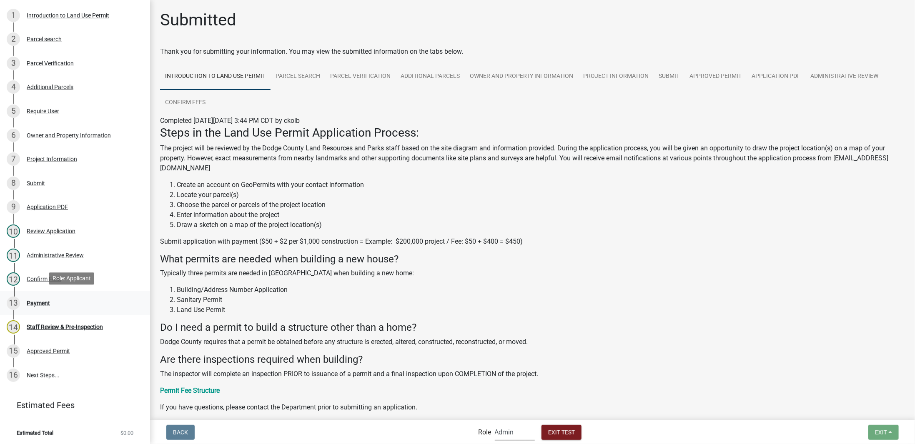
click at [37, 303] on div "Payment" at bounding box center [38, 303] width 23 height 6
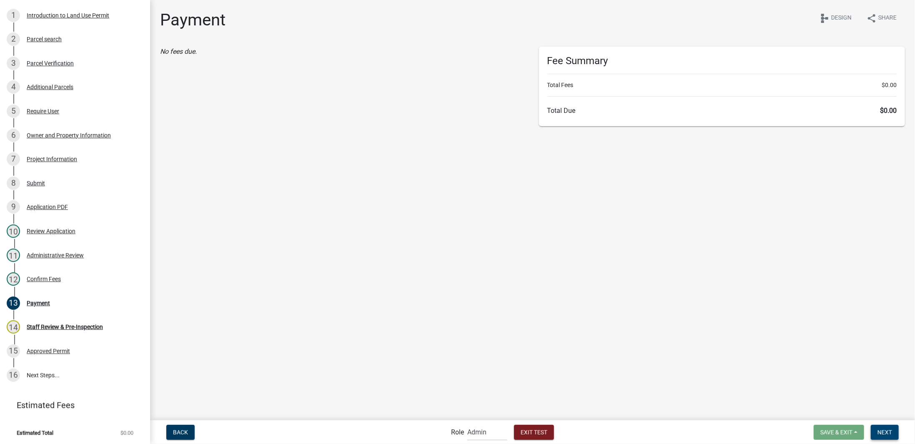
click at [890, 432] on span "Next" at bounding box center [884, 432] width 15 height 7
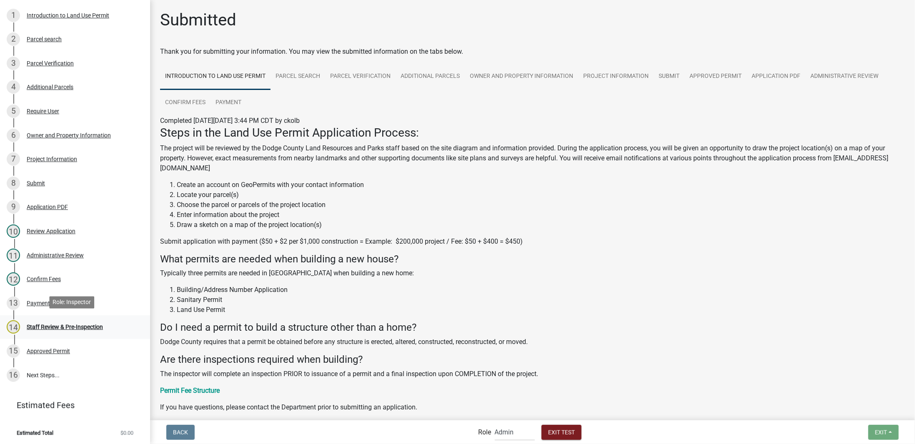
click at [59, 325] on div "Staff Review & Pre-Inspection" at bounding box center [65, 327] width 76 height 6
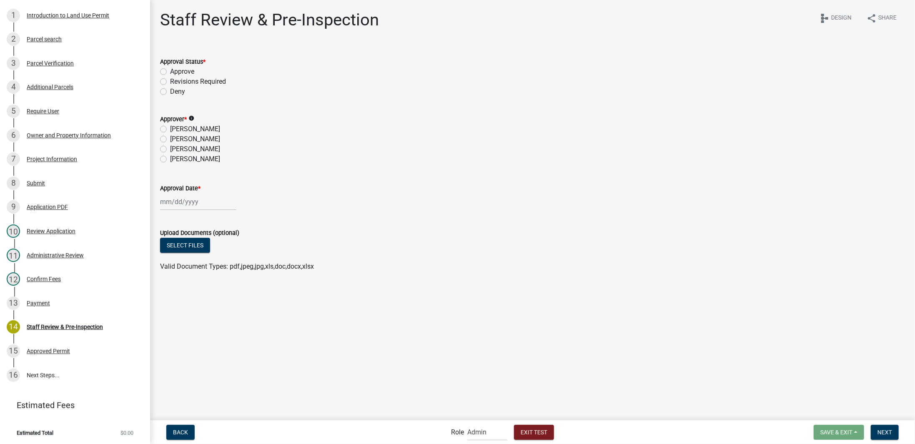
click at [179, 75] on label "Approve" at bounding box center [182, 72] width 24 height 10
click at [175, 72] on input "Approve" at bounding box center [172, 69] width 5 height 5
click at [198, 132] on label "[PERSON_NAME]" at bounding box center [195, 129] width 50 height 10
click at [175, 130] on input "[PERSON_NAME]" at bounding box center [172, 126] width 5 height 5
click at [200, 205] on div at bounding box center [198, 201] width 76 height 17
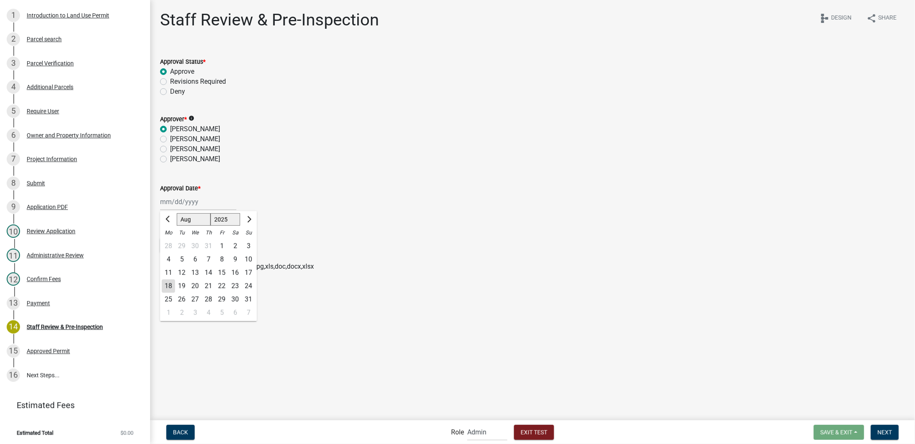
click at [171, 287] on div "18" at bounding box center [168, 286] width 13 height 13
click at [367, 289] on main "Staff Review & Pre-Inspection share Share schema Design Approval Status * Appro…" at bounding box center [532, 209] width 765 height 419
click at [884, 431] on span "Next" at bounding box center [884, 432] width 15 height 7
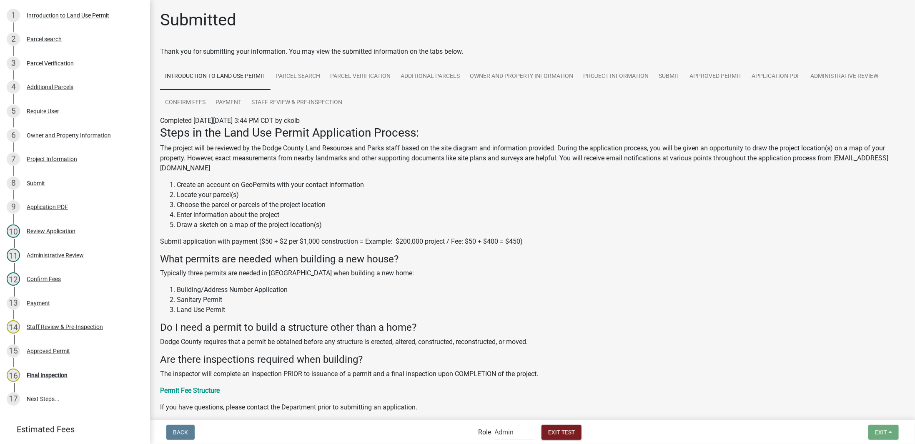
scroll to position [120, 0]
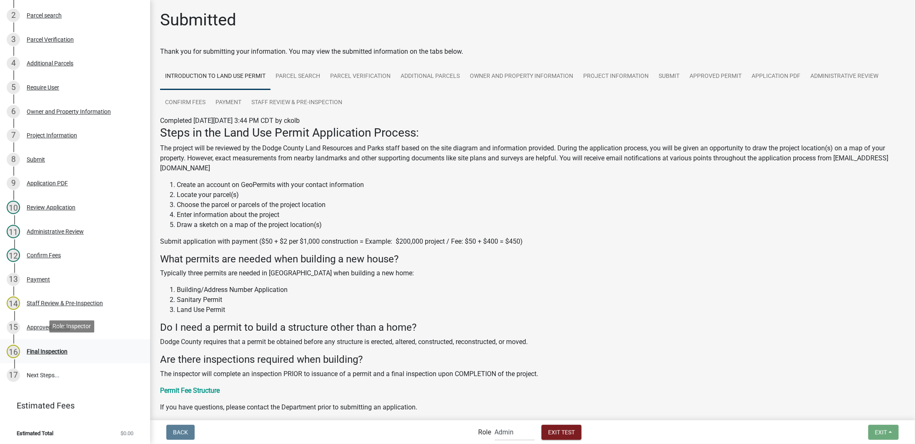
click at [51, 349] on div "Final Inspection" at bounding box center [47, 352] width 41 height 6
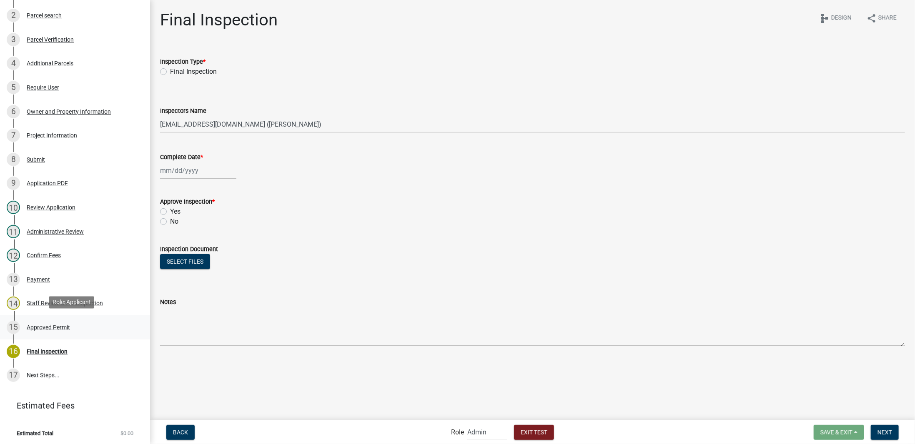
click at [62, 327] on div "Approved Permit" at bounding box center [48, 328] width 43 height 6
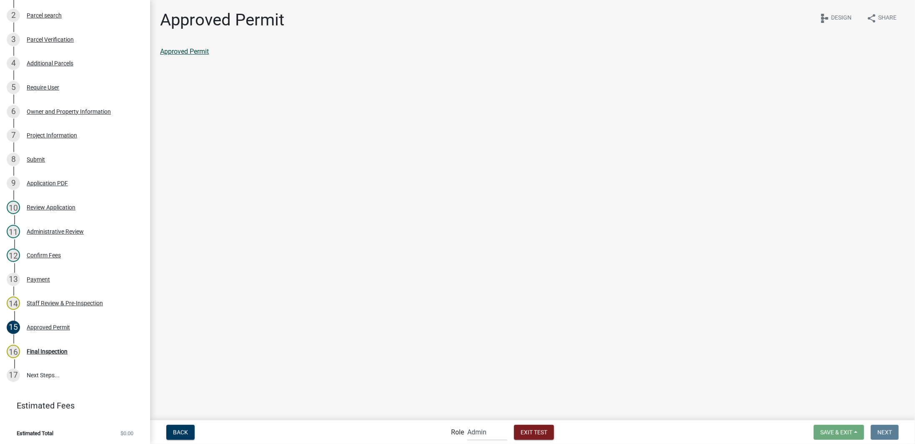
click at [204, 54] on link "Approved Permit" at bounding box center [184, 52] width 49 height 8
click at [55, 305] on div "14 Staff Review & Pre-Inspection" at bounding box center [72, 303] width 130 height 13
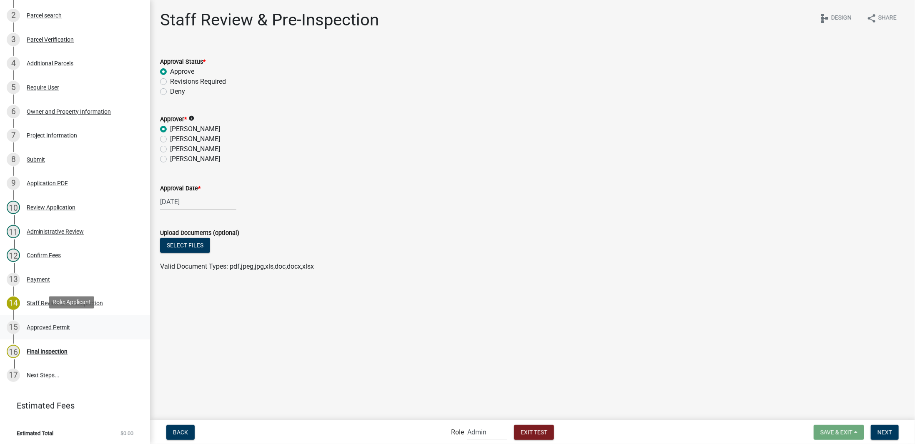
click at [55, 325] on div "Approved Permit" at bounding box center [48, 328] width 43 height 6
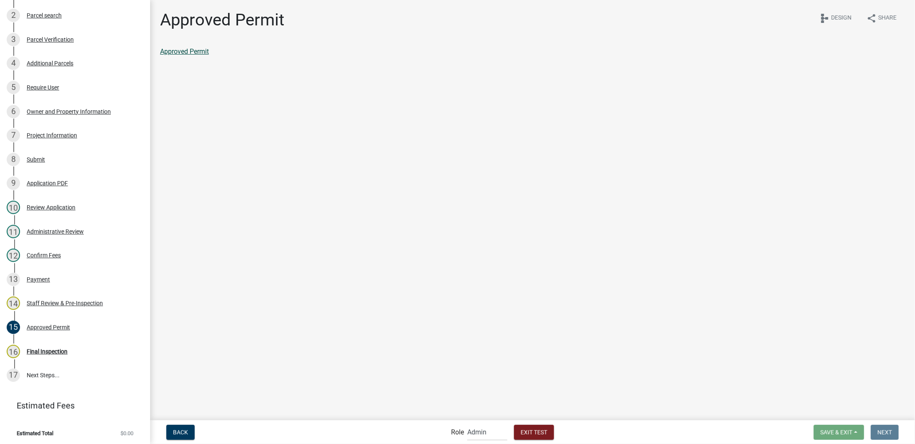
click at [199, 50] on link "Approved Permit" at bounding box center [184, 52] width 49 height 8
click at [441, 55] on div "Approved Permit" at bounding box center [532, 52] width 745 height 10
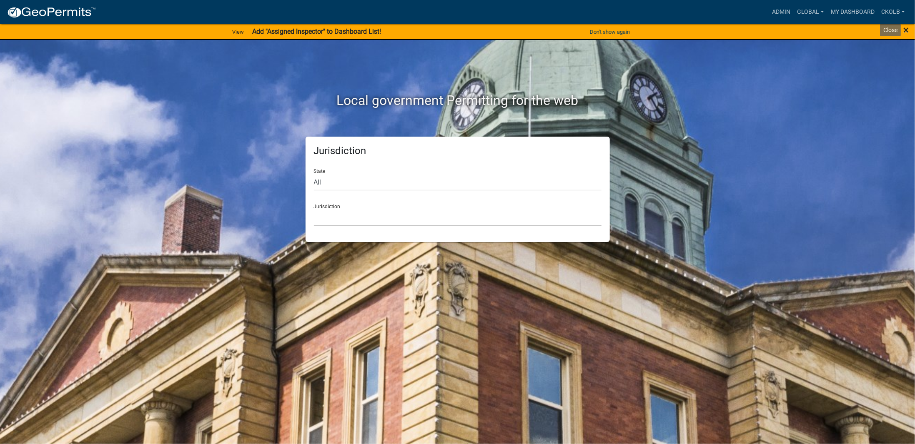
click at [908, 32] on span "×" at bounding box center [905, 30] width 5 height 12
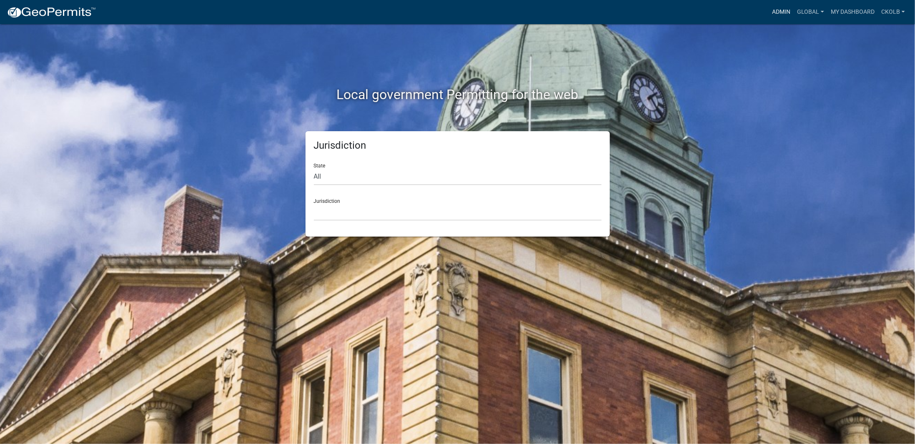
click at [770, 8] on link "Admin" at bounding box center [780, 12] width 25 height 16
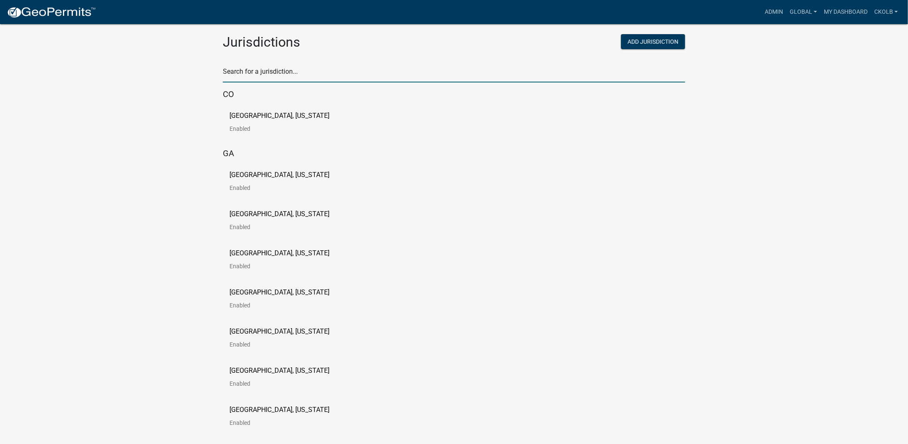
click at [303, 73] on input "text" at bounding box center [454, 73] width 463 height 17
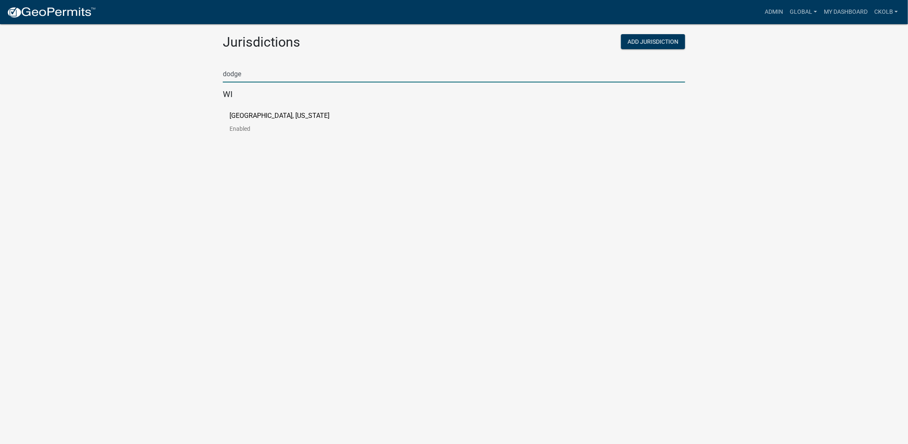
type input "dodge"
click at [283, 117] on p "[GEOGRAPHIC_DATA], [US_STATE]" at bounding box center [280, 116] width 100 height 7
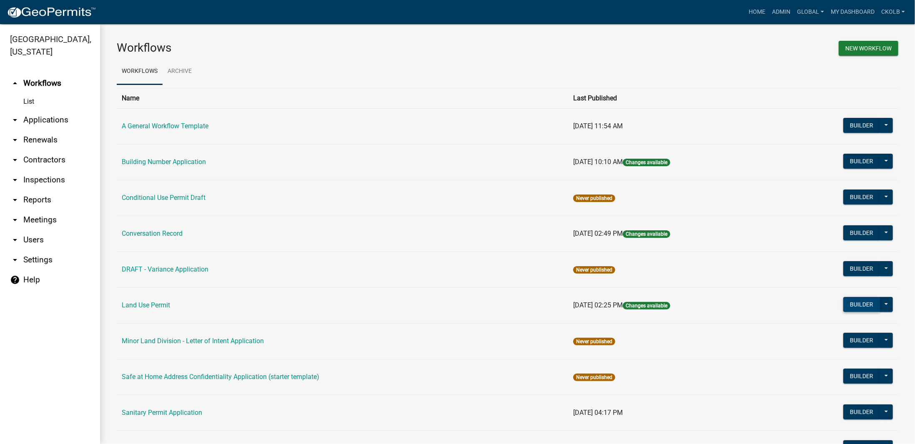
click at [848, 300] on button "Builder" at bounding box center [861, 304] width 37 height 15
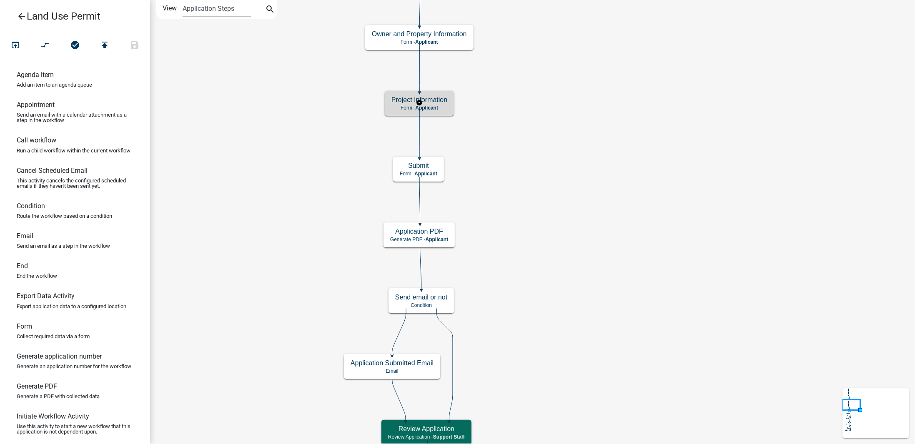
click at [424, 109] on span "Applicant" at bounding box center [426, 108] width 23 height 6
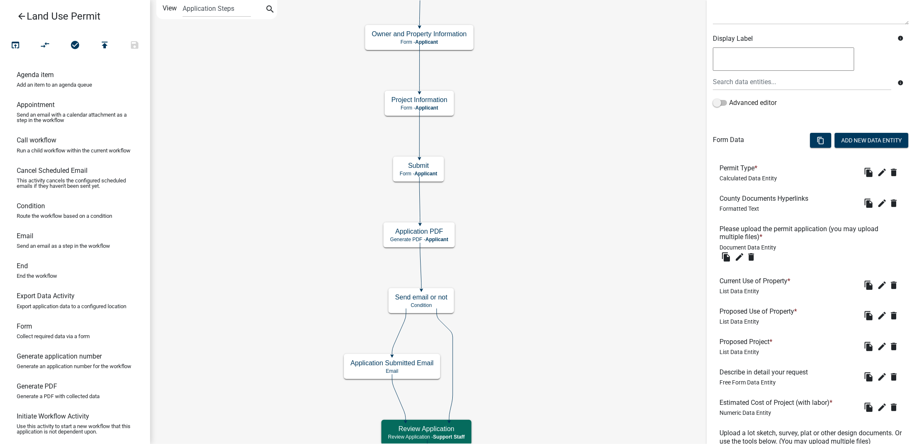
scroll to position [167, 0]
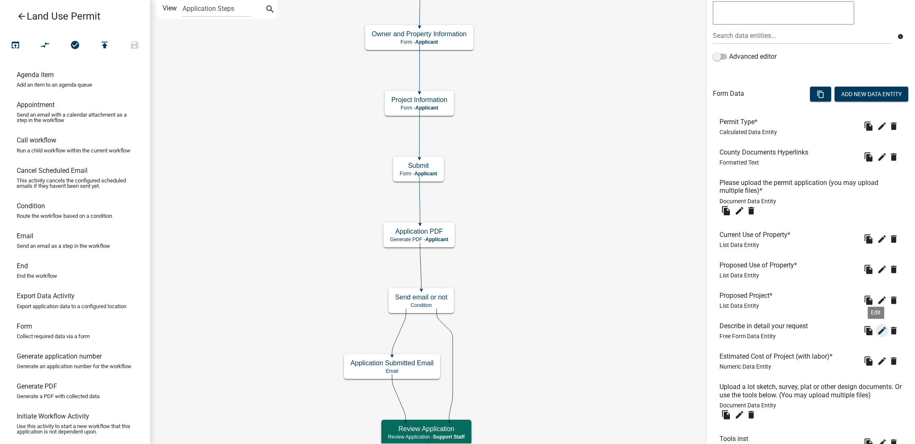
click at [877, 334] on icon "edit" at bounding box center [882, 331] width 10 height 10
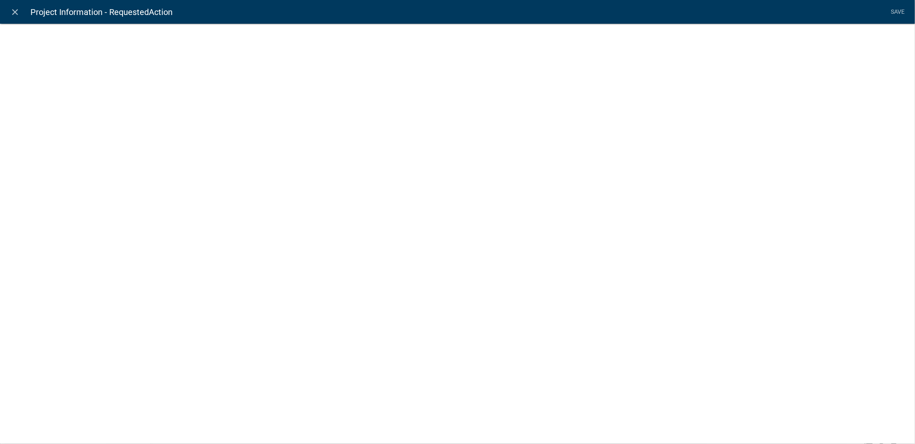
select select
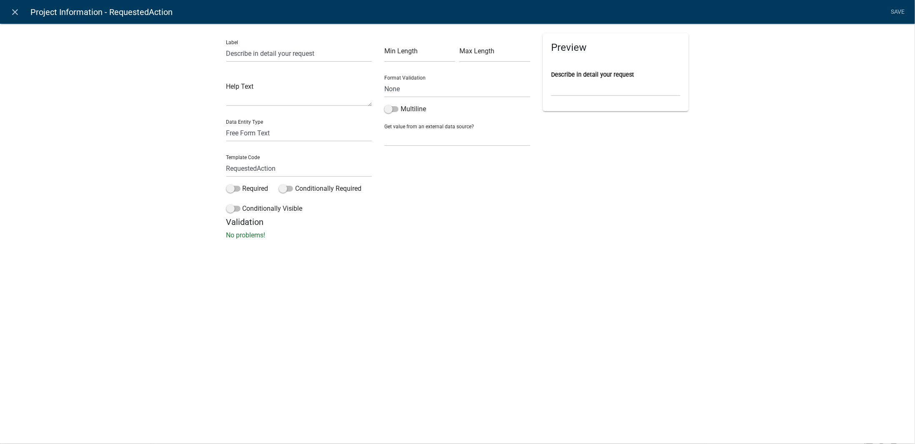
click at [163, 173] on div "Label Describe in detail your request Help Text Data Entity Type Free Form Text…" at bounding box center [457, 134] width 915 height 248
click at [12, 12] on icon "close" at bounding box center [15, 12] width 10 height 10
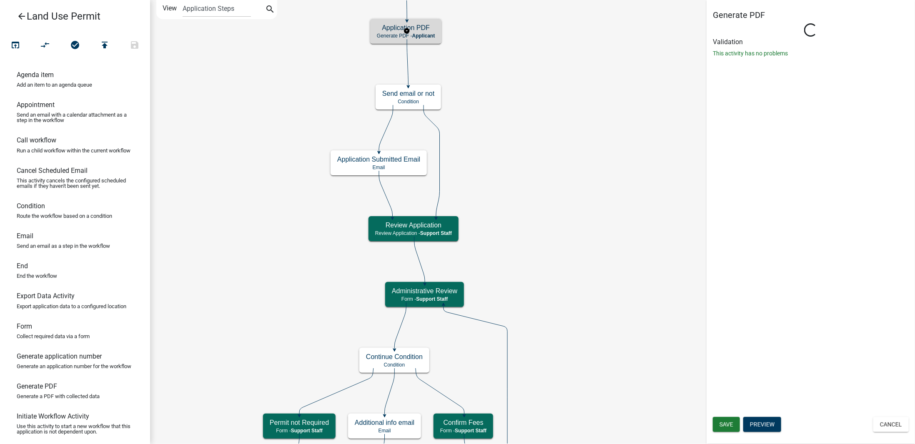
scroll to position [0, 0]
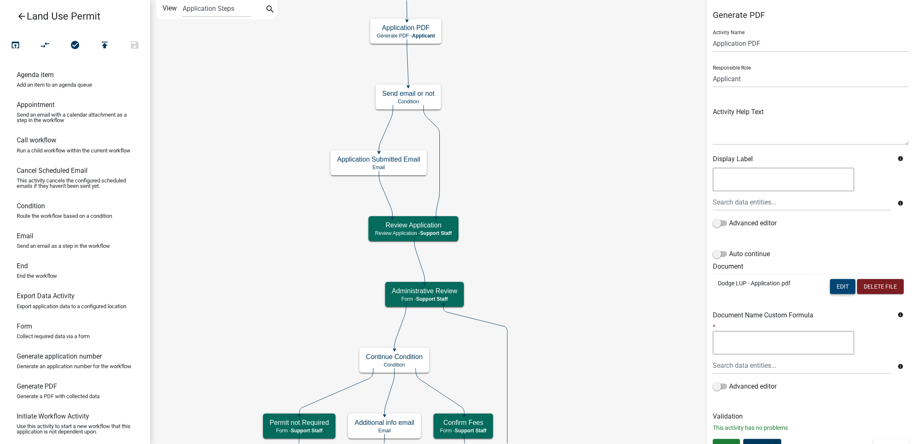
click at [836, 290] on button "Edit" at bounding box center [842, 286] width 25 height 15
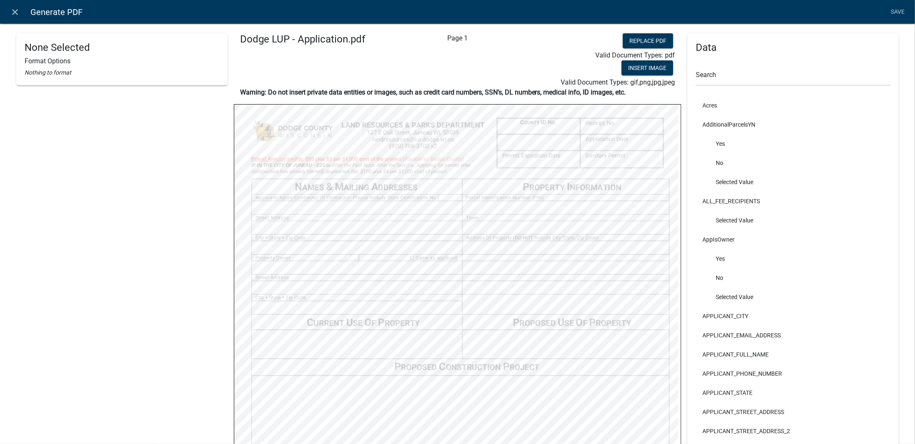
scroll to position [125, 0]
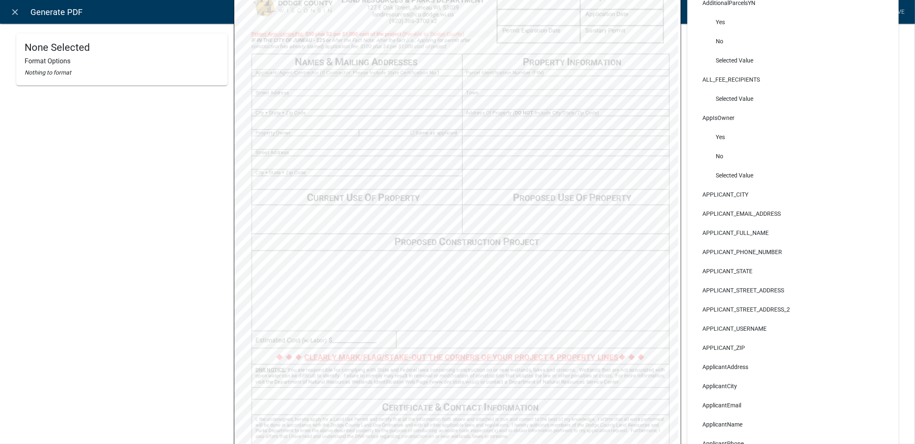
select select
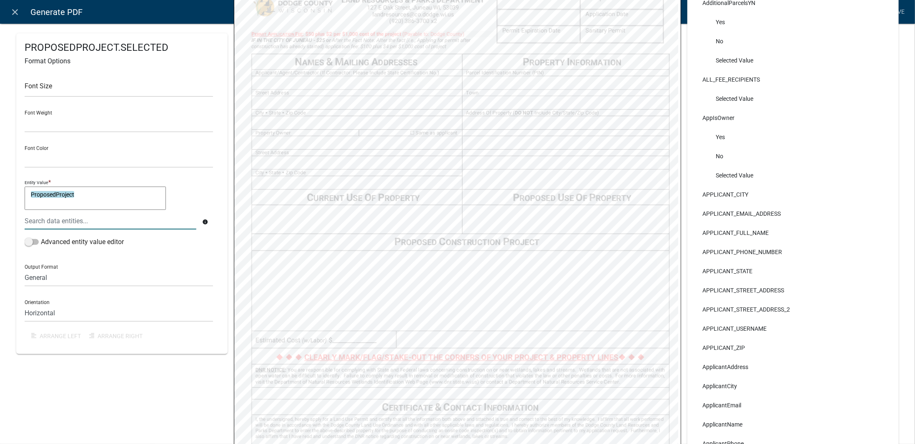
click at [99, 193] on textarea "ProposedProject" at bounding box center [95, 198] width 141 height 23
type textarea "ProposedProject & "; Description: " &"
click at [130, 221] on div at bounding box center [110, 221] width 184 height 17
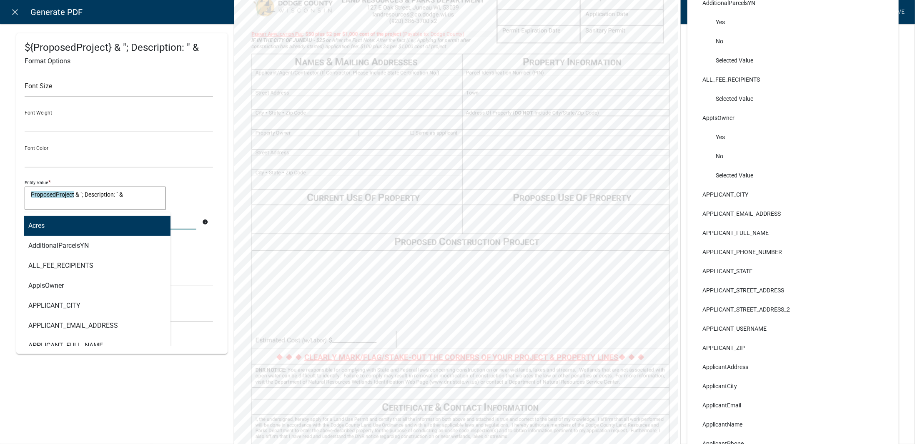
type input "reque"
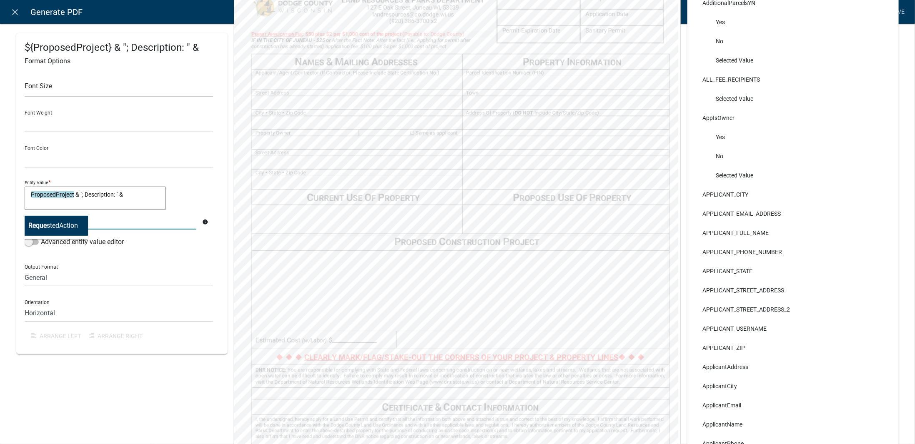
click at [83, 223] on button "Reque stedAction" at bounding box center [53, 226] width 70 height 20
type textarea "ProposedProject & "; Description: " & RequestedAction"
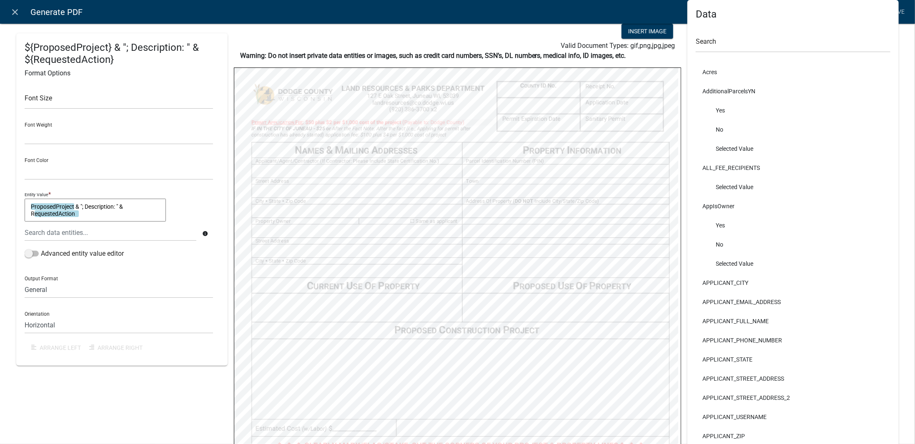
scroll to position [0, 0]
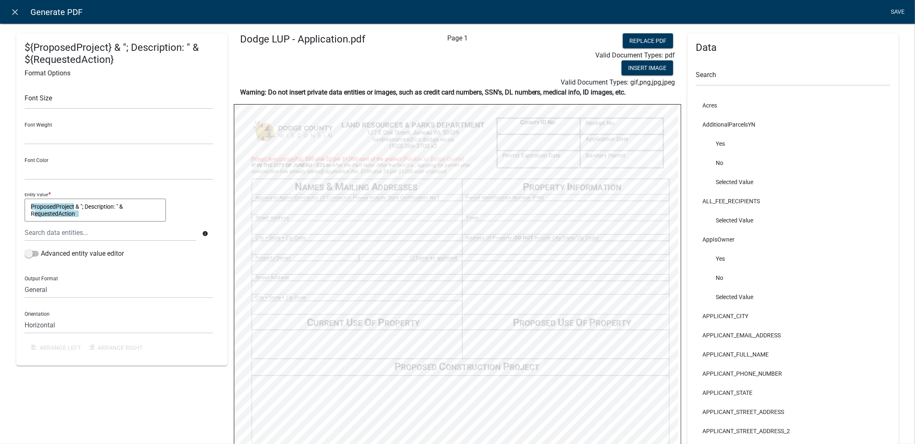
click at [894, 13] on link "Save" at bounding box center [897, 12] width 21 height 16
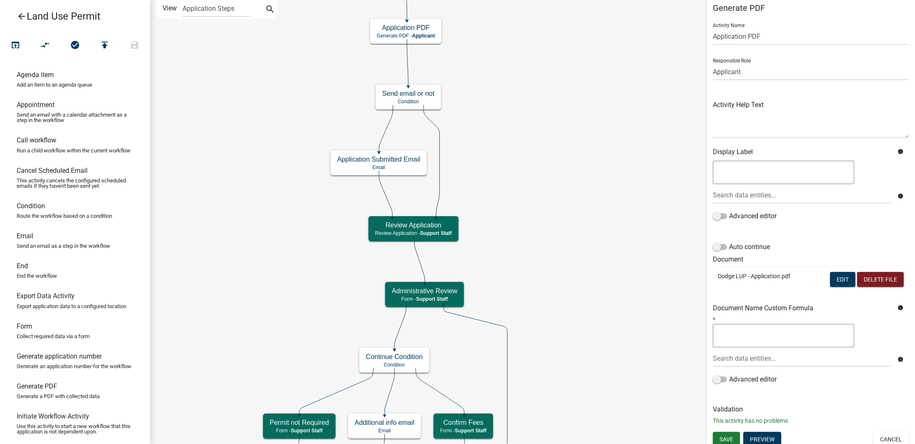
scroll to position [11, 0]
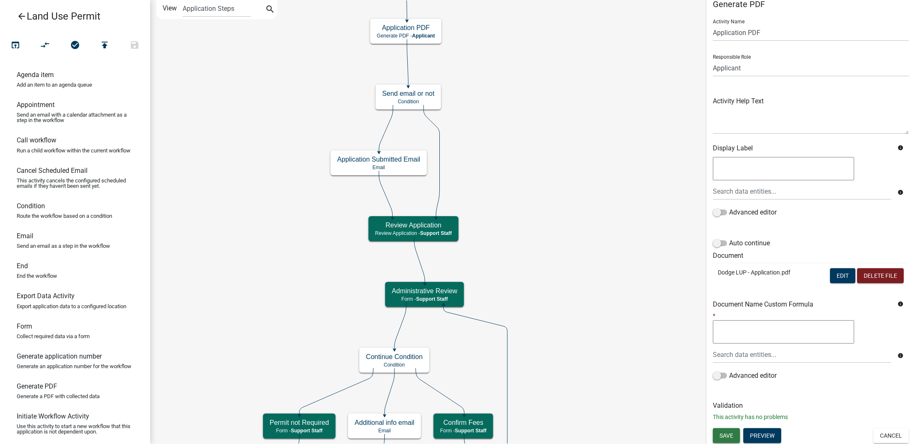
click at [727, 432] on span "Save" at bounding box center [726, 435] width 14 height 7
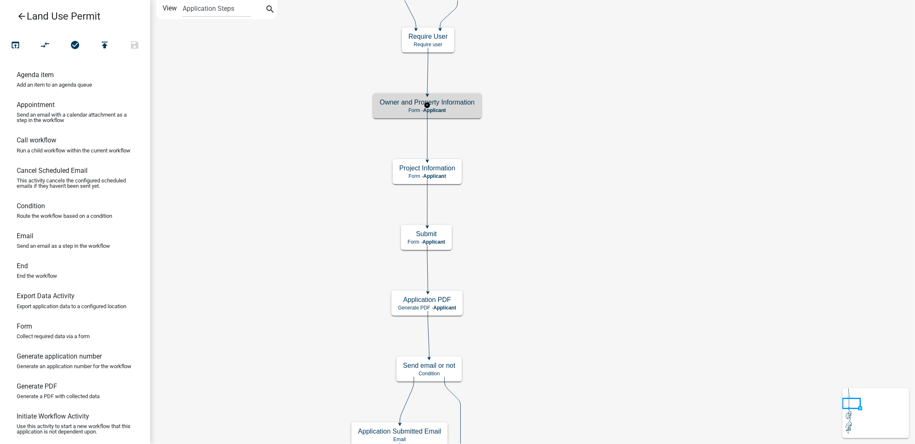
click at [462, 111] on p "Form - Applicant" at bounding box center [427, 111] width 95 height 6
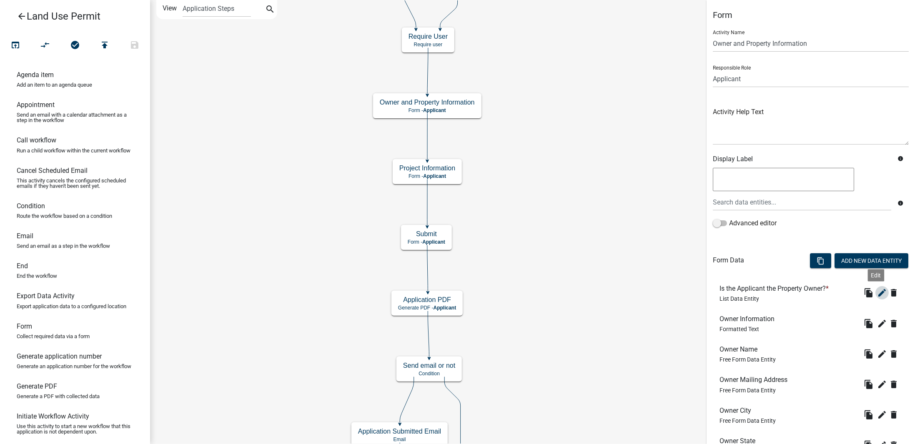
click at [877, 293] on icon "edit" at bounding box center [882, 293] width 10 height 10
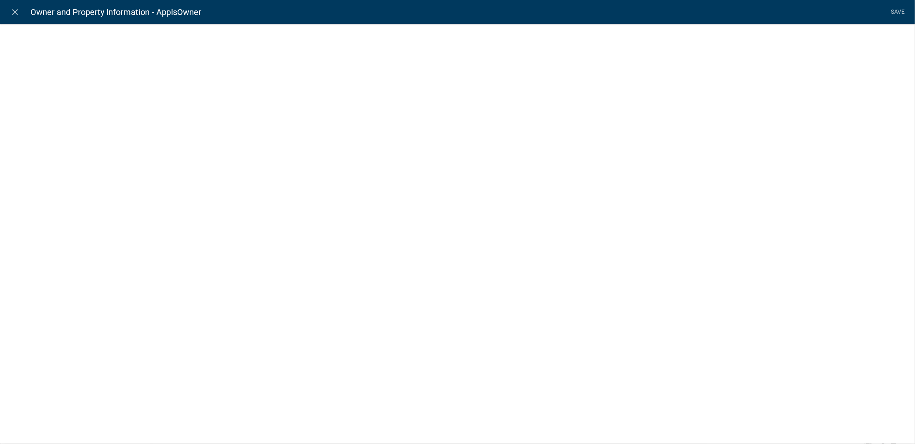
select select "list-data"
select select
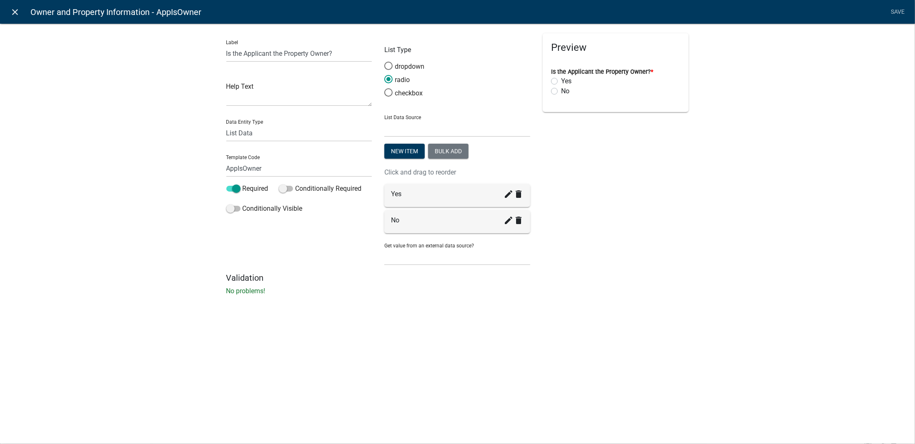
click at [15, 19] on link "close" at bounding box center [15, 11] width 17 height 17
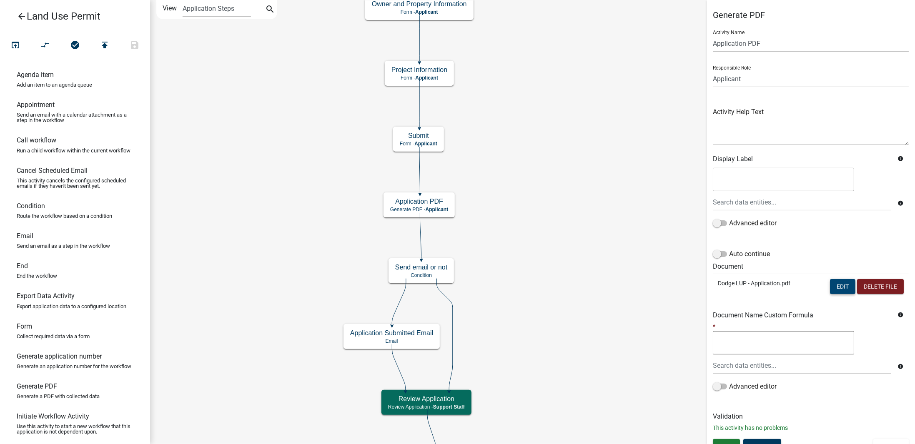
click at [831, 289] on button "Edit" at bounding box center [842, 286] width 25 height 15
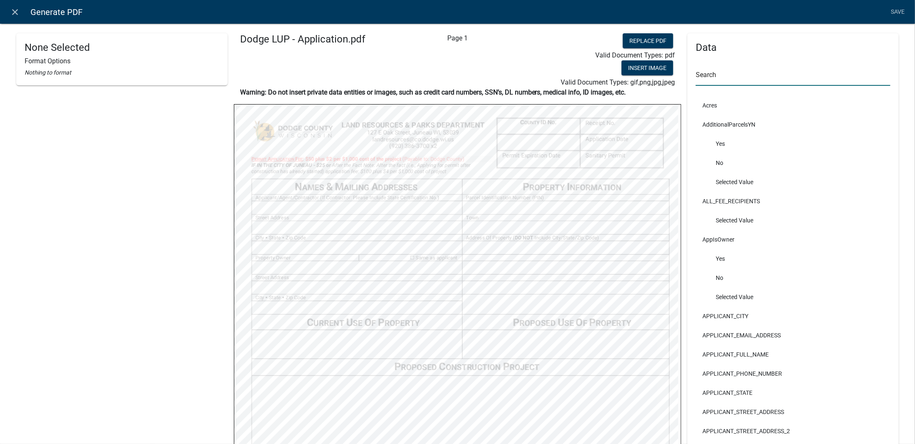
click at [696, 76] on input "text" at bounding box center [793, 77] width 195 height 17
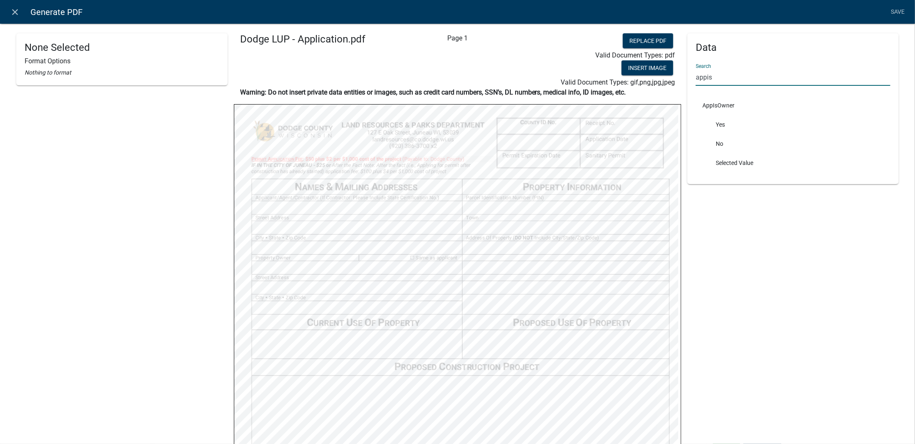
type input "appis"
select select
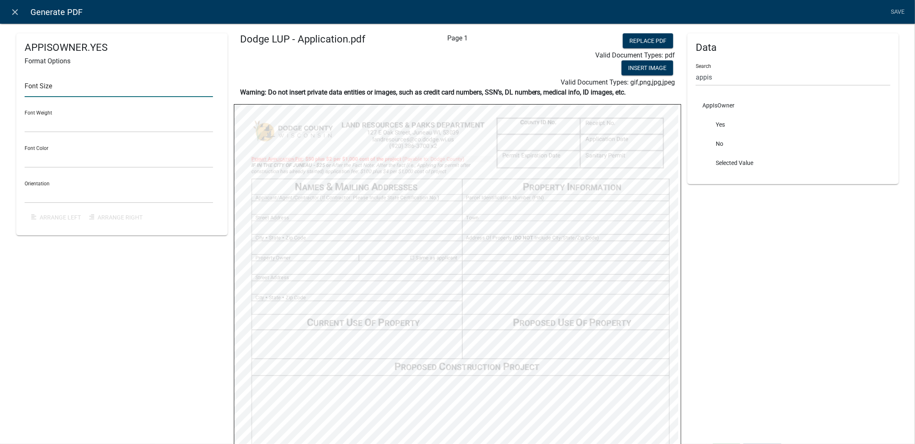
click at [56, 90] on input "text" at bounding box center [119, 88] width 188 height 17
click at [195, 122] on select "Normal Bold" at bounding box center [119, 123] width 188 height 17
click at [220, 171] on div "APPISOWNER.YES Format Options Font Size 10 Font Weight Normal Bold Font Color B…" at bounding box center [121, 134] width 211 height 202
click at [72, 88] on input "10" at bounding box center [119, 88] width 188 height 17
type input "1"
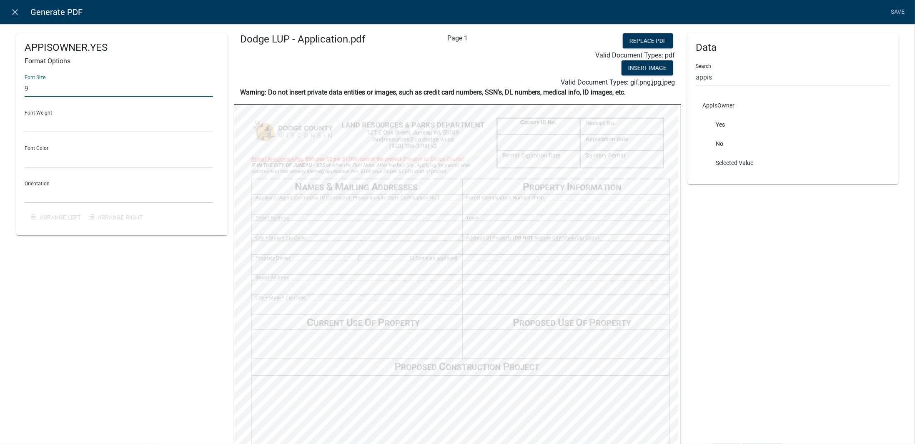
type input "9"
click at [224, 146] on div "APPISOWNER.YES Format Options Font Size 9 Font Weight Normal Bold Font Color Bl…" at bounding box center [121, 134] width 211 height 202
click at [897, 16] on link "Save" at bounding box center [897, 12] width 21 height 16
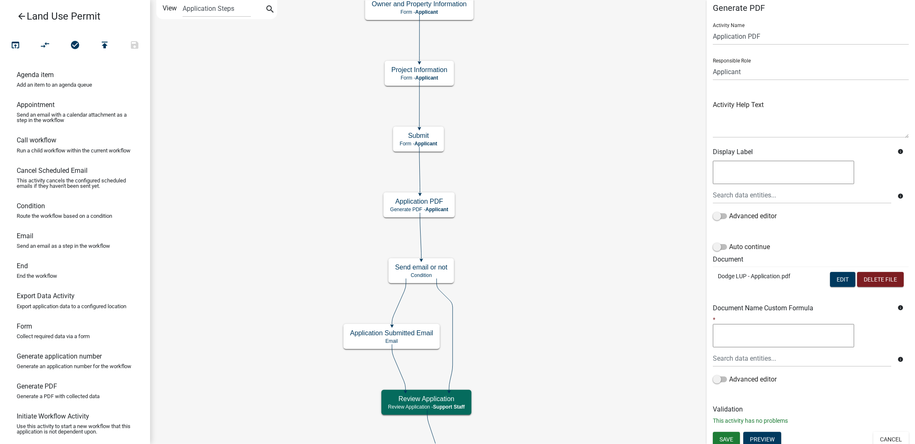
scroll to position [11, 0]
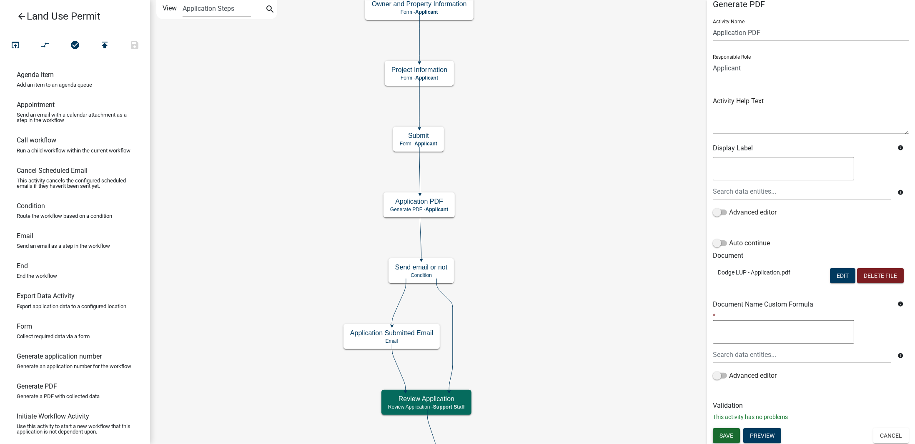
click at [726, 437] on span "Save" at bounding box center [726, 435] width 14 height 7
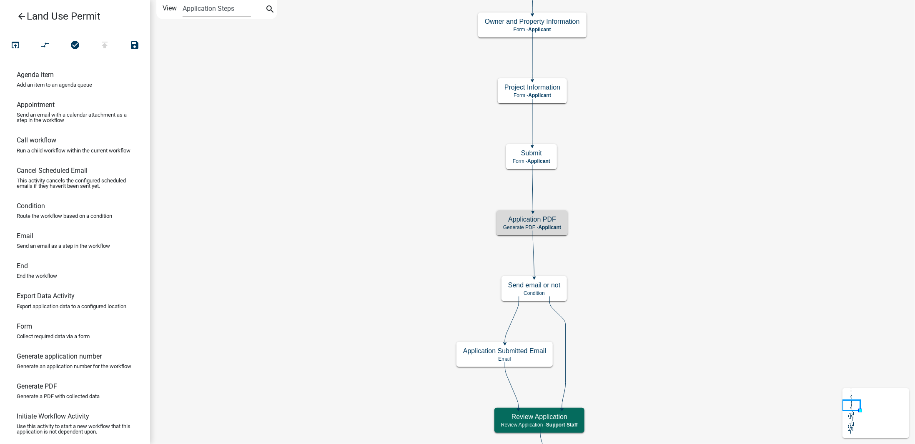
scroll to position [0, 0]
click at [555, 224] on div "Application PDF Generate PDF - Applicant" at bounding box center [531, 222] width 71 height 25
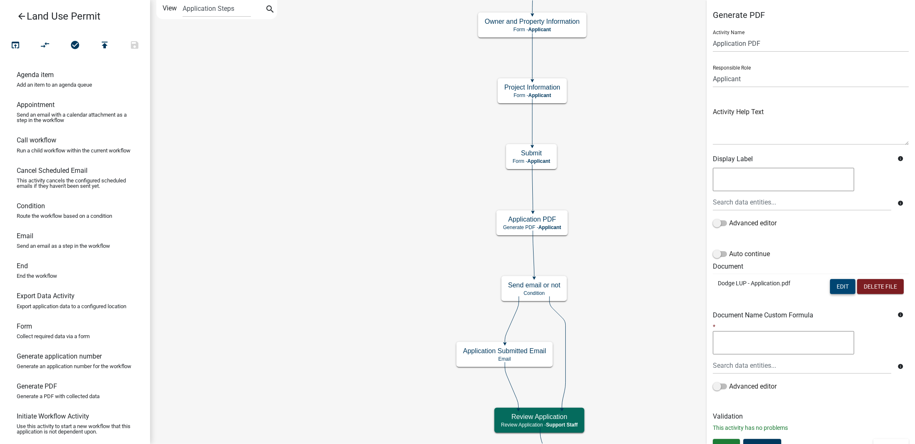
click at [830, 290] on button "Edit" at bounding box center [842, 286] width 25 height 15
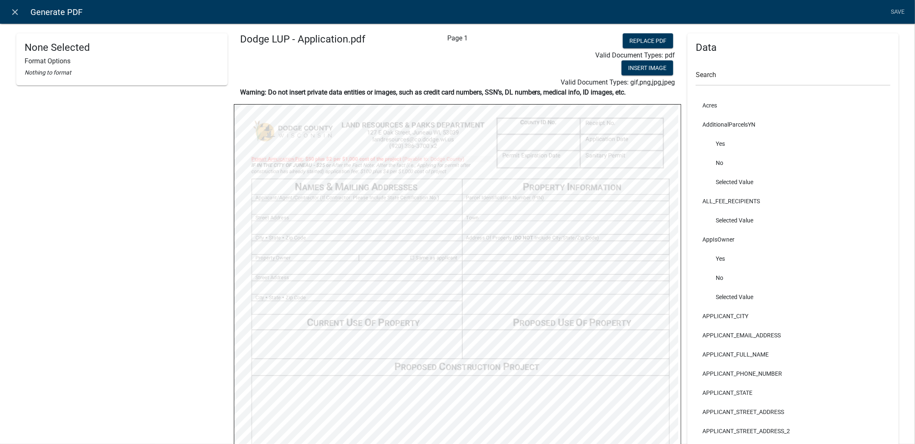
scroll to position [83, 0]
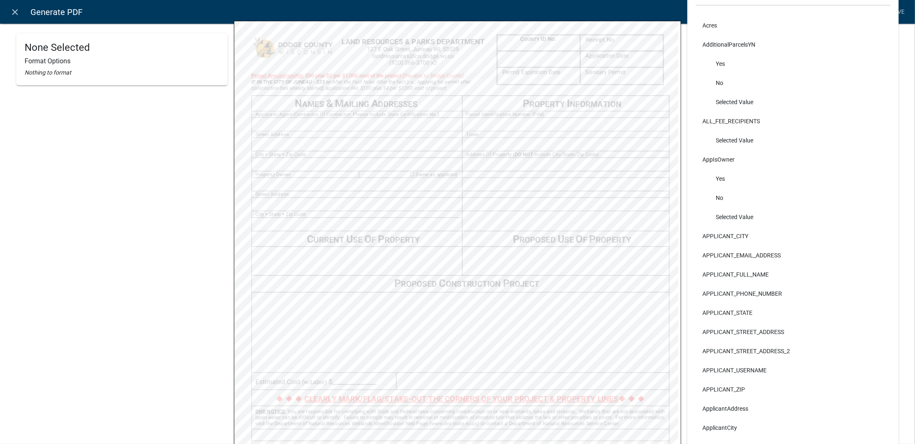
select select
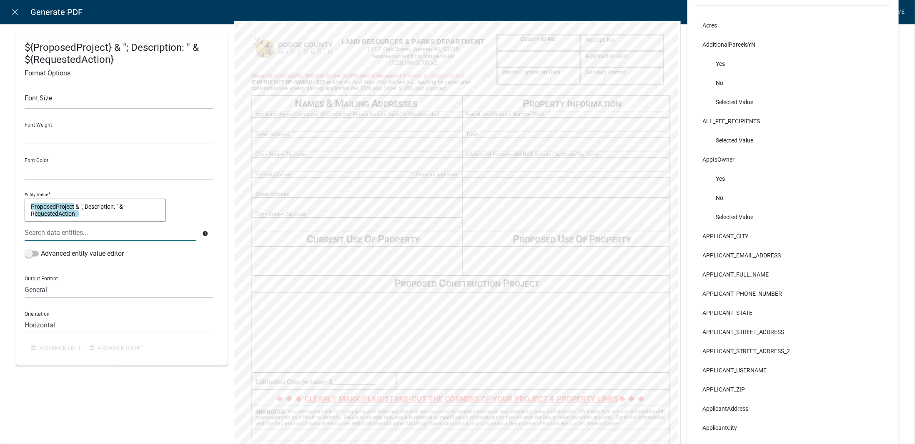
click at [103, 217] on textarea "ProposedProject & "; Description: " & RequestedAction" at bounding box center [95, 210] width 141 height 23
drag, startPoint x: 105, startPoint y: 217, endPoint x: 83, endPoint y: 206, distance: 24.2
click at [83, 206] on textarea "ProposedProject & "; Description: " & RequestedAction" at bounding box center [95, 210] width 141 height 23
click at [88, 214] on textarea "ProposedProject & "; Description: " & RequestedAction" at bounding box center [95, 210] width 141 height 23
drag, startPoint x: 125, startPoint y: 208, endPoint x: 77, endPoint y: 205, distance: 48.0
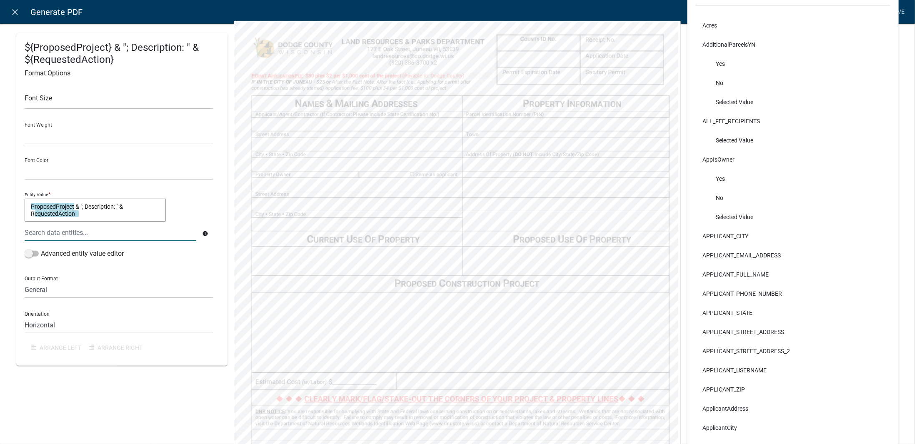
click at [77, 205] on textarea "ProposedProject & "; Description: " & RequestedAction" at bounding box center [95, 210] width 141 height 23
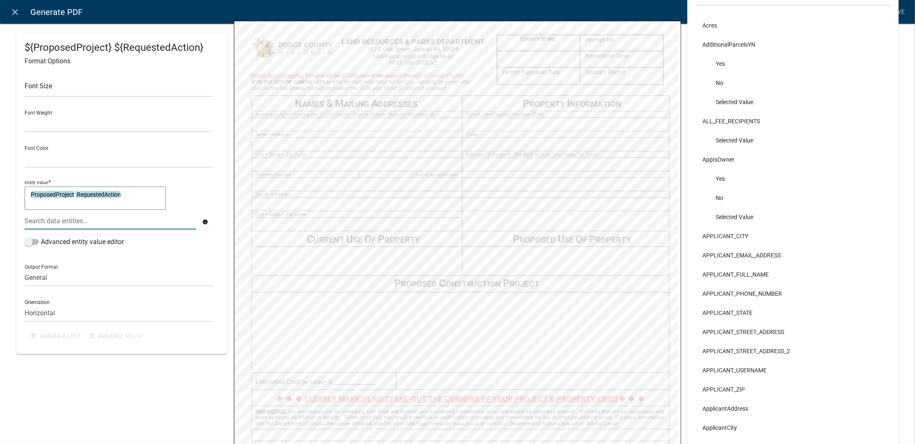
click at [135, 193] on textarea "ProposedProject RequestedAction" at bounding box center [95, 198] width 141 height 23
type textarea "ProposedProject"
click at [201, 200] on div "ProposedProject ProposedProject" at bounding box center [119, 200] width 188 height 26
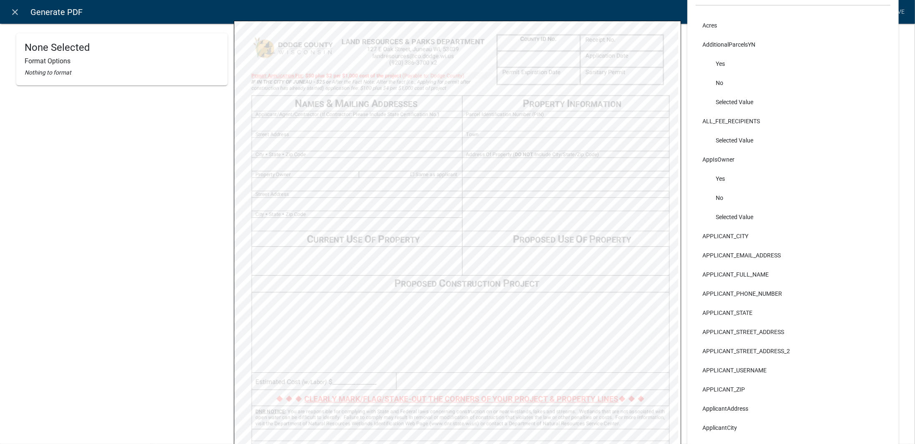
select select
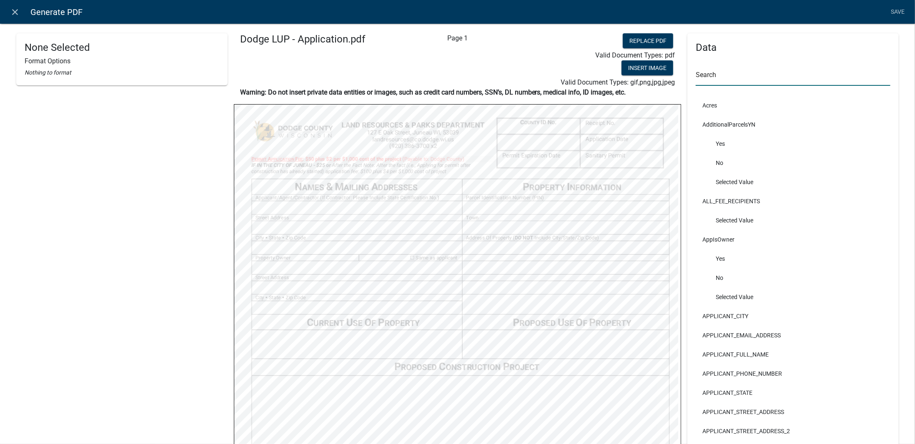
click at [714, 83] on input "text" at bounding box center [793, 77] width 195 height 17
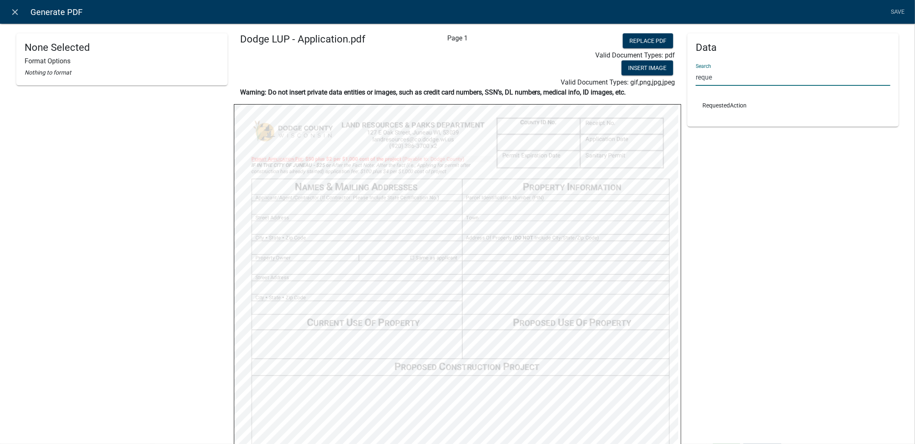
type input "reque"
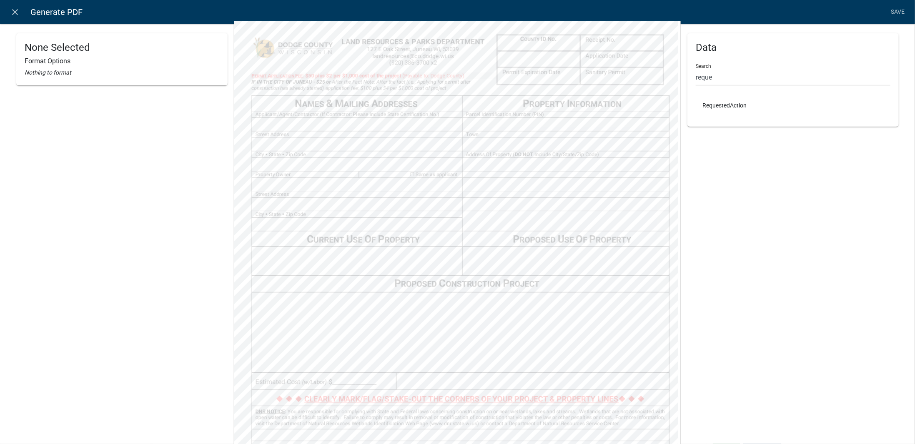
select select
click at [136, 203] on textarea "RequestedAction" at bounding box center [95, 198] width 141 height 23
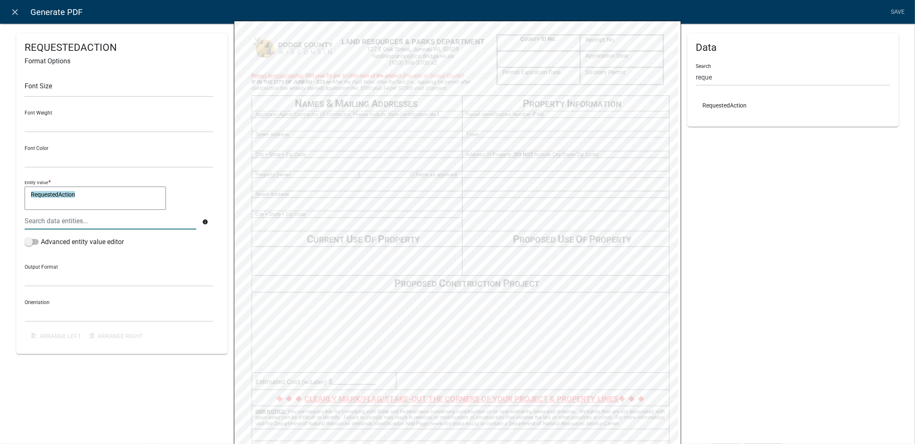
paste textarea "n: " &"
type textarea "n: " &RequestedAction"
drag, startPoint x: 120, startPoint y: 194, endPoint x: 26, endPoint y: 198, distance: 93.9
click at [26, 198] on textarea "n: " &RequestedAction" at bounding box center [95, 198] width 141 height 23
type textarea ""Description: " &"
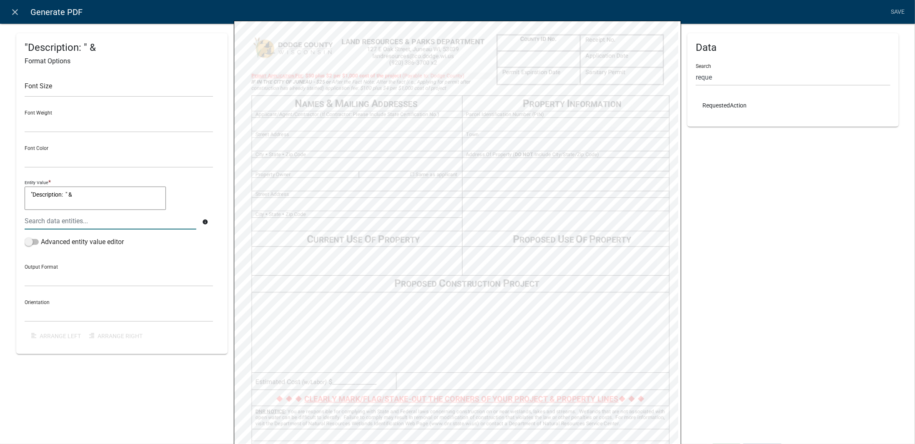
click at [88, 221] on div at bounding box center [110, 221] width 184 height 17
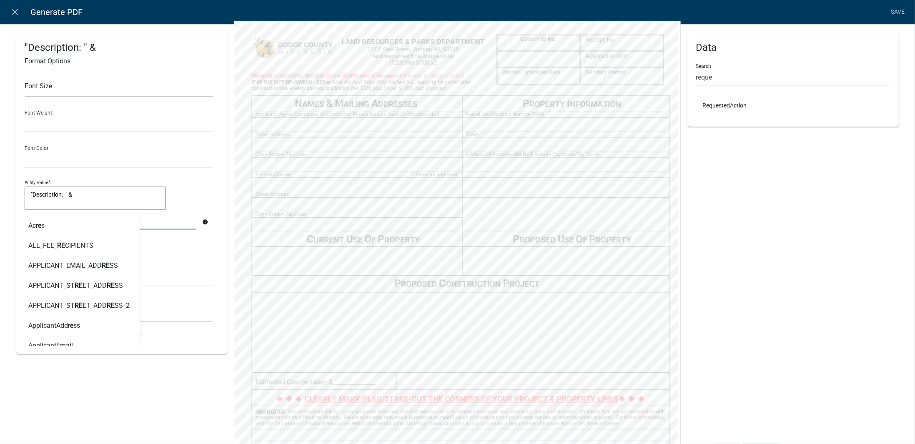
type input "req"
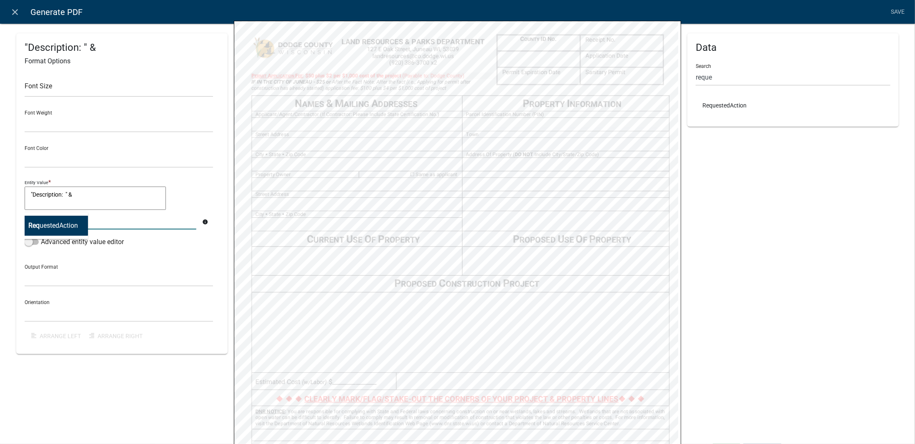
click at [50, 230] on button "Req uestedAction" at bounding box center [53, 226] width 70 height 20
type textarea ""Description: " & RequestedAction"
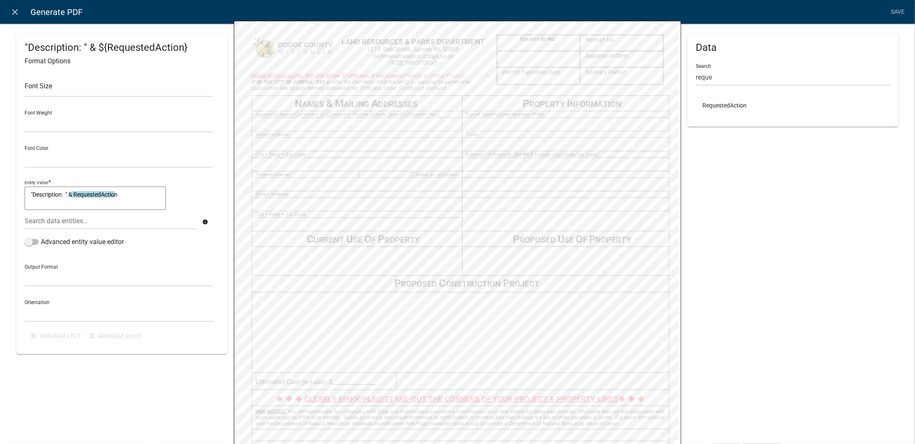
click at [200, 180] on div "Entity Value * "Description: " & RequestedAction "Description: " & RequestedAct…" at bounding box center [119, 195] width 188 height 35
select select
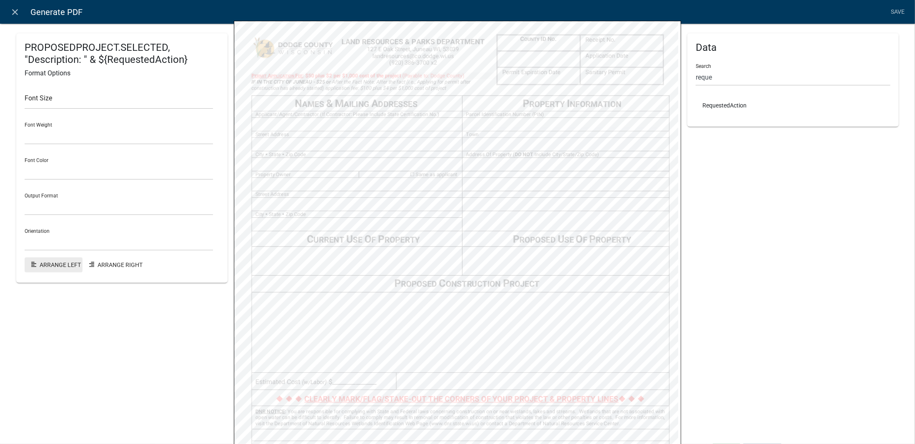
click at [58, 259] on button "Arrange Left" at bounding box center [54, 265] width 58 height 15
click at [768, 285] on div "Data Search reque RequestedAction" at bounding box center [792, 247] width 211 height 595
click at [747, 317] on div "Data Search reque RequestedAction" at bounding box center [792, 247] width 211 height 595
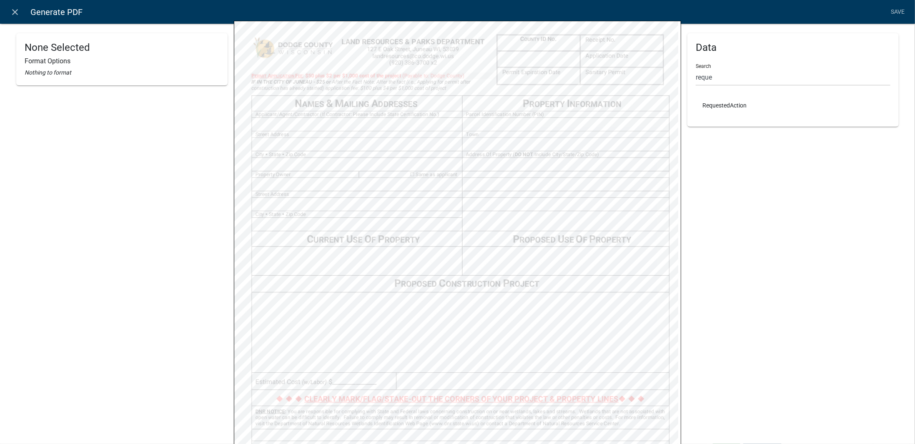
scroll to position [0, 0]
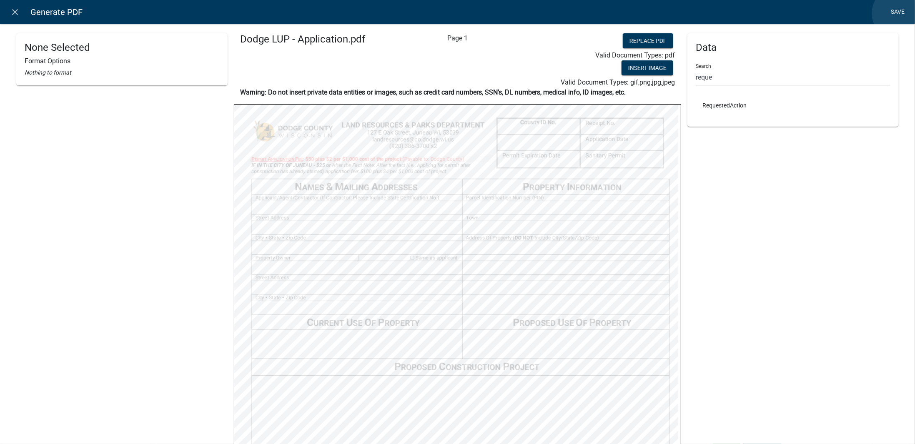
click at [898, 13] on link "Save" at bounding box center [897, 12] width 21 height 16
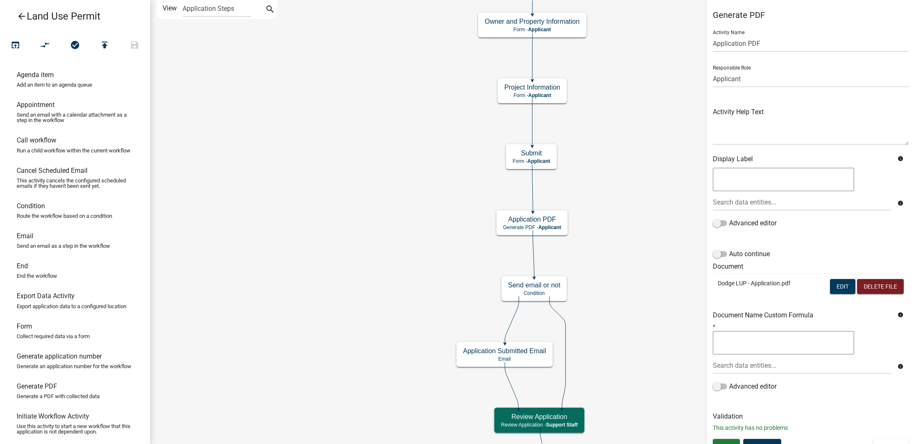
scroll to position [11, 0]
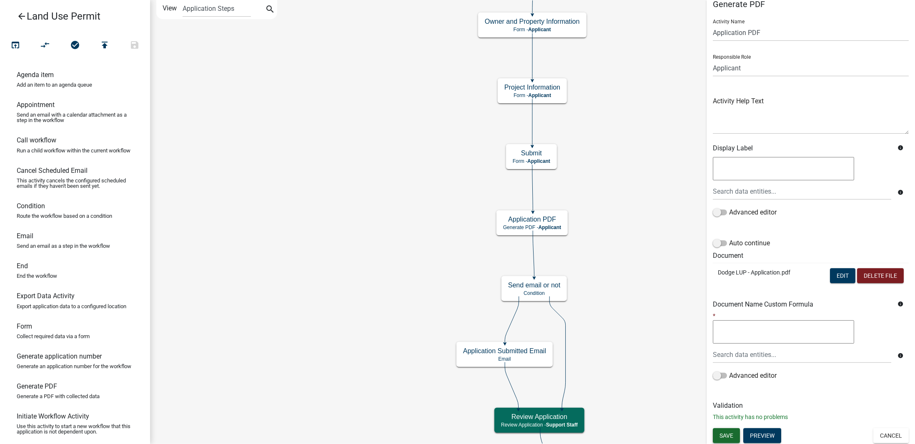
click at [731, 432] on span "Save" at bounding box center [726, 435] width 14 height 7
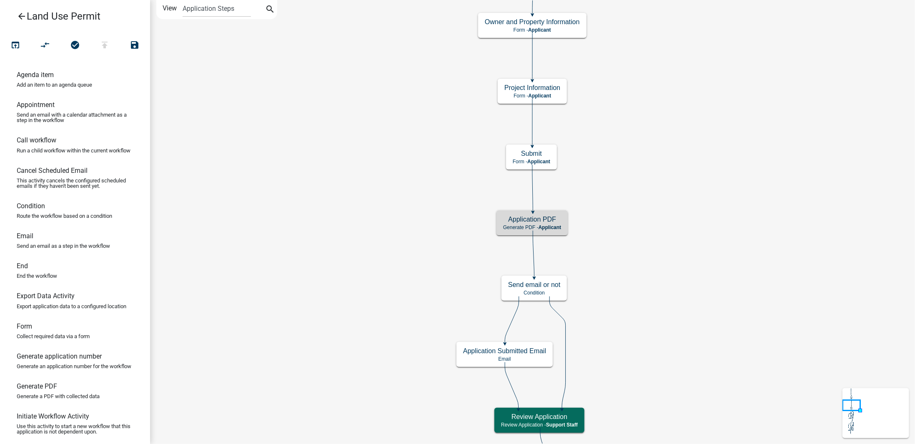
scroll to position [0, 0]
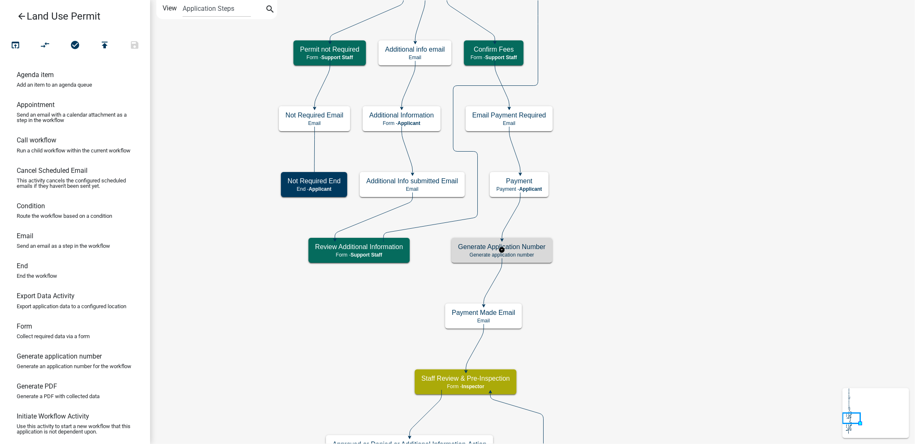
click at [543, 250] on h5 "Generate Application Number" at bounding box center [502, 247] width 88 height 8
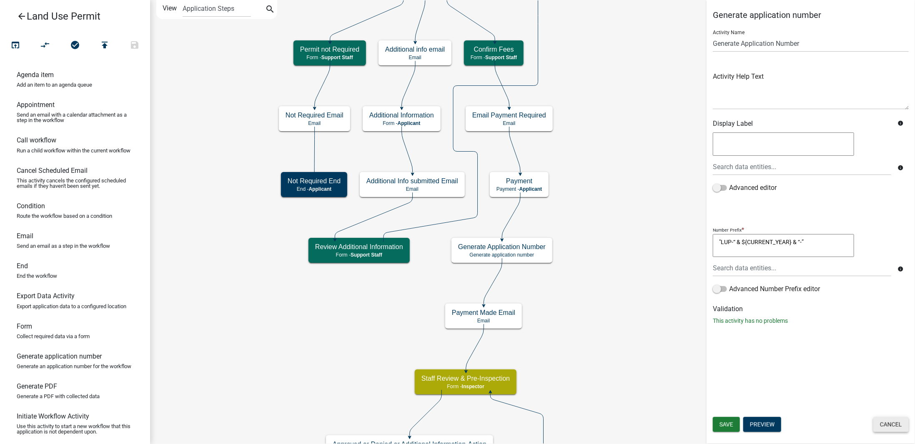
click at [892, 426] on button "Cancel" at bounding box center [890, 424] width 35 height 15
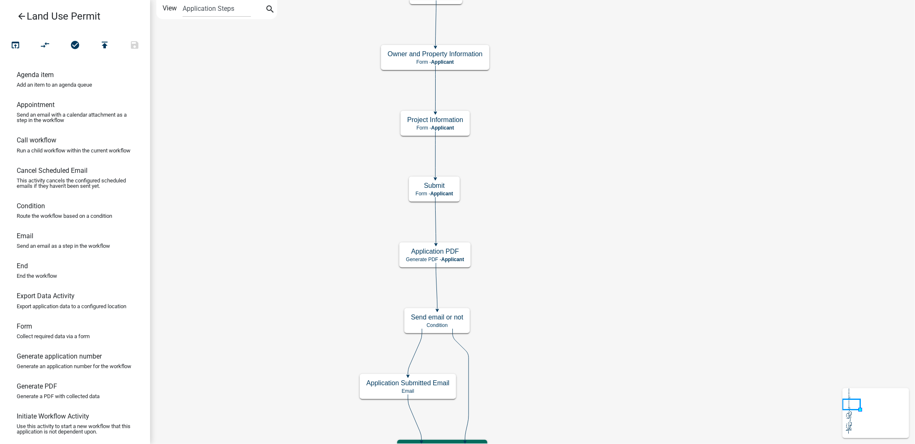
click at [19, 8] on link "arrow_back Land Use Permit" at bounding box center [72, 16] width 130 height 19
click at [17, 15] on icon "arrow_back" at bounding box center [22, 17] width 10 height 12
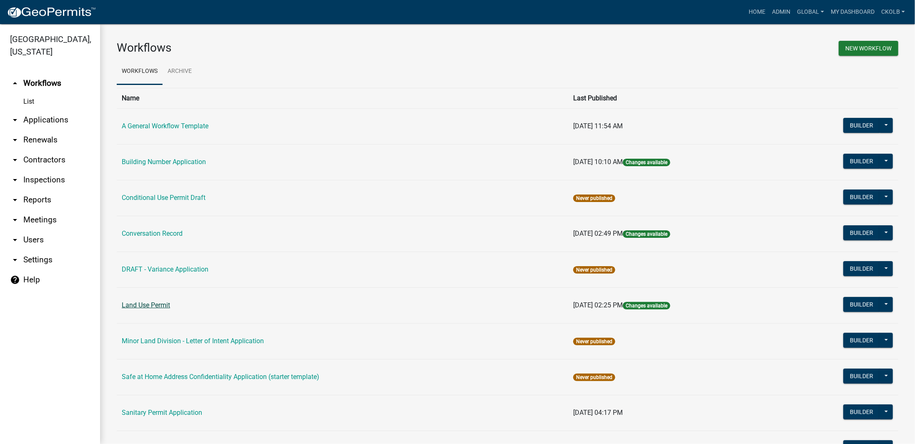
click at [153, 303] on link "Land Use Permit" at bounding box center [146, 305] width 48 height 8
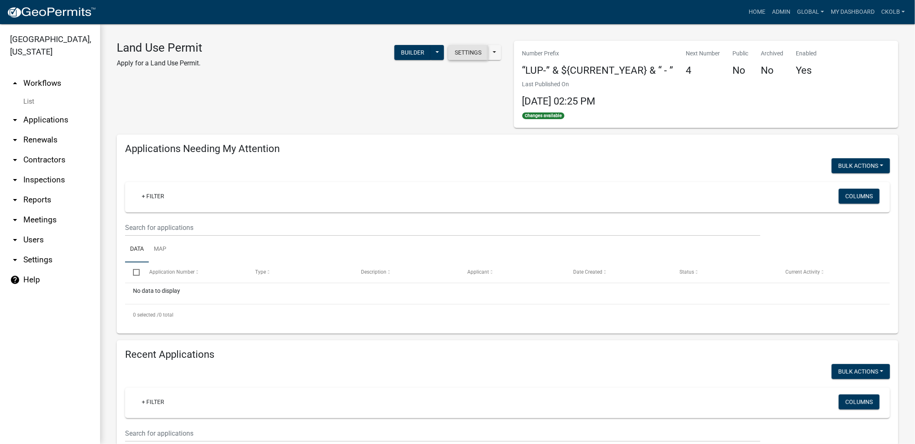
click at [467, 50] on button "Settings" at bounding box center [468, 52] width 40 height 15
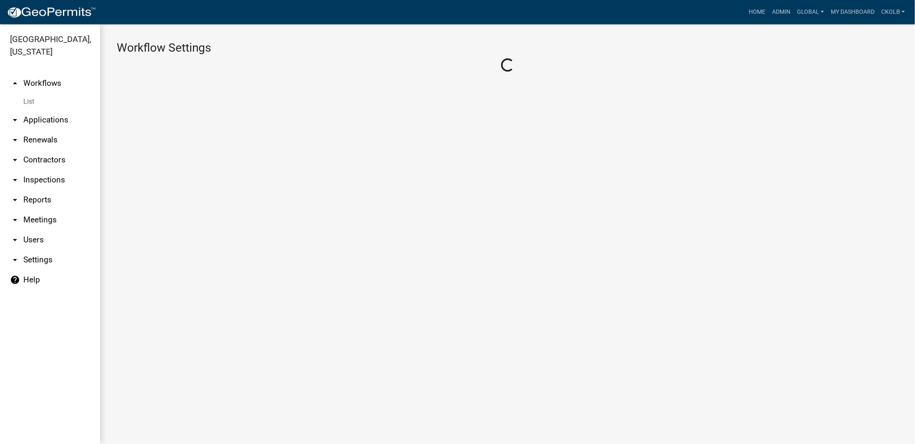
select select "1"
select select "2fdccdfa-7728-4211-88ce-e4301666c427"
select select "fe7d7ca3-7d41-4d34-8abd-bc64e49967b2"
select select "3"
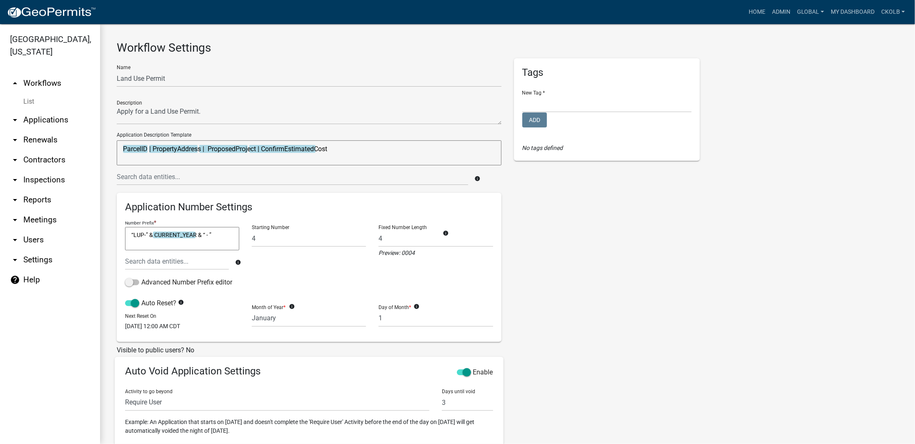
click at [220, 232] on textarea "“LUP-” & CURRENT_YEAR & “ - ”" at bounding box center [182, 238] width 114 height 23
drag, startPoint x: 220, startPoint y: 232, endPoint x: 150, endPoint y: 235, distance: 69.7
click at [150, 235] on textarea "“LUP-” & CURRENT_YEAR & “ - ”" at bounding box center [182, 238] width 114 height 23
type textarea "“"
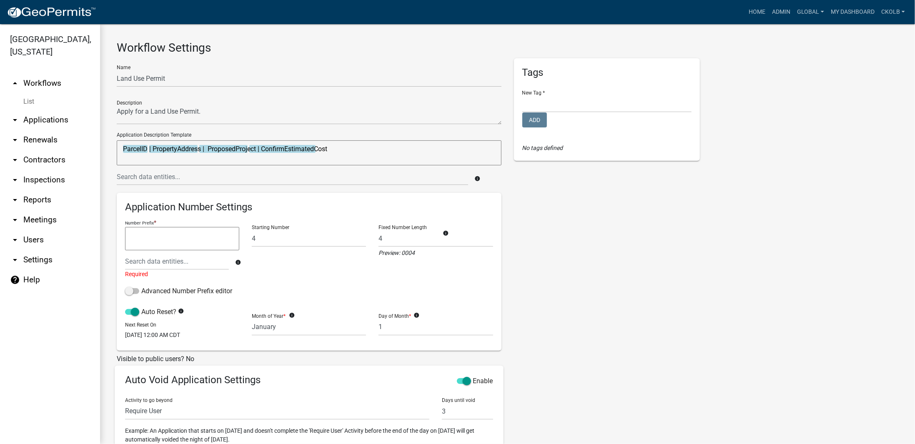
click at [601, 250] on div "Tags New Tag * Add No tags defined" at bounding box center [607, 305] width 198 height 495
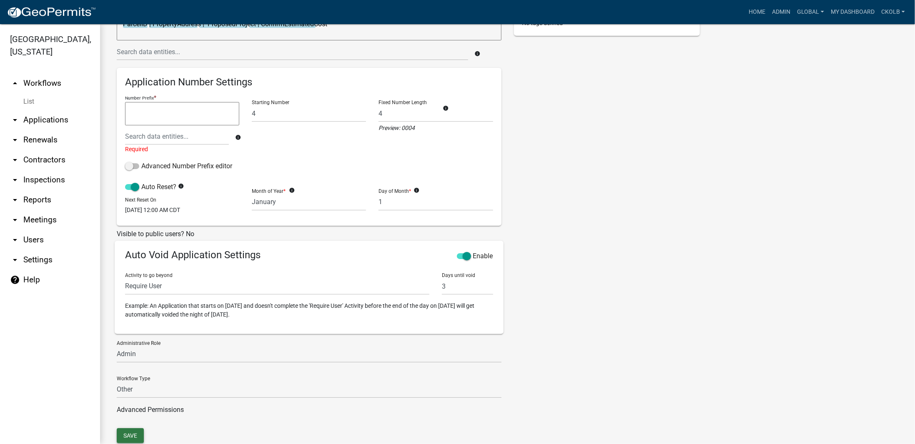
click at [125, 432] on button "Save" at bounding box center [130, 435] width 27 height 15
click at [582, 259] on div "Tags New Tag * Add No tags defined" at bounding box center [607, 180] width 198 height 495
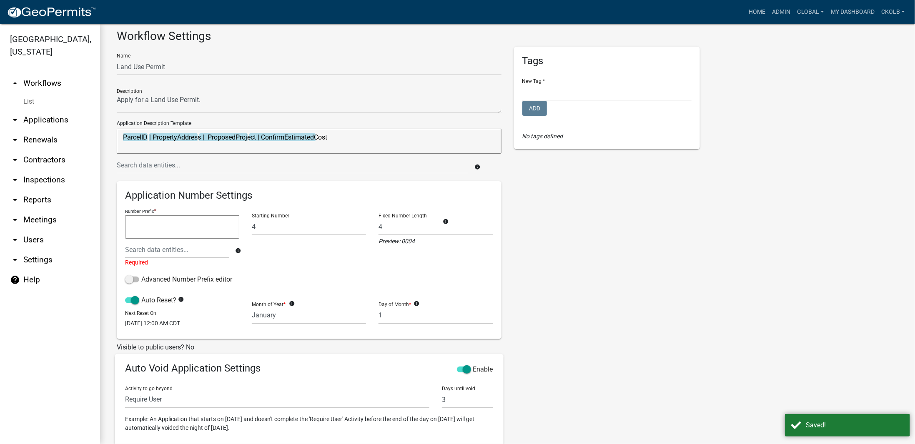
scroll to position [0, 0]
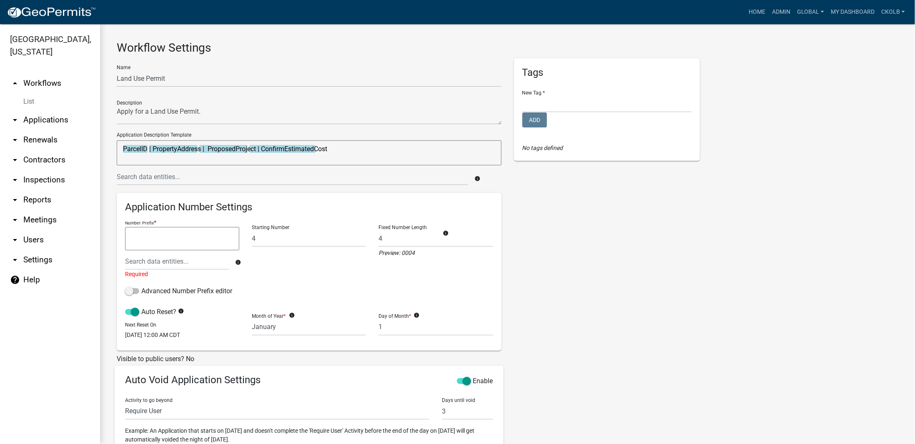
click at [608, 316] on div "Tags New Tag * Add No tags defined" at bounding box center [607, 305] width 198 height 495
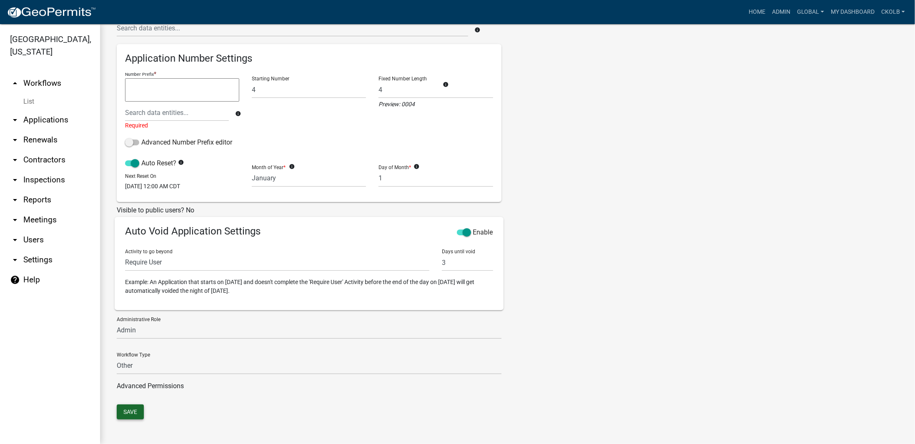
drag, startPoint x: 133, startPoint y: 411, endPoint x: 143, endPoint y: 343, distance: 69.0
click at [133, 411] on button "Save" at bounding box center [130, 412] width 27 height 15
click at [49, 88] on link "arrow_drop_up Workflows" at bounding box center [50, 83] width 100 height 20
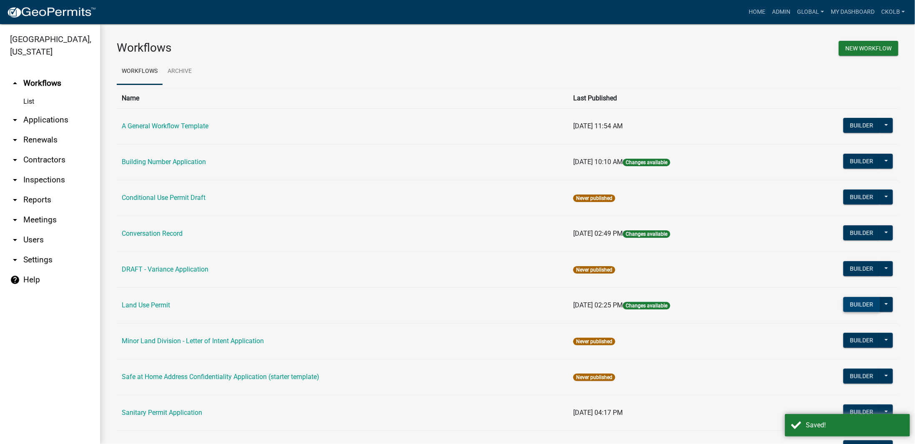
click at [848, 304] on button "Builder" at bounding box center [861, 304] width 37 height 15
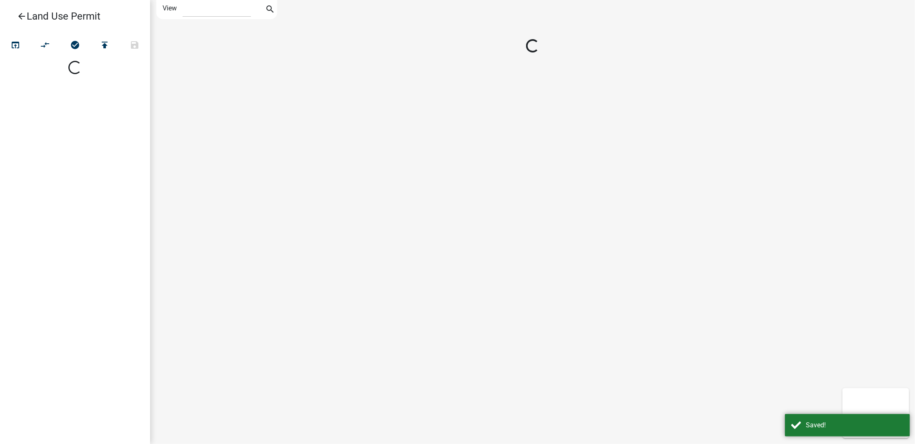
select select "1"
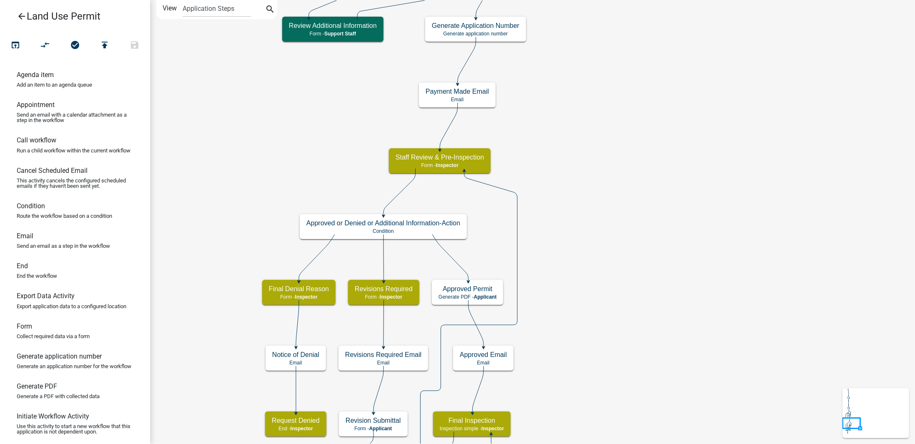
click at [684, 155] on icon "Start Start - Applicant Owner and Property Information Form - Applicant Parcel …" at bounding box center [532, 349] width 764 height 699
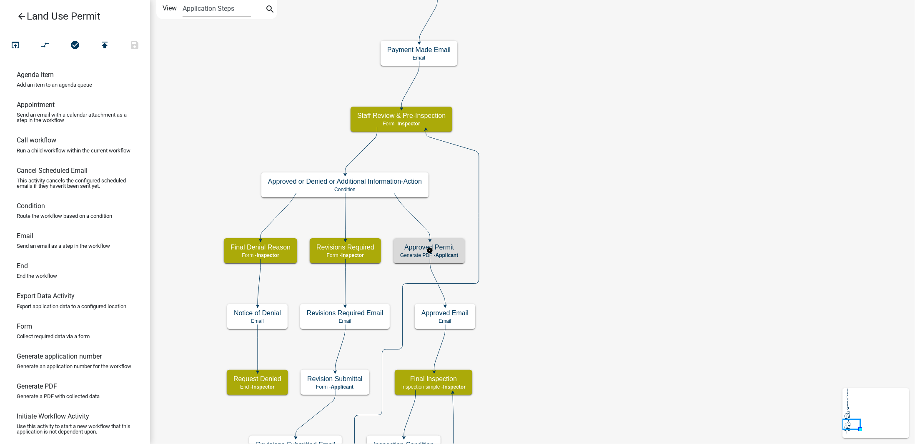
click at [453, 259] on div "Approved Permit Generate PDF - Applicant" at bounding box center [428, 250] width 71 height 25
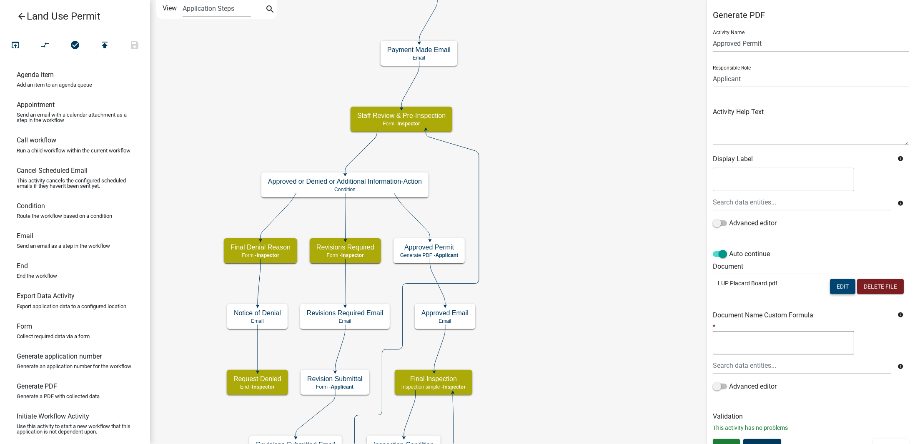
click at [838, 286] on button "Edit" at bounding box center [842, 286] width 25 height 15
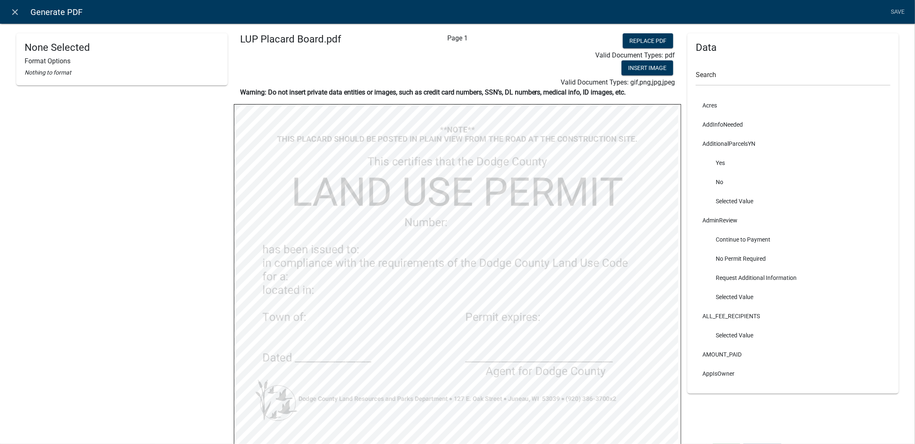
select select "bold"
select select
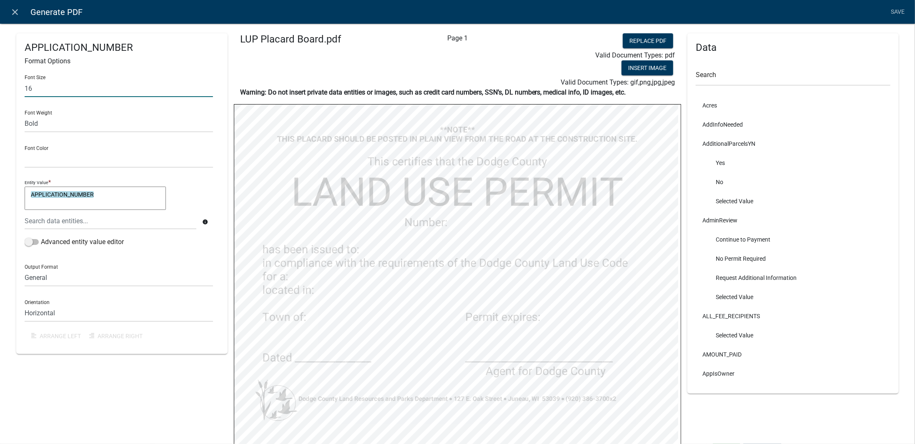
click at [67, 94] on input "16" at bounding box center [119, 88] width 188 height 17
type input "18"
click at [216, 161] on div "Font Size 18 Font Weight Normal Bold Font Color Black Red Entity Value * APPLIC…" at bounding box center [122, 207] width 195 height 278
select select
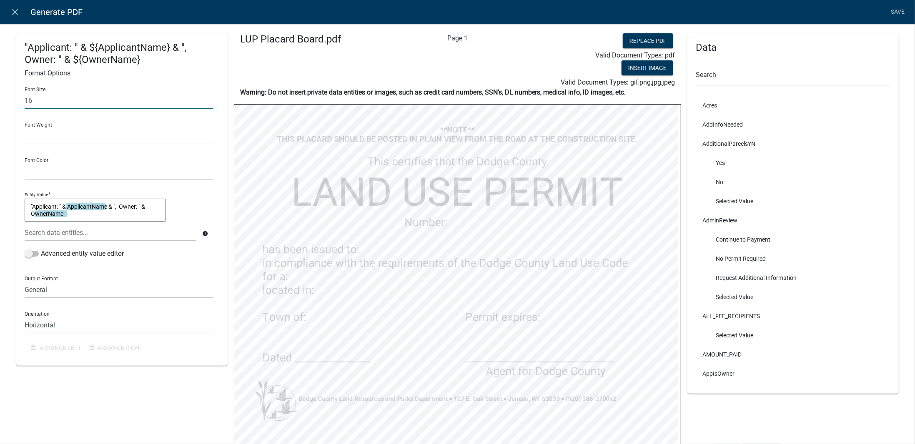
click at [73, 103] on input "16" at bounding box center [119, 100] width 188 height 17
type input "18"
click at [211, 163] on div "Font Size 18 Font Weight Normal Bold Font Color Black Red Entity Value * "Appli…" at bounding box center [122, 219] width 195 height 278
select select
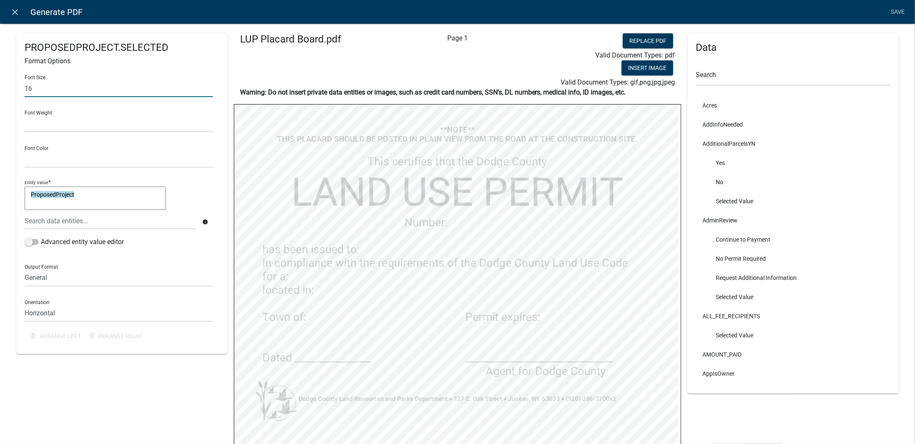
click at [57, 91] on input "16" at bounding box center [119, 88] width 188 height 17
type input "18"
click at [209, 148] on div "Font Color Black Red" at bounding box center [119, 153] width 188 height 29
select select
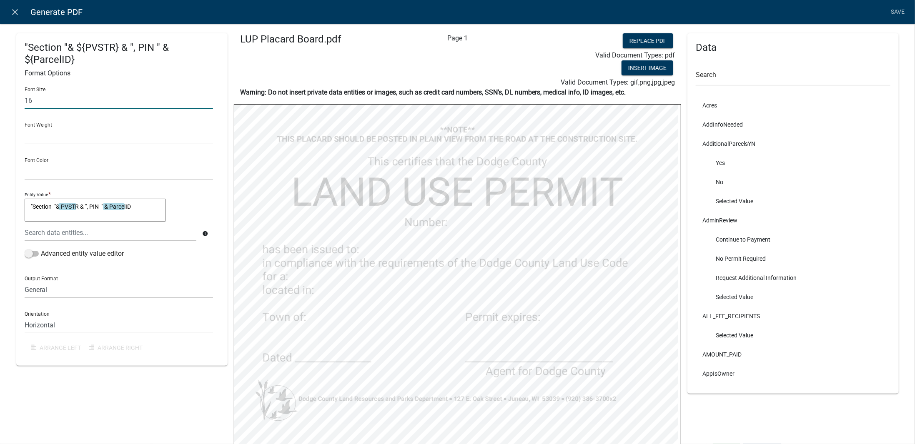
click at [92, 106] on input "16" at bounding box center [119, 100] width 188 height 17
type input "18"
click at [205, 172] on select "Black Red" at bounding box center [119, 171] width 188 height 17
select select
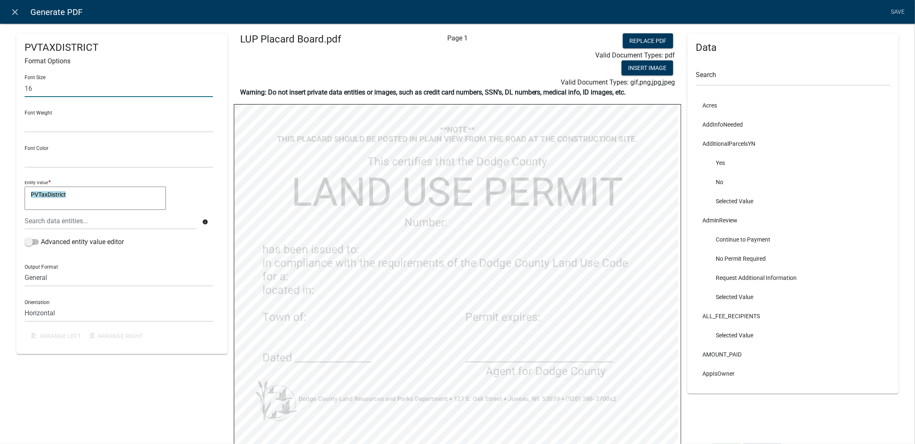
click at [69, 89] on input "16" at bounding box center [119, 88] width 188 height 17
type input "18"
click at [206, 160] on select "Black Red" at bounding box center [119, 159] width 188 height 17
click at [219, 185] on div "PVTAXDISTRICT Format Options Font Size 18 Font Weight Normal Bold Font Color Bl…" at bounding box center [121, 193] width 211 height 321
select select
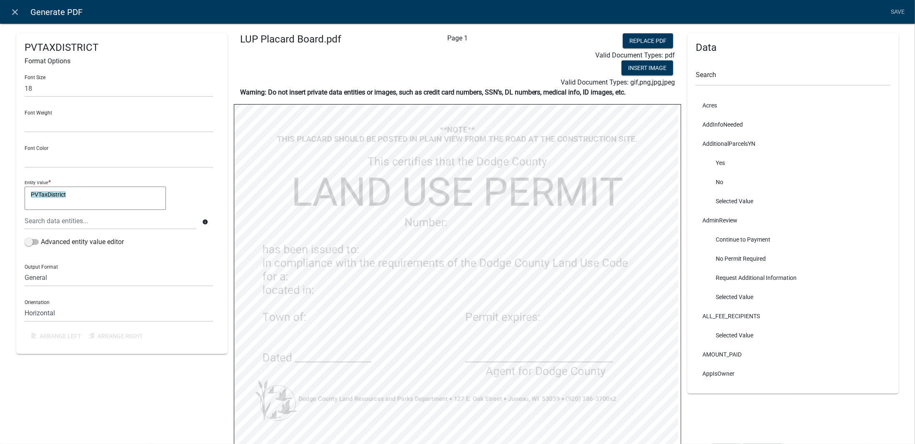
select select
click at [67, 91] on input "16" at bounding box center [119, 88] width 188 height 17
type input "18"
click at [206, 153] on select "Black Red" at bounding box center [119, 159] width 188 height 17
click at [215, 192] on div "Font Size 18 Font Weight Normal Bold Font Color Black Red Entity Value * Approv…" at bounding box center [122, 207] width 195 height 278
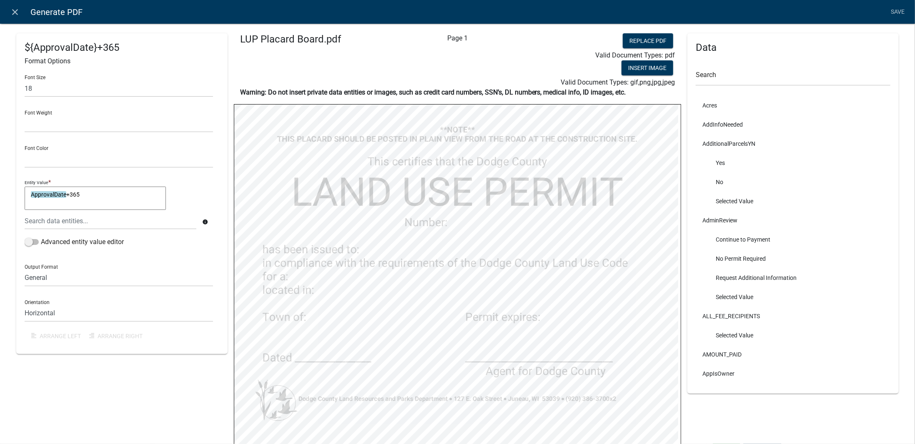
select select
click at [37, 89] on input "16" at bounding box center [119, 88] width 188 height 17
type input "18"
click at [213, 163] on div "Font Size 18 Font Weight Normal Bold Font Color Black Red Entity Value * Approv…" at bounding box center [122, 207] width 195 height 278
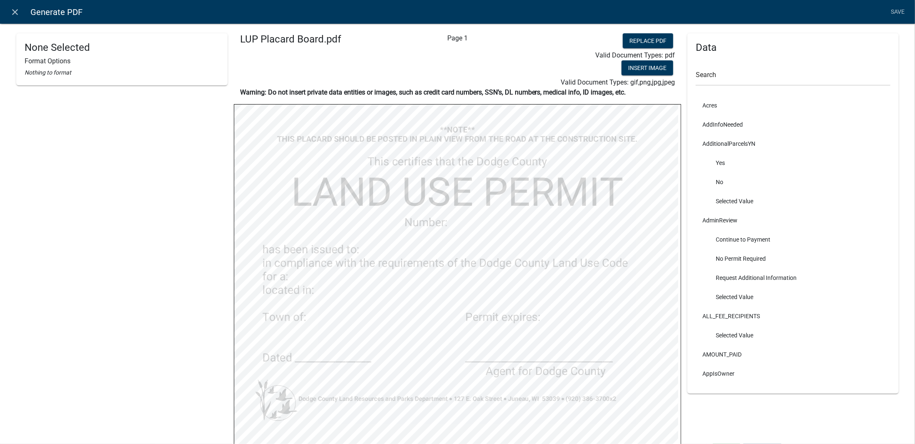
select select
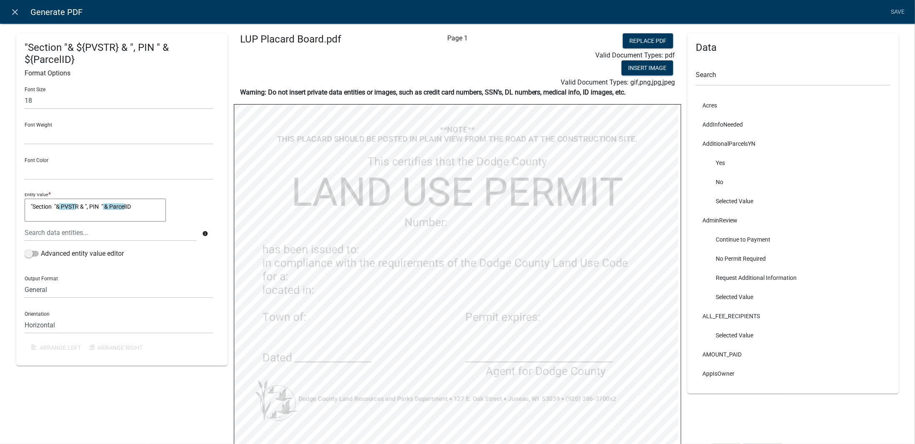
select select
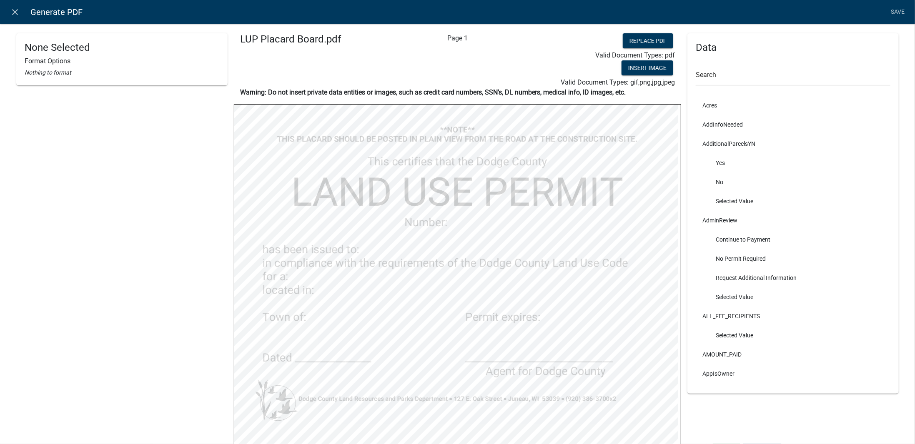
select select
select select "bold"
select select
click at [893, 17] on link "Save" at bounding box center [897, 12] width 21 height 16
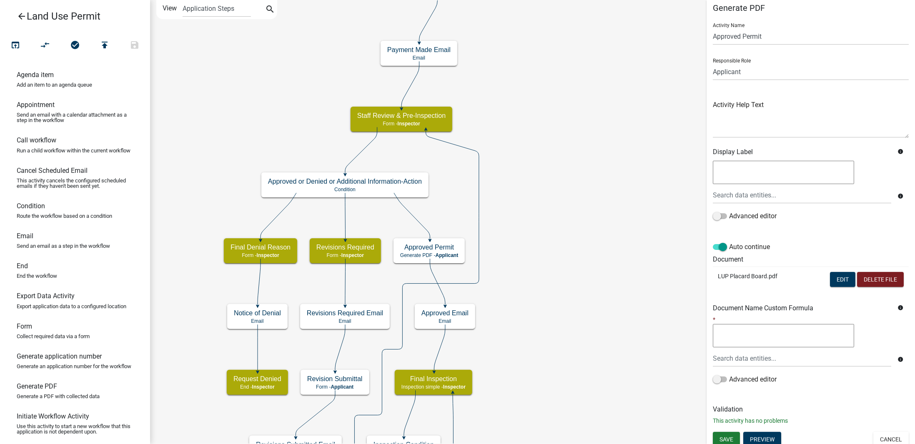
scroll to position [11, 0]
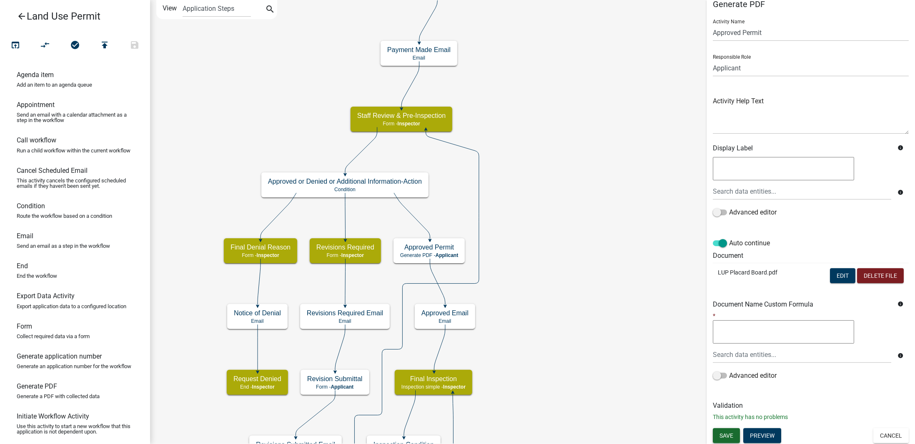
click at [732, 435] on span "Save" at bounding box center [726, 435] width 14 height 7
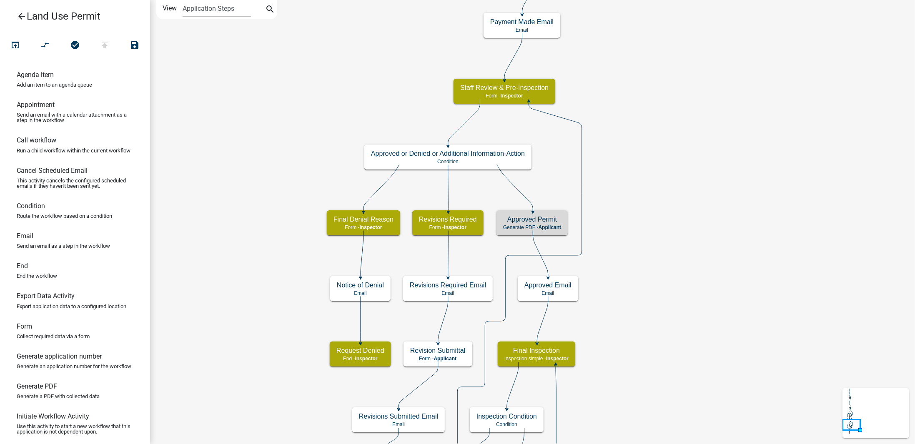
scroll to position [0, 0]
click at [682, 240] on icon "Start Start - Applicant Owner and Property Information Form - Applicant Parcel …" at bounding box center [532, 314] width 764 height 629
click at [23, 13] on icon "arrow_back" at bounding box center [22, 17] width 10 height 12
